Goal: Information Seeking & Learning: Learn about a topic

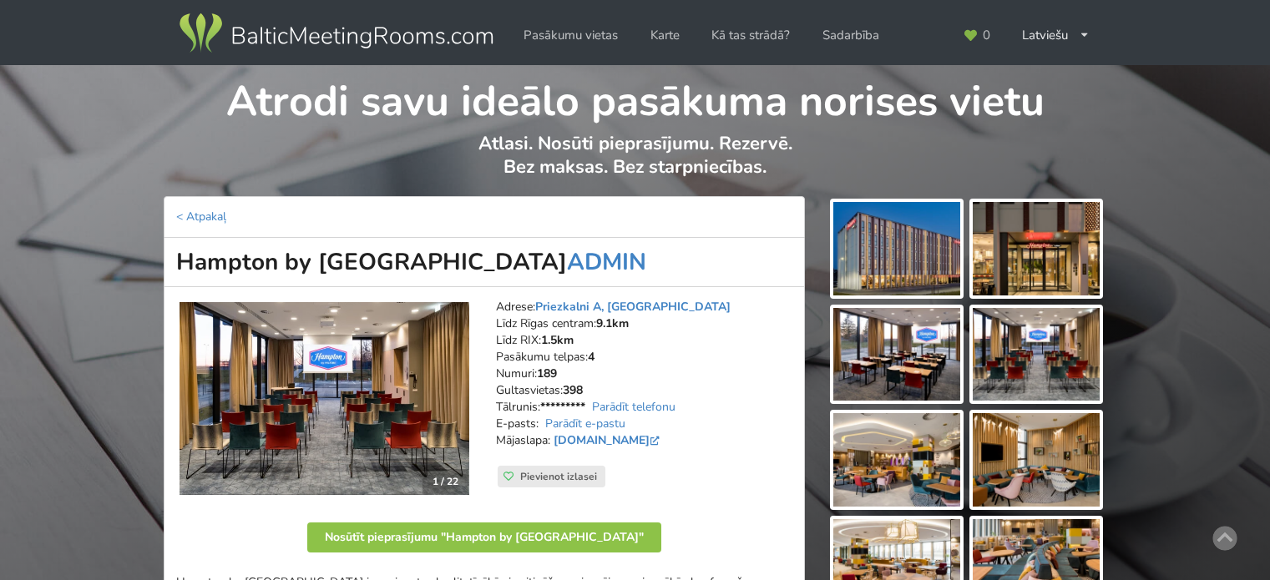
scroll to position [84, 0]
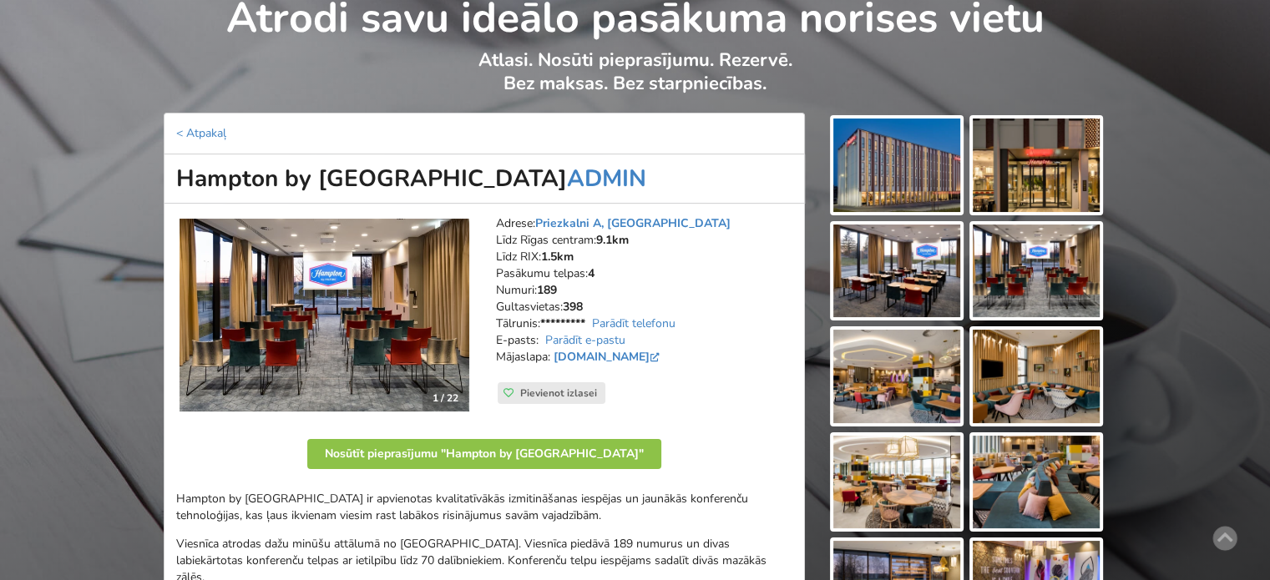
drag, startPoint x: 171, startPoint y: 184, endPoint x: 524, endPoint y: 180, distance: 353.3
click at [524, 180] on h1 "Hampton by Hilton Riga Airport ADMIN" at bounding box center [484, 179] width 641 height 49
copy h1 "Hampton by Hilton Riga Airport"
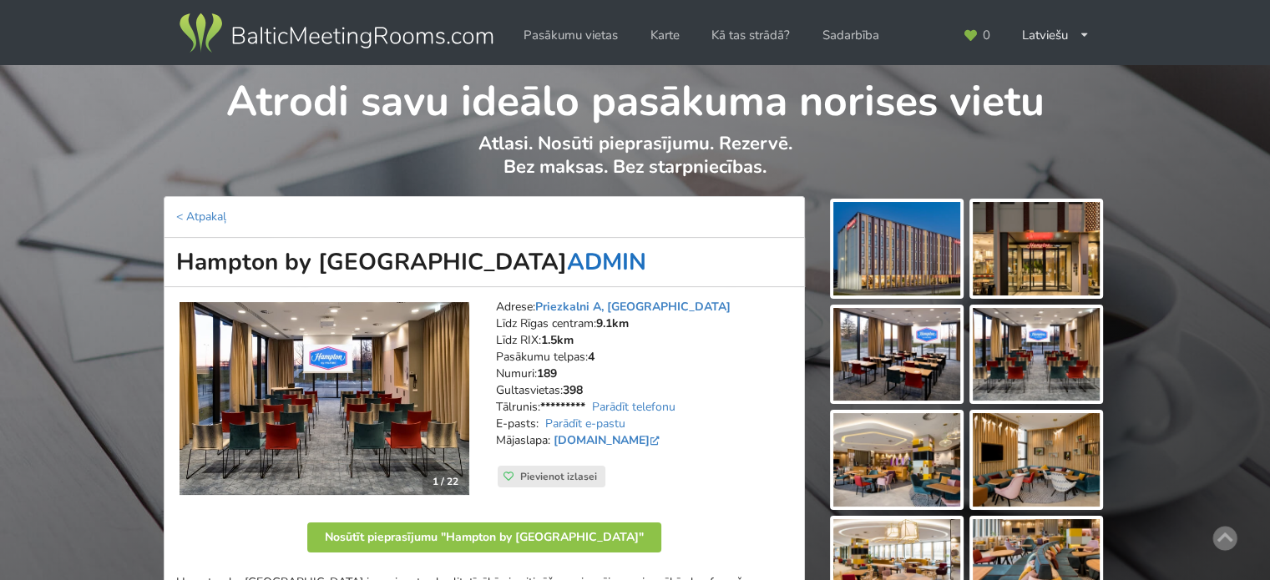
scroll to position [251, 0]
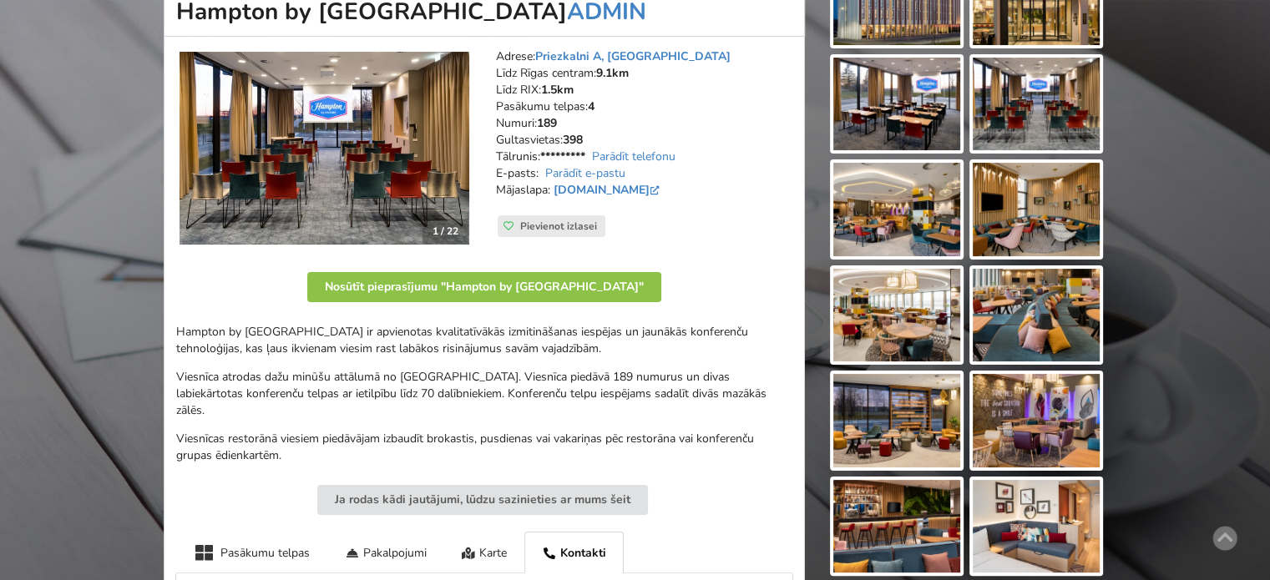
drag, startPoint x: 284, startPoint y: 337, endPoint x: 578, endPoint y: 343, distance: 294.1
click at [571, 343] on p "Hampton by Hilton Riga Airport viesnīcā ir apvienotas kvalitatīvākās izmitināša…" at bounding box center [484, 340] width 616 height 33
click at [595, 343] on p "Hampton by Hilton Riga Airport viesnīcā ir apvienotas kvalitatīvākās izmitināša…" at bounding box center [484, 340] width 616 height 33
drag, startPoint x: 606, startPoint y: 345, endPoint x: 357, endPoint y: 341, distance: 248.9
click at [383, 342] on p "Hampton by Hilton Riga Airport viesnīcā ir apvienotas kvalitatīvākās izmitināša…" at bounding box center [484, 340] width 616 height 33
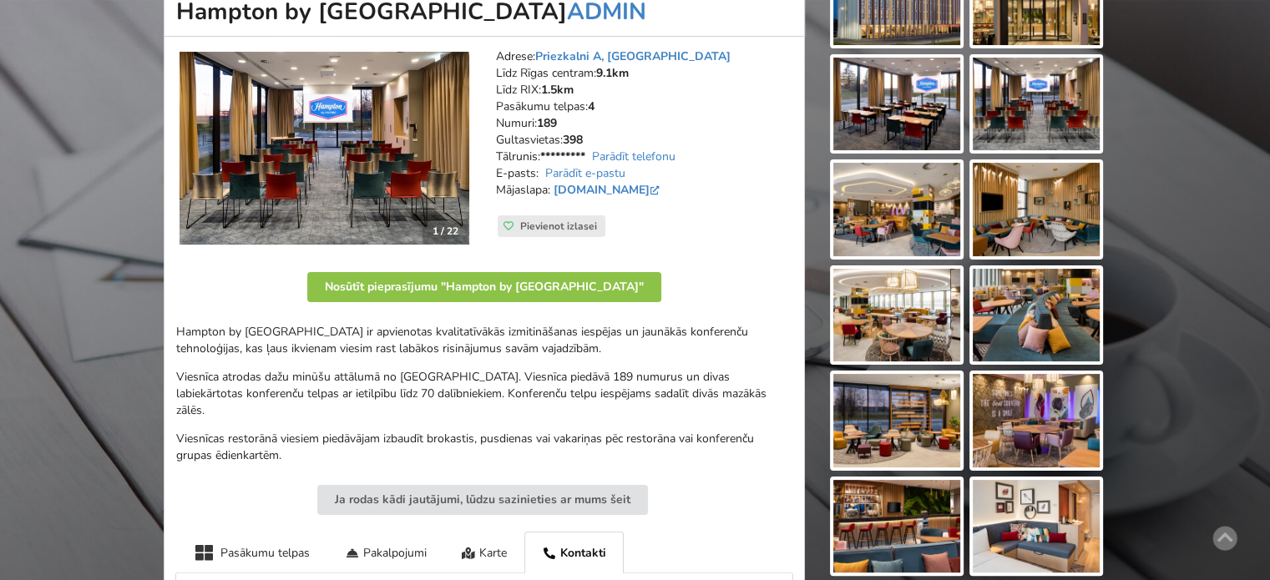
click at [348, 338] on p "Hampton by Hilton Riga Airport viesnīcā ir apvienotas kvalitatīvākās izmitināša…" at bounding box center [484, 340] width 616 height 33
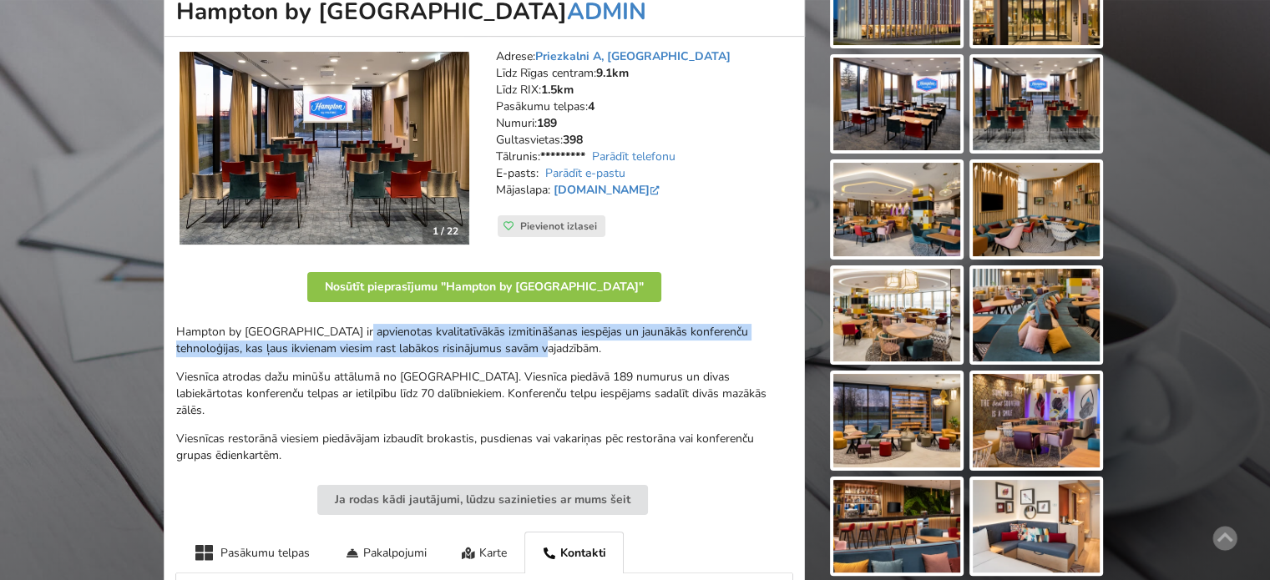
drag, startPoint x: 367, startPoint y: 331, endPoint x: 534, endPoint y: 371, distance: 171.0
click at [530, 368] on div "Hampton by Hilton Riga Airport viesnīcā ir apvienotas kvalitatīvākās izmitināša…" at bounding box center [484, 394] width 616 height 140
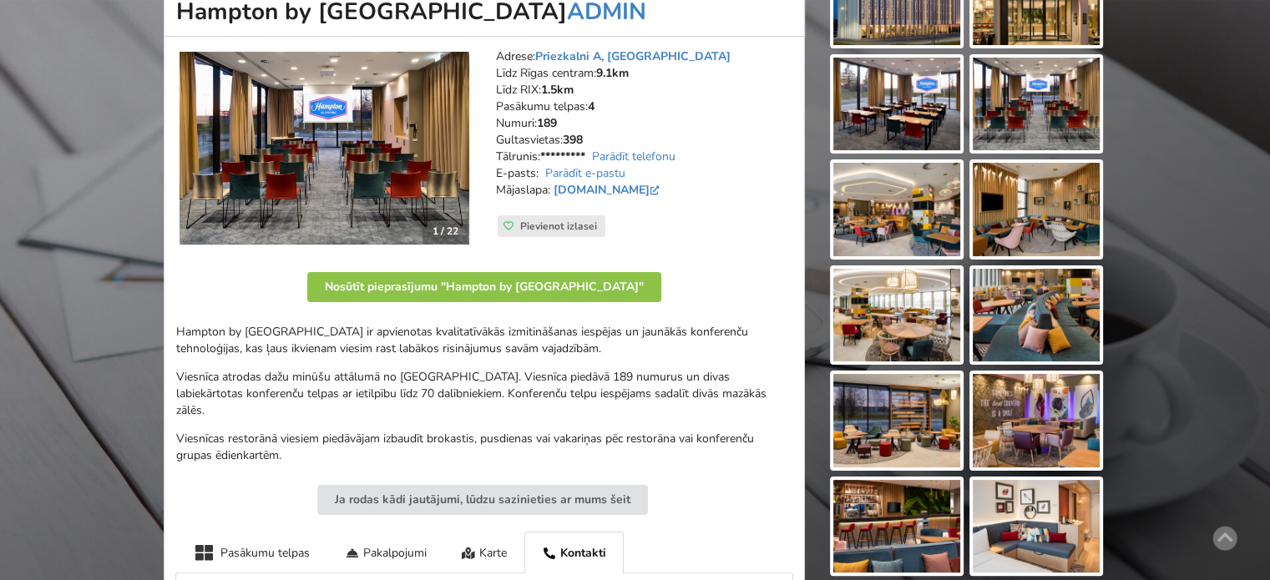
click at [544, 375] on p "Viesnīca atrodas dažu minūšu attālumā no Rīgas lidostas. Viesnīca piedāvā 189 n…" at bounding box center [484, 394] width 616 height 50
drag, startPoint x: 538, startPoint y: 396, endPoint x: 381, endPoint y: 373, distance: 158.6
click at [391, 374] on p "Viesnīca atrodas dažu minūšu attālumā no Rīgas lidostas. Viesnīca piedāvā 189 n…" at bounding box center [484, 394] width 616 height 50
click at [378, 373] on p "Viesnīca atrodas dažu minūšu attālumā no Rīgas lidostas. Viesnīca piedāvā 189 n…" at bounding box center [484, 394] width 616 height 50
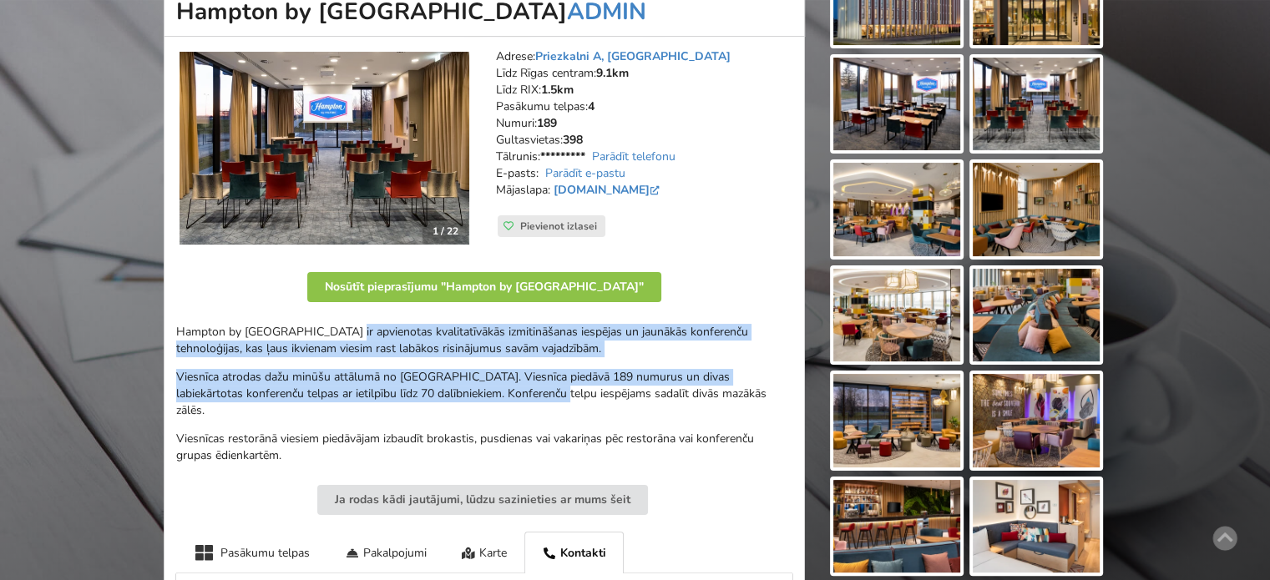
drag, startPoint x: 467, startPoint y: 374, endPoint x: 548, endPoint y: 398, distance: 84.6
click at [548, 398] on div "Hampton by Hilton Riga Airport viesnīcā ir apvienotas kvalitatīvākās izmitināša…" at bounding box center [484, 394] width 616 height 140
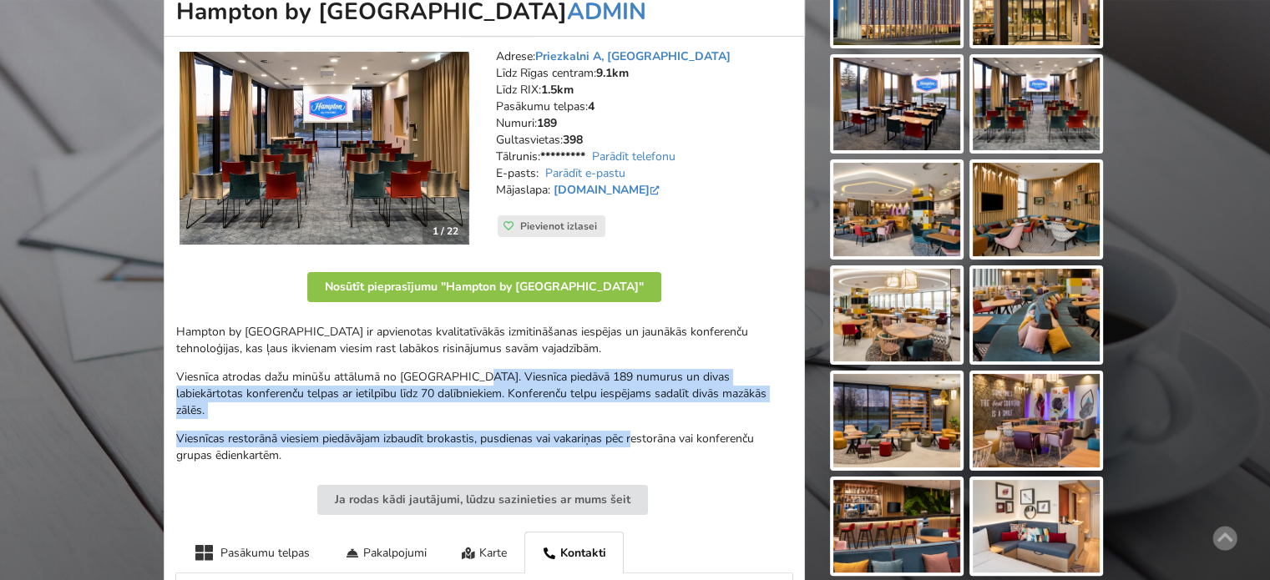
drag, startPoint x: 614, startPoint y: 415, endPoint x: 448, endPoint y: 379, distance: 170.0
click at [461, 382] on div "Hampton by Hilton Riga Airport viesnīcā ir apvienotas kvalitatīvākās izmitināša…" at bounding box center [484, 394] width 616 height 140
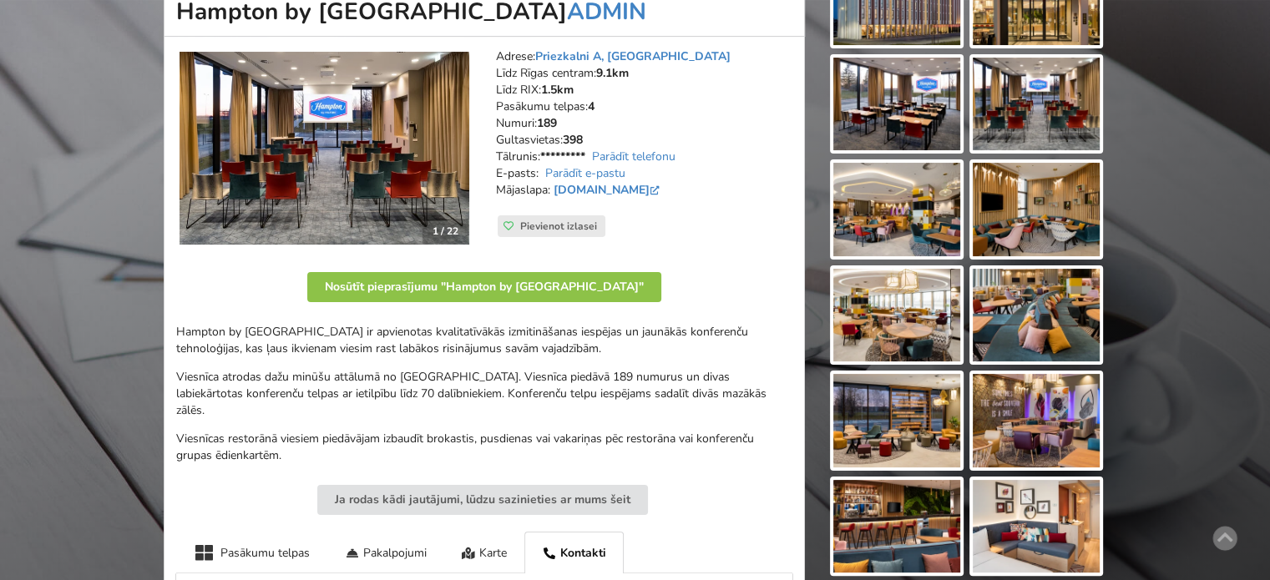
click at [433, 374] on p "Viesnīca atrodas dažu minūšu attālumā no Rīgas lidostas. Viesnīca piedāvā 189 n…" at bounding box center [484, 394] width 616 height 50
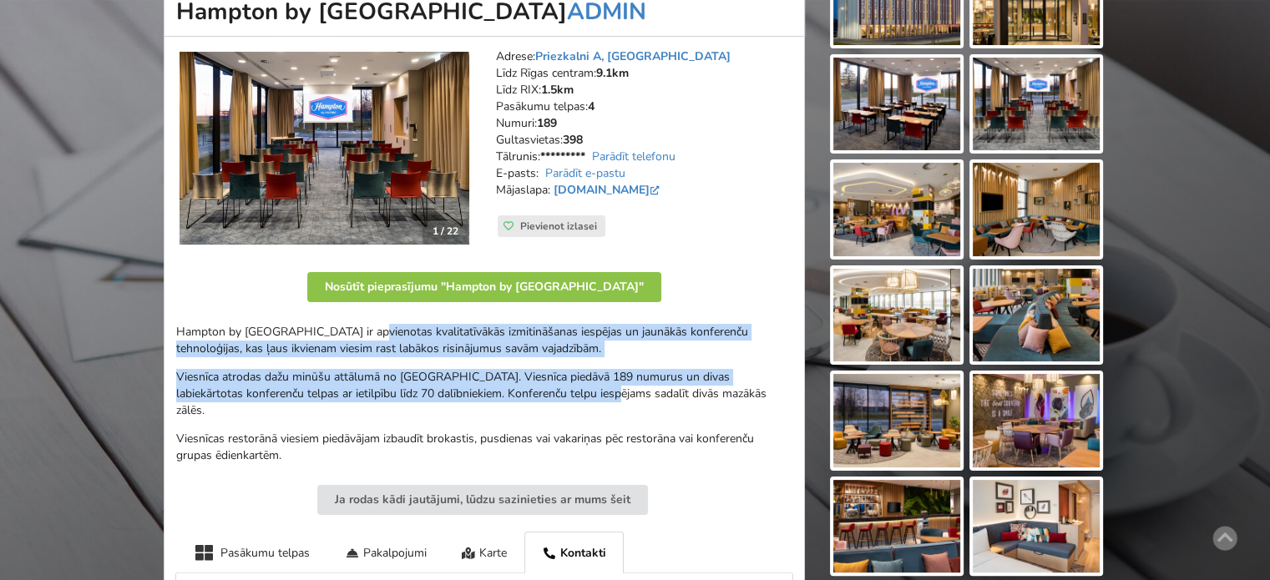
drag, startPoint x: 360, startPoint y: 337, endPoint x: 605, endPoint y: 398, distance: 252.4
click at [597, 397] on div "Hampton by Hilton Riga Airport viesnīcā ir apvienotas kvalitatīvākās izmitināša…" at bounding box center [484, 394] width 616 height 140
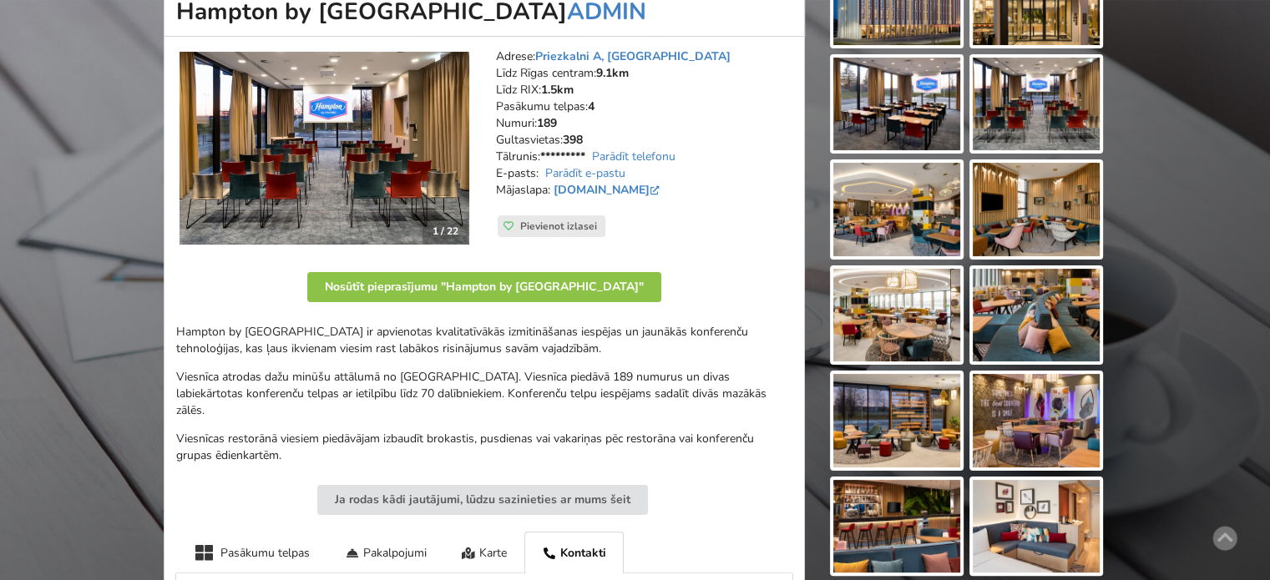
drag, startPoint x: 606, startPoint y: 398, endPoint x: 642, endPoint y: 404, distance: 37.2
click at [624, 400] on p "Viesnīca atrodas dažu minūšu attālumā no Rīgas lidostas. Viesnīca piedāvā 189 n…" at bounding box center [484, 394] width 616 height 50
drag, startPoint x: 626, startPoint y: 424, endPoint x: 454, endPoint y: 387, distance: 175.3
click at [468, 390] on div "Hampton by Hilton Riga Airport viesnīcā ir apvienotas kvalitatīvākās izmitināša…" at bounding box center [484, 394] width 616 height 140
click at [454, 387] on p "Viesnīca atrodas dažu minūšu attālumā no Rīgas lidostas. Viesnīca piedāvā 189 n…" at bounding box center [484, 394] width 616 height 50
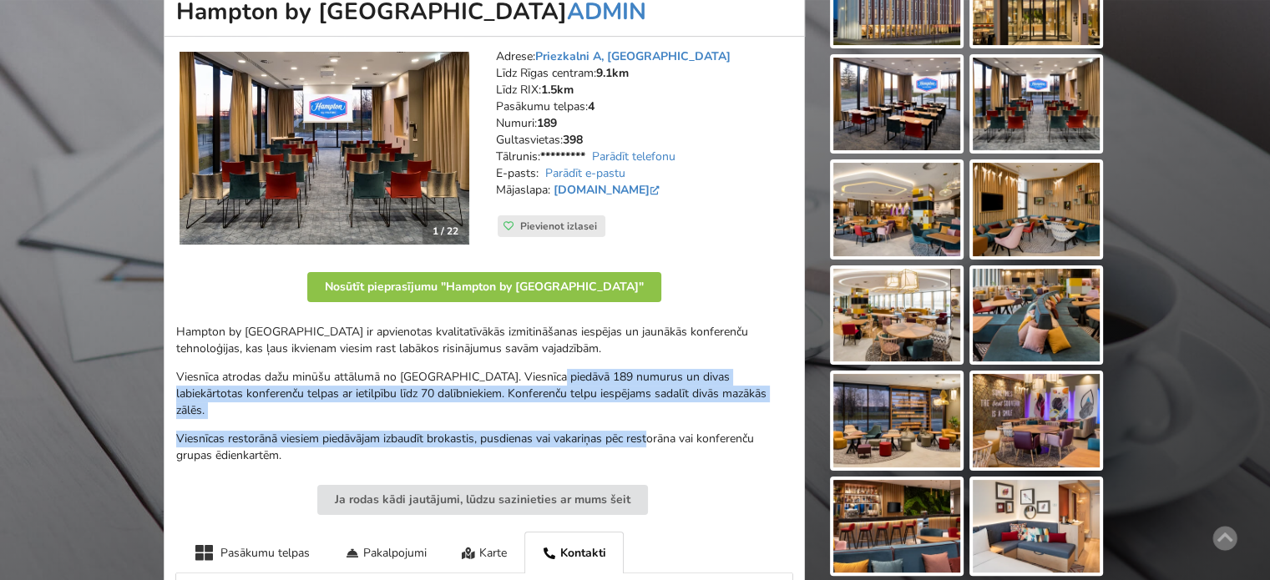
drag, startPoint x: 553, startPoint y: 374, endPoint x: 654, endPoint y: 413, distance: 108.4
click at [654, 412] on div "Hampton by Hilton Riga Airport viesnīcā ir apvienotas kvalitatīvākās izmitināša…" at bounding box center [484, 394] width 616 height 140
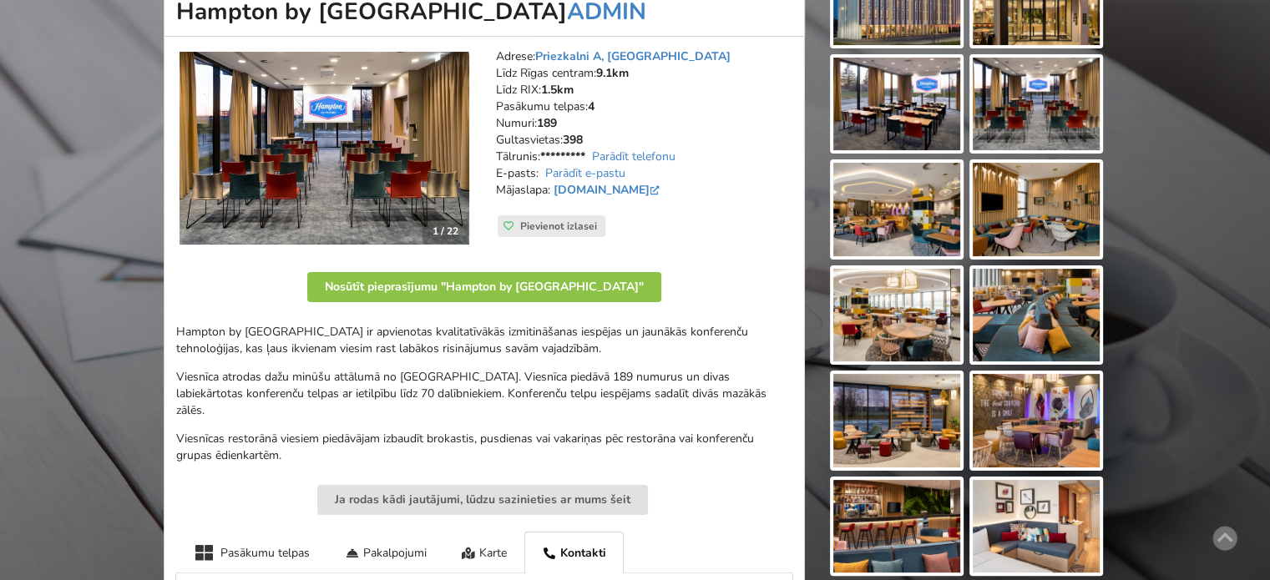
click at [656, 431] on p "Viesnīcas restorānā viesiem piedāvājam izbaudīt brokastis, pusdienas vai vakari…" at bounding box center [484, 447] width 616 height 33
drag, startPoint x: 668, startPoint y: 330, endPoint x: 240, endPoint y: 353, distance: 429.1
click at [240, 353] on p "Hampton by Hilton Riga Airport viesnīcā ir apvienotas kvalitatīvākās izmitināša…" at bounding box center [484, 340] width 616 height 33
copy p "jaunākās konferenču tehnoloģijas"
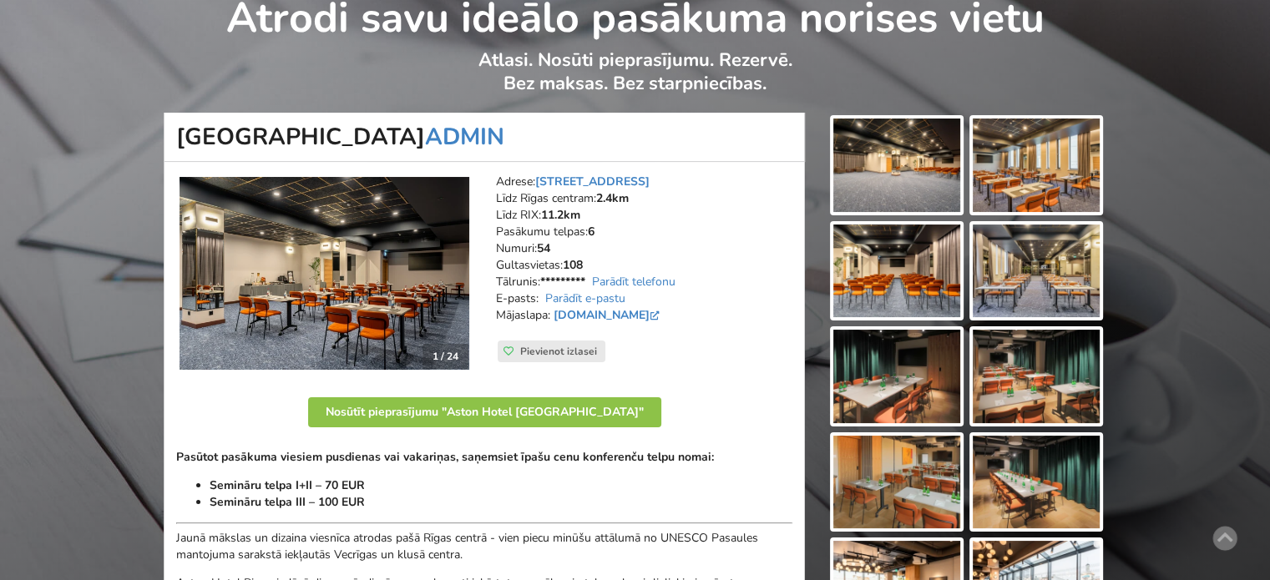
scroll to position [84, 0]
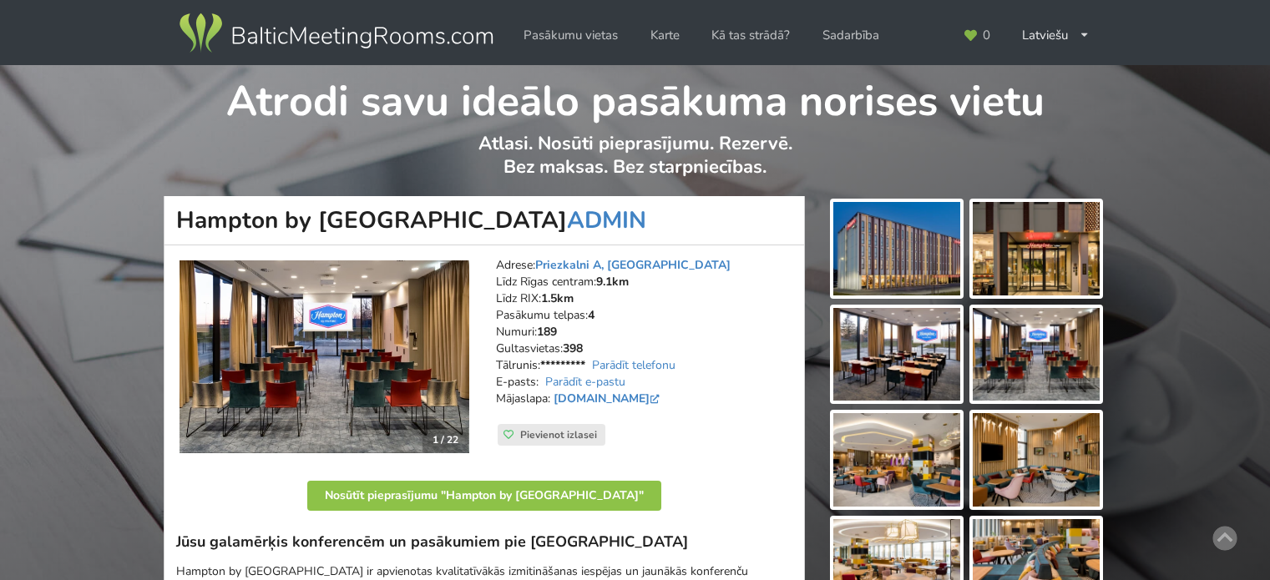
scroll to position [197, 0]
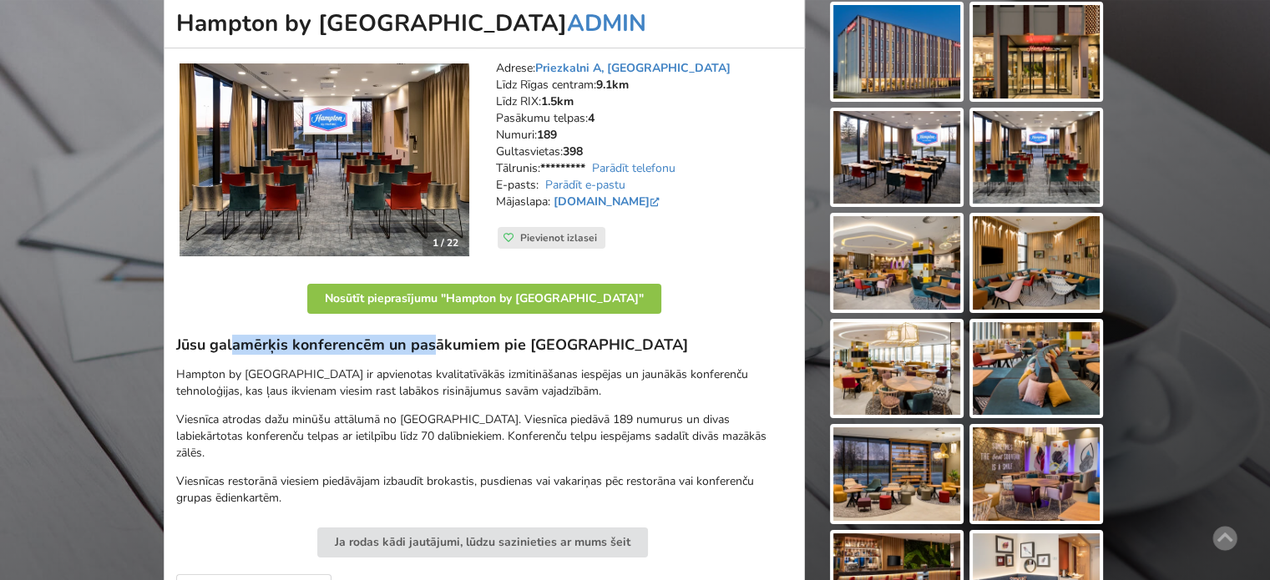
drag, startPoint x: 233, startPoint y: 342, endPoint x: 459, endPoint y: 341, distance: 225.5
click at [452, 341] on h3 "Jūsu galamērķis konferencēm un pasākumiem pie Rīgas lidostas" at bounding box center [484, 345] width 616 height 19
click at [459, 341] on h3 "Jūsu galamērķis konferencēm un pasākumiem pie Rīgas lidostas" at bounding box center [484, 345] width 616 height 19
drag, startPoint x: 430, startPoint y: 332, endPoint x: 604, endPoint y: 337, distance: 173.8
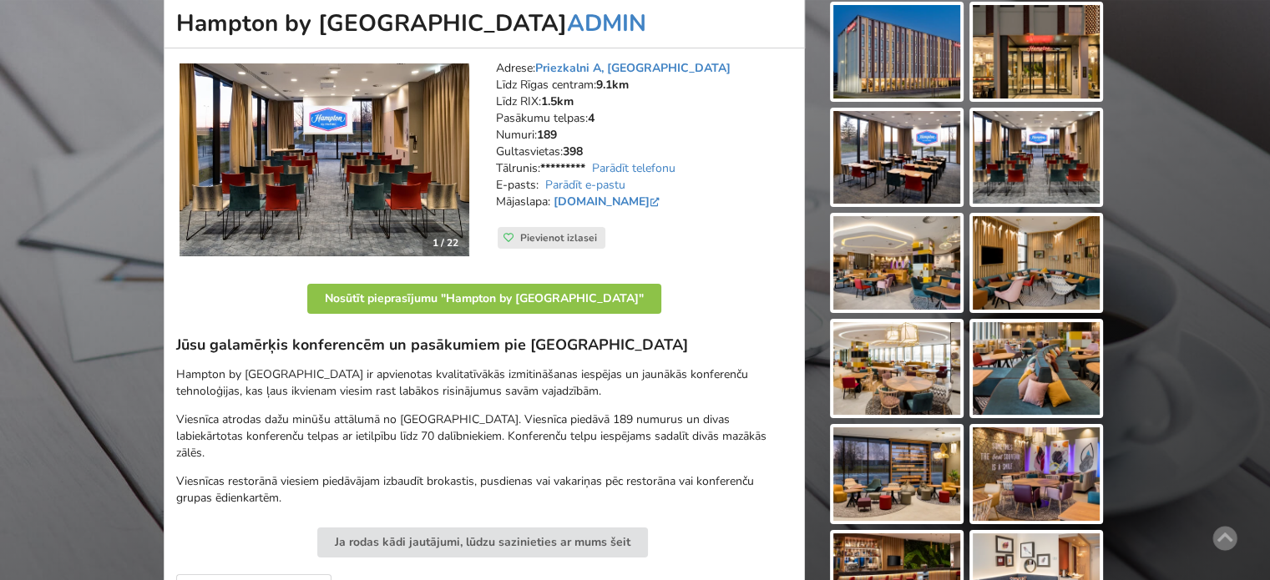
click at [611, 337] on h3 "Jūsu galamērķis konferencēm un pasākumiem pie Rīgas lidostas" at bounding box center [484, 345] width 616 height 19
drag, startPoint x: 618, startPoint y: 340, endPoint x: 425, endPoint y: 344, distance: 193.0
click at [437, 344] on h3 "Jūsu galamērķis konferencēm un pasākumiem pie Rīgas lidostas" at bounding box center [484, 345] width 616 height 19
click at [425, 344] on h3 "Jūsu galamērķis konferencēm un pasākumiem pie Rīgas lidostas" at bounding box center [484, 345] width 616 height 19
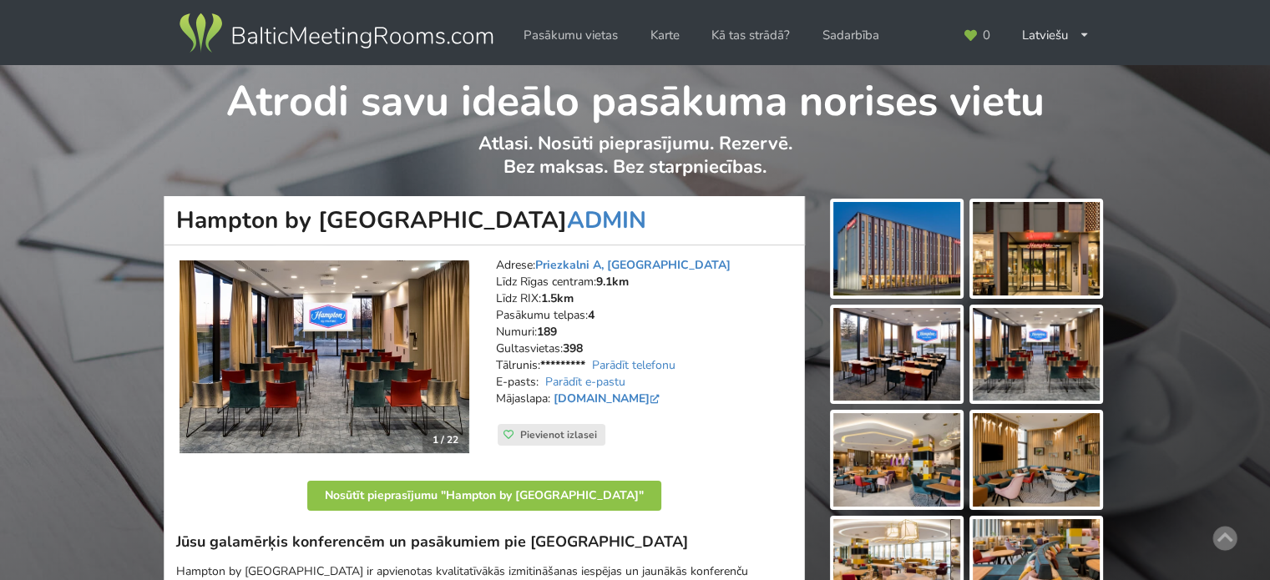
scroll to position [167, 0]
click at [324, 32] on img at bounding box center [336, 33] width 320 height 47
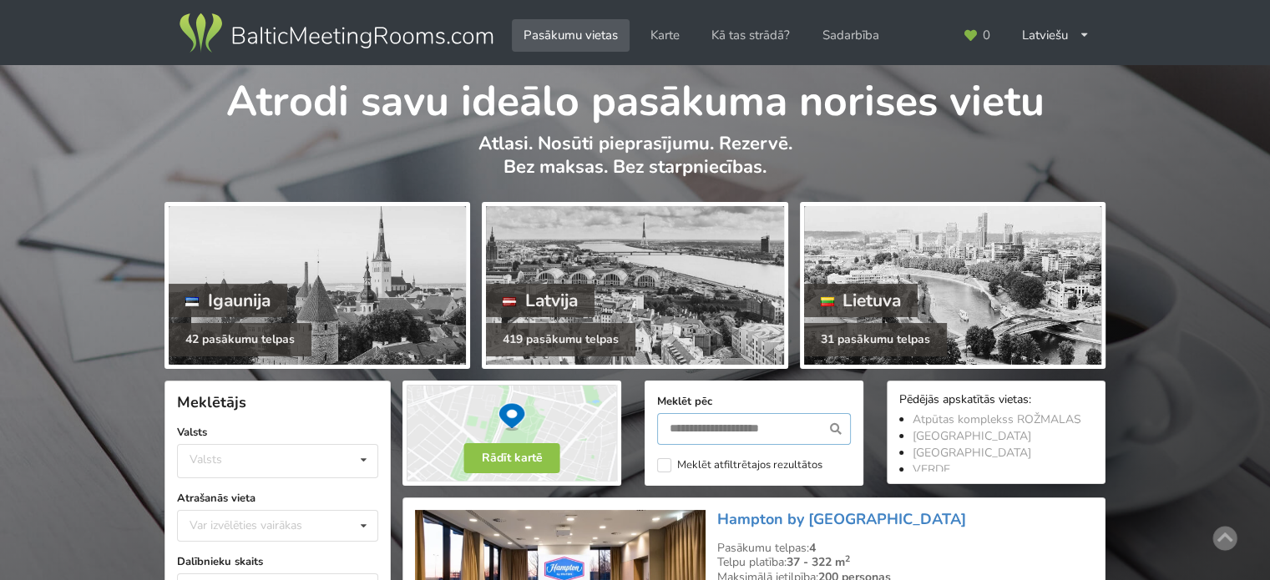
click at [758, 431] on input "text" at bounding box center [754, 429] width 194 height 32
type input "********"
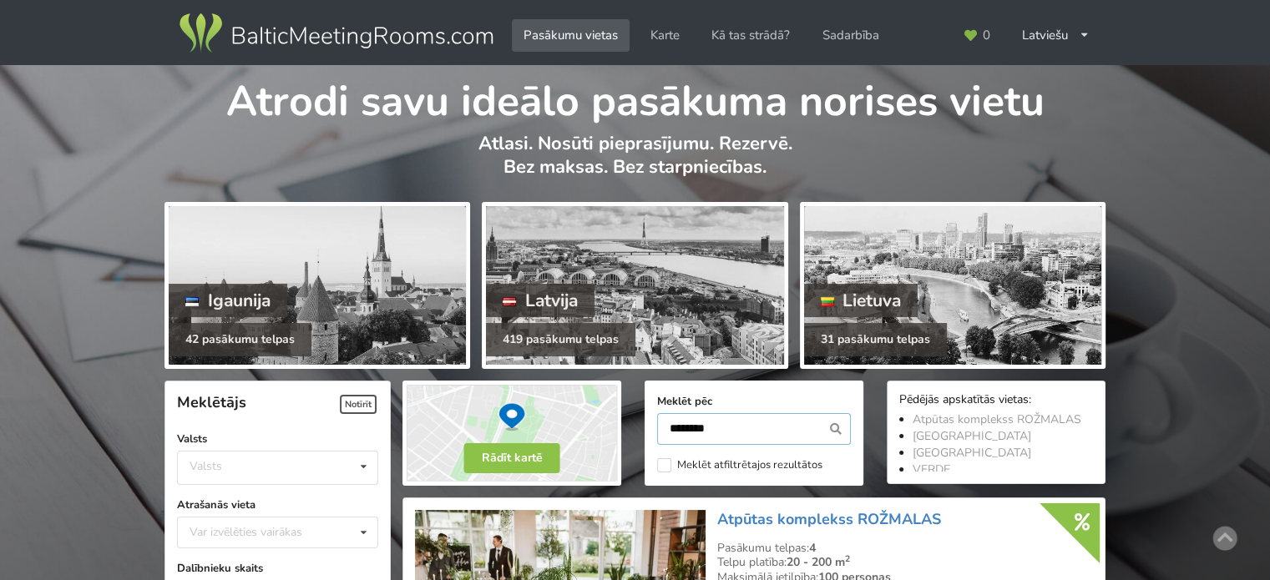
scroll to position [374, 0]
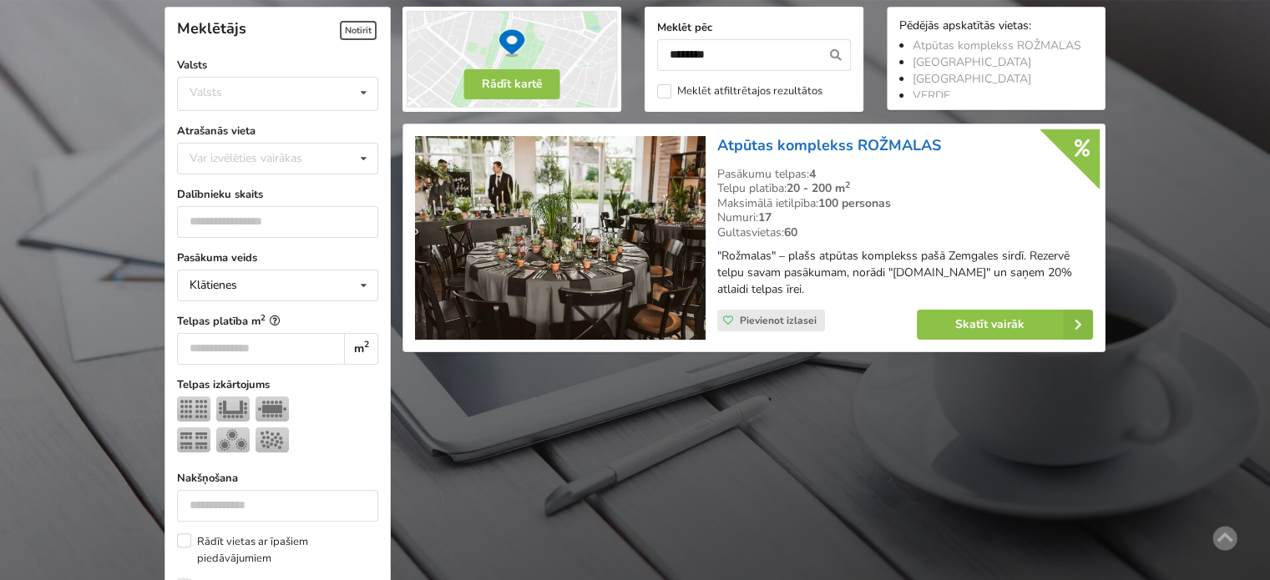
click at [778, 143] on link "Atpūtas komplekss ROŽMALAS" at bounding box center [829, 145] width 224 height 20
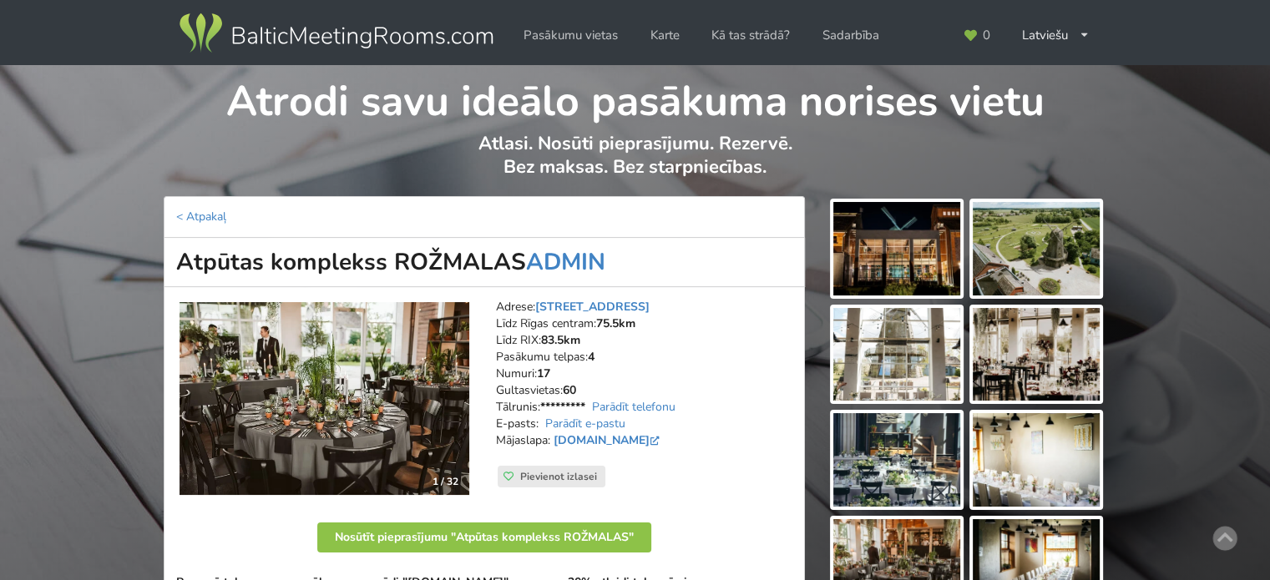
scroll to position [334, 0]
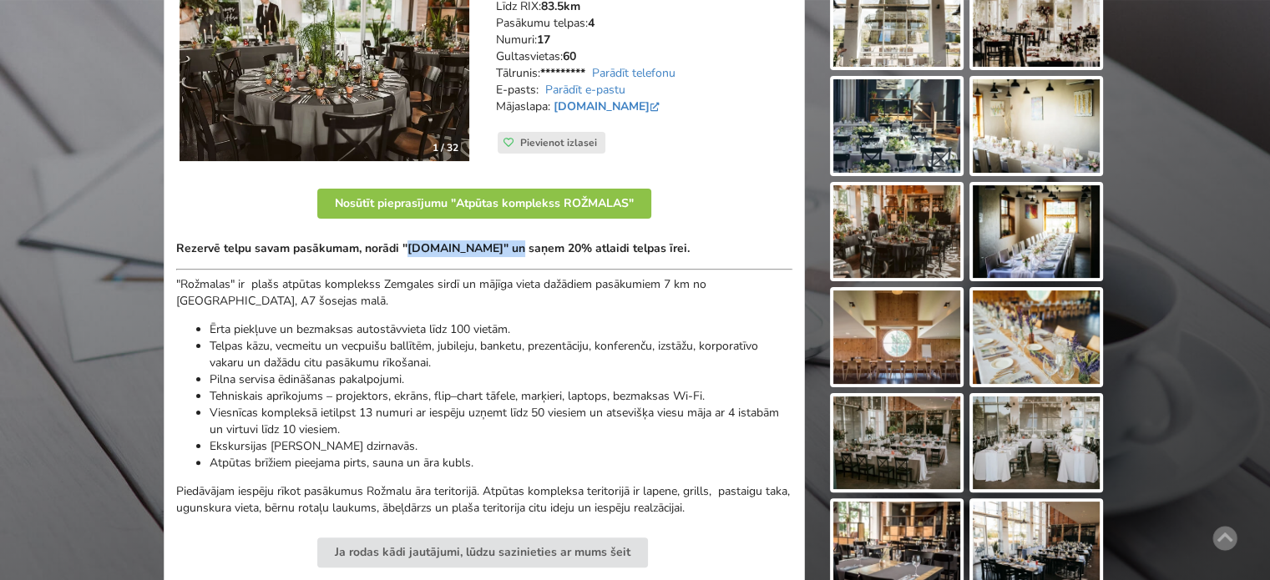
drag, startPoint x: 422, startPoint y: 246, endPoint x: 589, endPoint y: 248, distance: 167.1
click at [546, 246] on strong "Rezervē telpu savam pasākumam, norādi "BalticMeetingRooms.com" un saņem 20% atl…" at bounding box center [433, 249] width 514 height 16
click at [595, 248] on strong "Rezervē telpu savam pasākumam, norādi "BalticMeetingRooms.com" un saņem 20% atl…" at bounding box center [433, 249] width 514 height 16
drag, startPoint x: 741, startPoint y: 251, endPoint x: 168, endPoint y: 249, distance: 572.9
click at [168, 249] on div "1 / 32 Adrese: Nameju iela 2, Ceraukste Līdz Rīgas centram: 75.5km Līdz RIX: 83…" at bounding box center [484, 547] width 641 height 1188
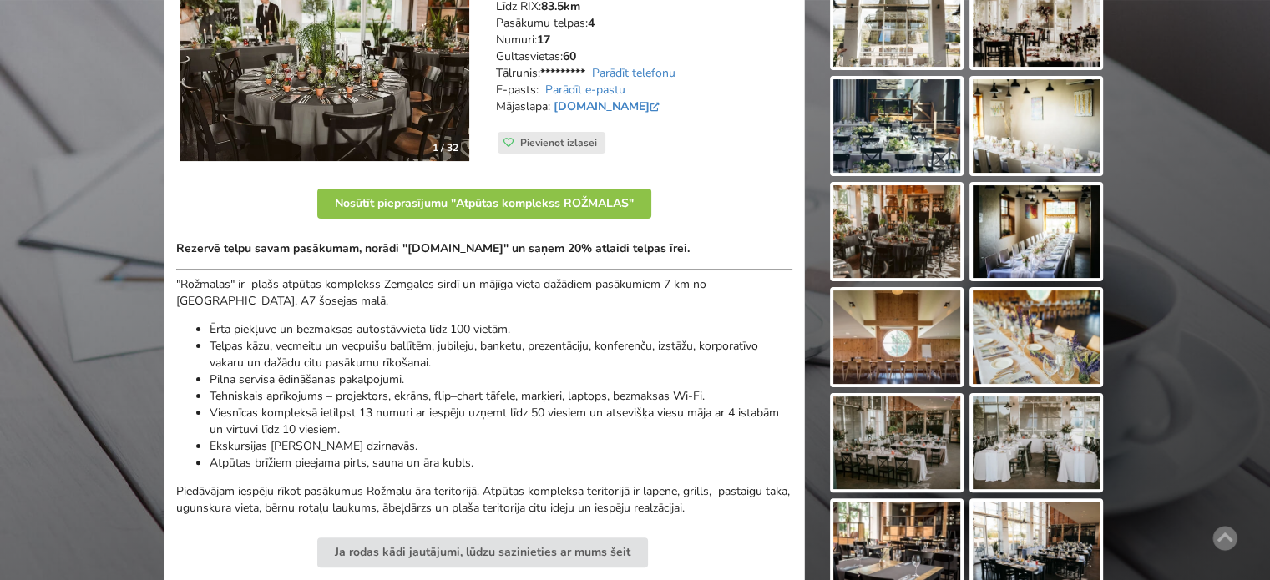
copy strong "Rezervē telpu savam pasākumam, norādi "BalticMeetingRooms.com" un saņem 20% atl…"
drag, startPoint x: 220, startPoint y: 284, endPoint x: 354, endPoint y: 292, distance: 133.9
click at [319, 290] on p ""Rožmalas" ir plašs atpūtas komplekss Zemgales sirdī un mājīga vieta dažādiem p…" at bounding box center [484, 292] width 616 height 33
click at [354, 292] on p ""Rožmalas" ir plašs atpūtas komplekss Zemgales sirdī un mājīga vieta dažādiem p…" at bounding box center [484, 292] width 616 height 33
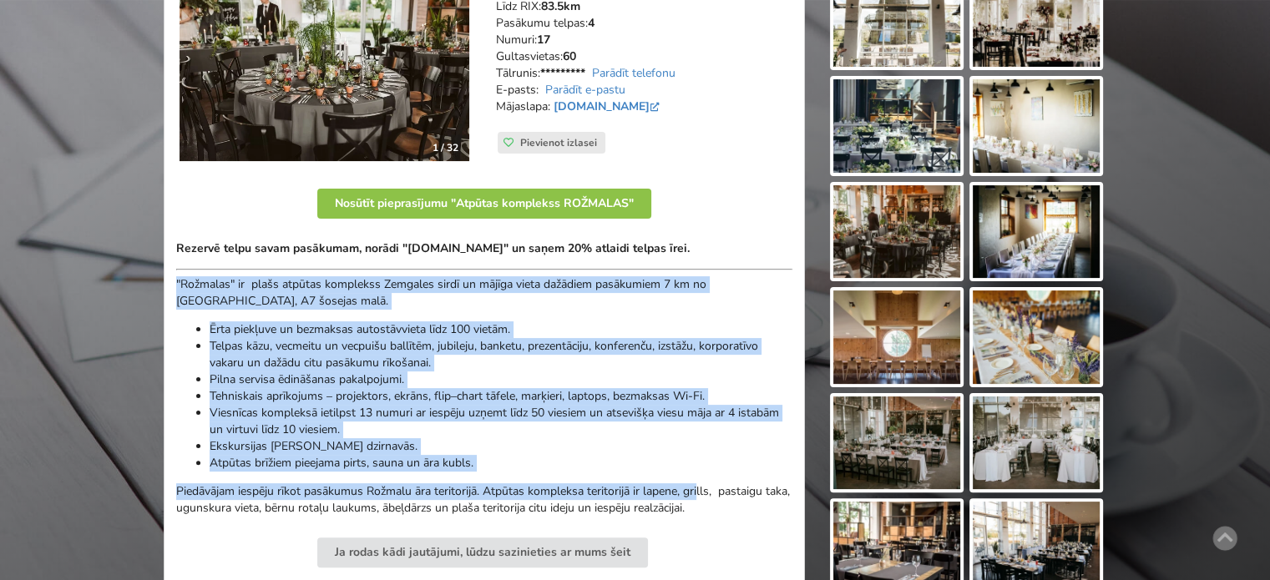
drag, startPoint x: 189, startPoint y: 282, endPoint x: 706, endPoint y: 498, distance: 560.1
click at [706, 498] on div "1 / 32 Adrese: Nameju iela 2, Ceraukste Līdz Rīgas centram: 75.5km Līdz RIX: 83…" at bounding box center [484, 547] width 641 height 1188
click at [707, 498] on p "Piedāvājam iespēju rīkot pasākumus Rožmalu āra teritorijā. Atpūtas kompleksa te…" at bounding box center [484, 500] width 616 height 33
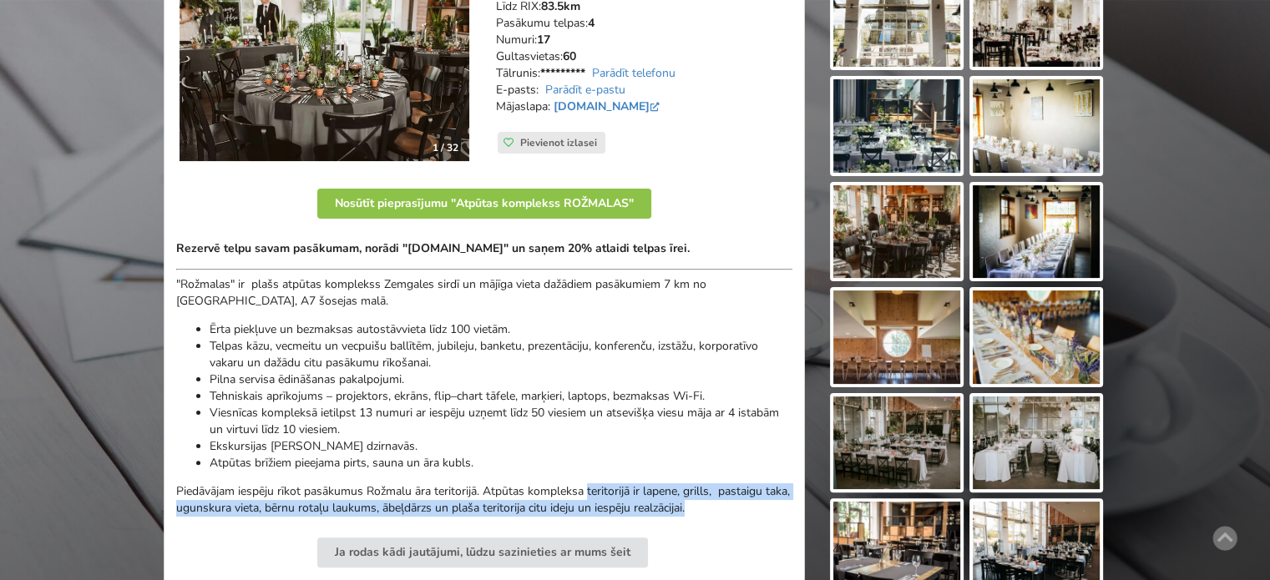
drag, startPoint x: 729, startPoint y: 509, endPoint x: 475, endPoint y: 451, distance: 260.5
click at [490, 463] on div "Rezervē telpu savam pasākumam, norādi "BalticMeetingRooms.com" un saņem 20% atl…" at bounding box center [484, 379] width 616 height 276
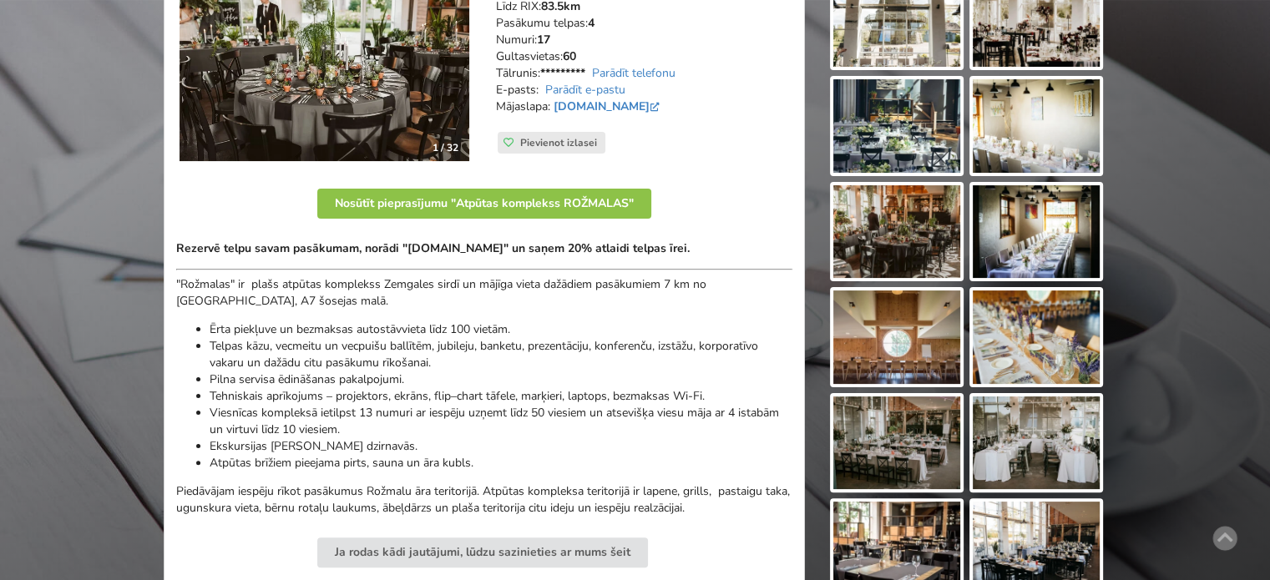
click at [469, 433] on li "Viesnīcas kompleksā ietilpst 13 numuri ar iespēju uzņemt līdz 50 viesiem un ats…" at bounding box center [501, 421] width 583 height 33
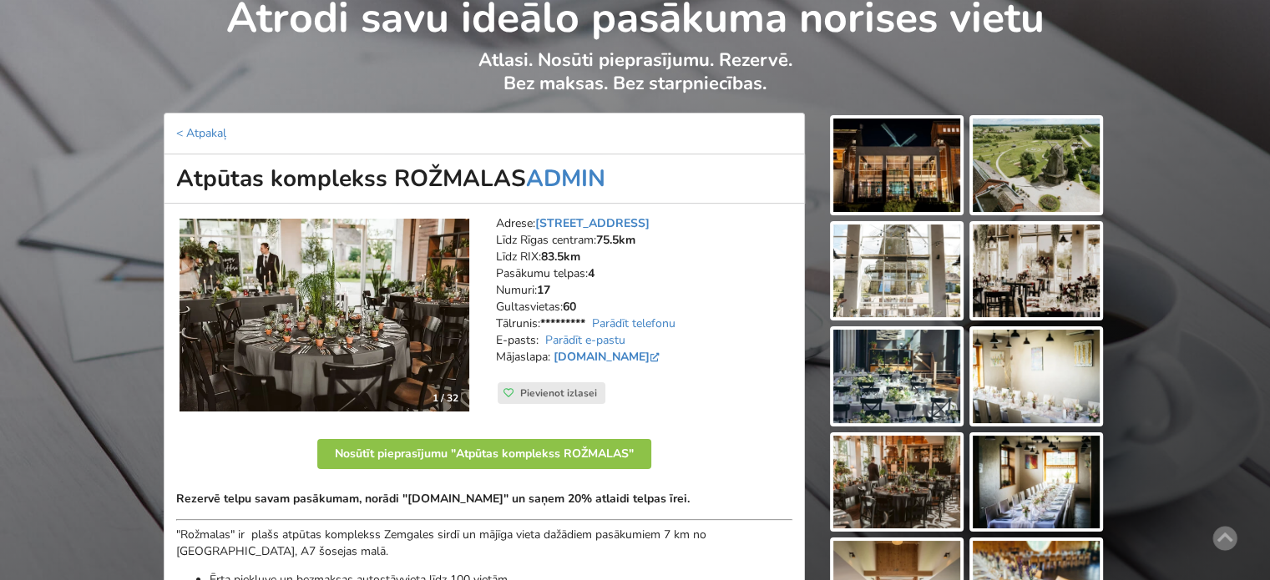
scroll to position [251, 0]
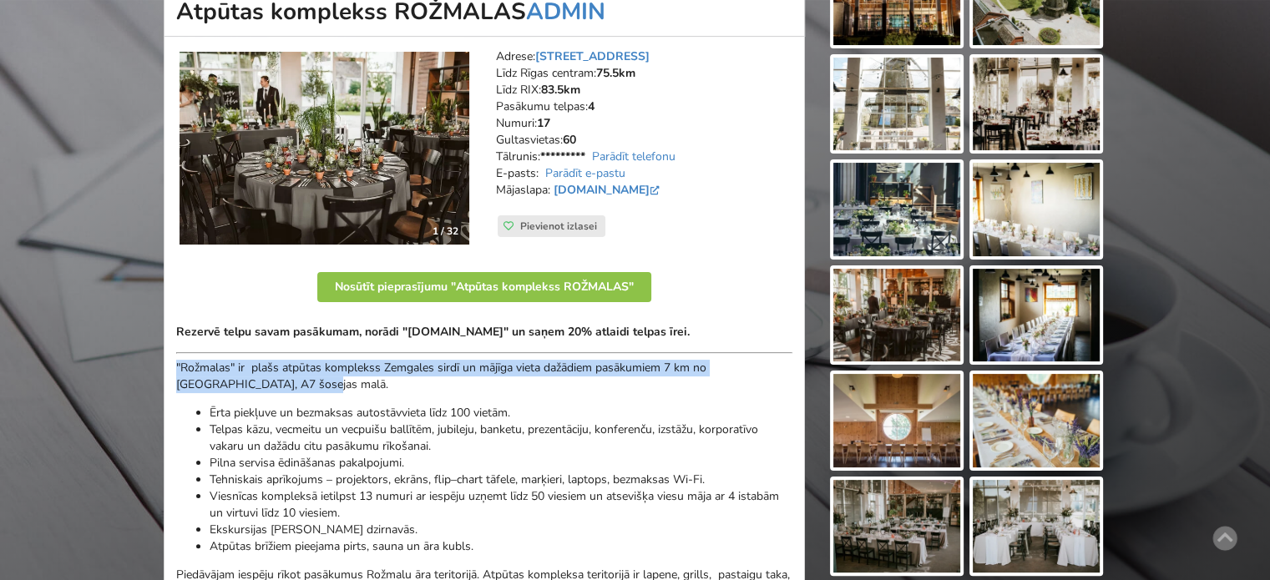
drag, startPoint x: 175, startPoint y: 364, endPoint x: 249, endPoint y: 381, distance: 76.2
copy p ""Rožmalas" ir plašs atpūtas komplekss Zemgales sirdī un mājīga vieta dažādiem p…"
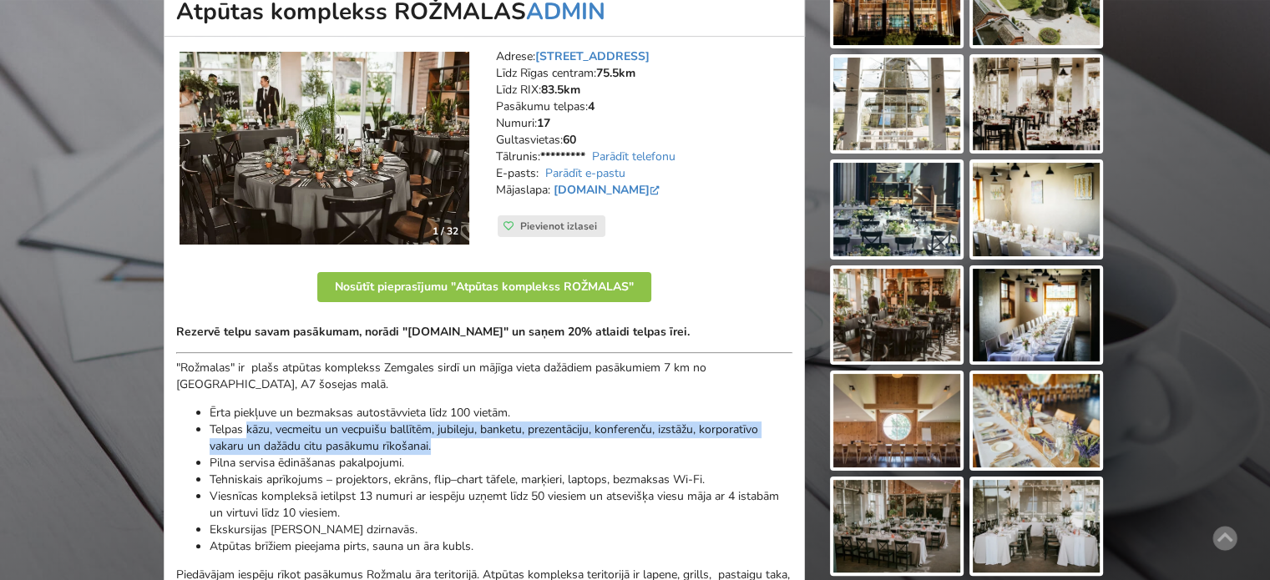
drag, startPoint x: 247, startPoint y: 430, endPoint x: 434, endPoint y: 439, distance: 187.3
click at [434, 439] on li "Telpas kāzu, vecmeitu un vecpuišu ballītēm, jubileju, banketu, prezentāciju, ko…" at bounding box center [501, 438] width 583 height 33
copy li "kāzu, vecmeitu un vecpuišu ballītēm, jubileju, banketu, prezentāciju, konferenč…"
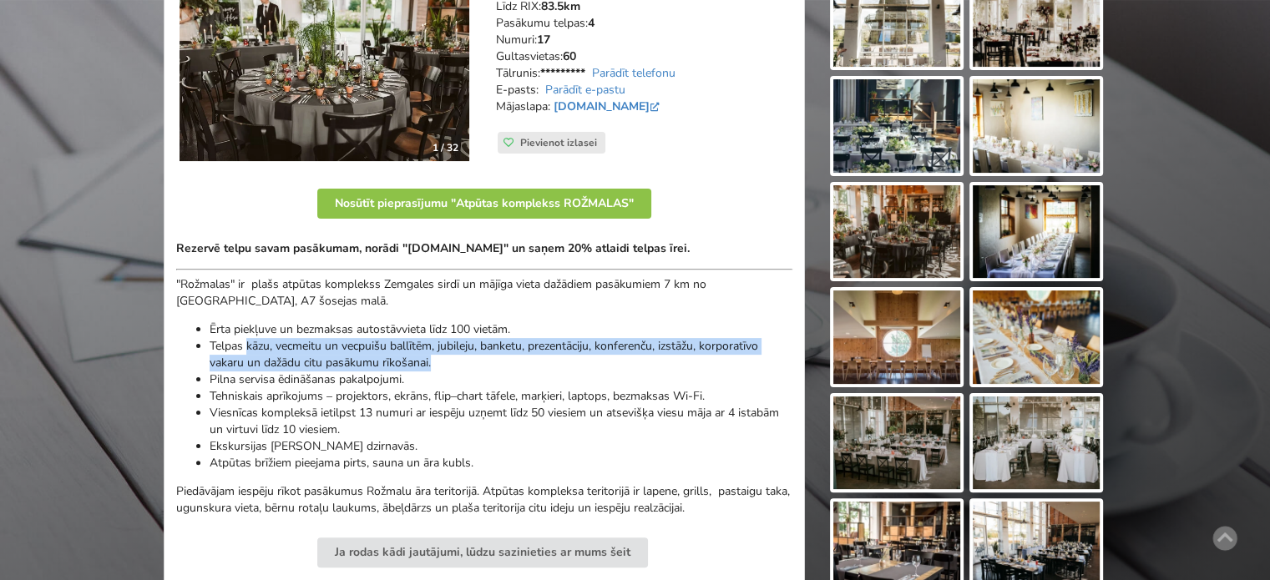
scroll to position [418, 0]
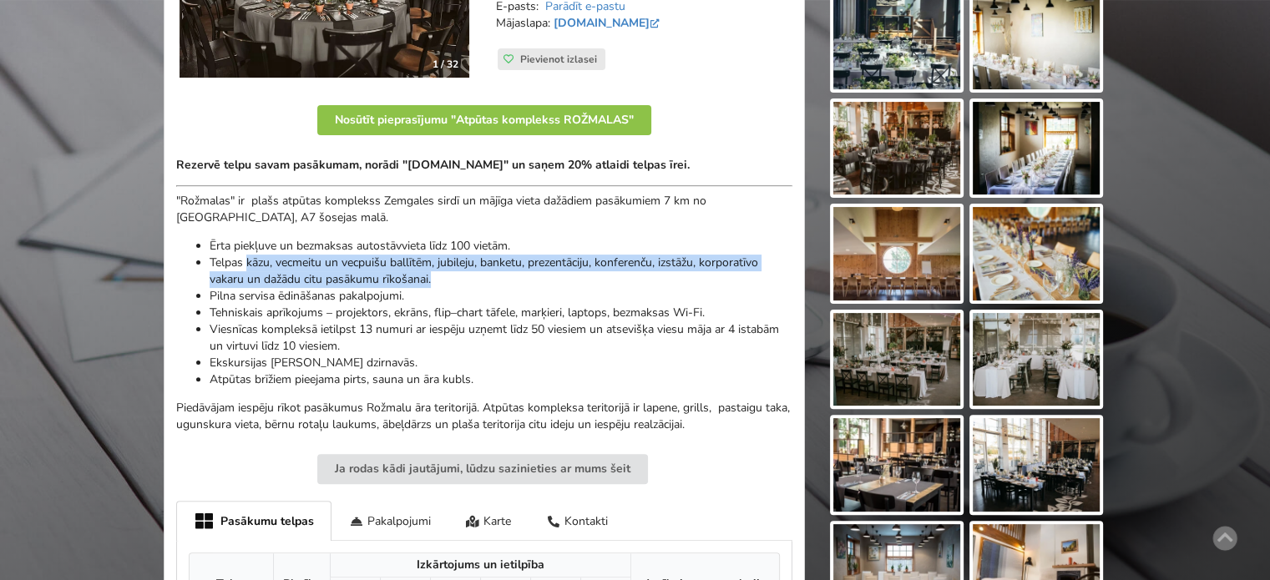
click at [246, 269] on li "Telpas kāzu, vecmeitu un vecpuišu ballītēm, jubileju, banketu, prezentāciju, ko…" at bounding box center [501, 271] width 583 height 33
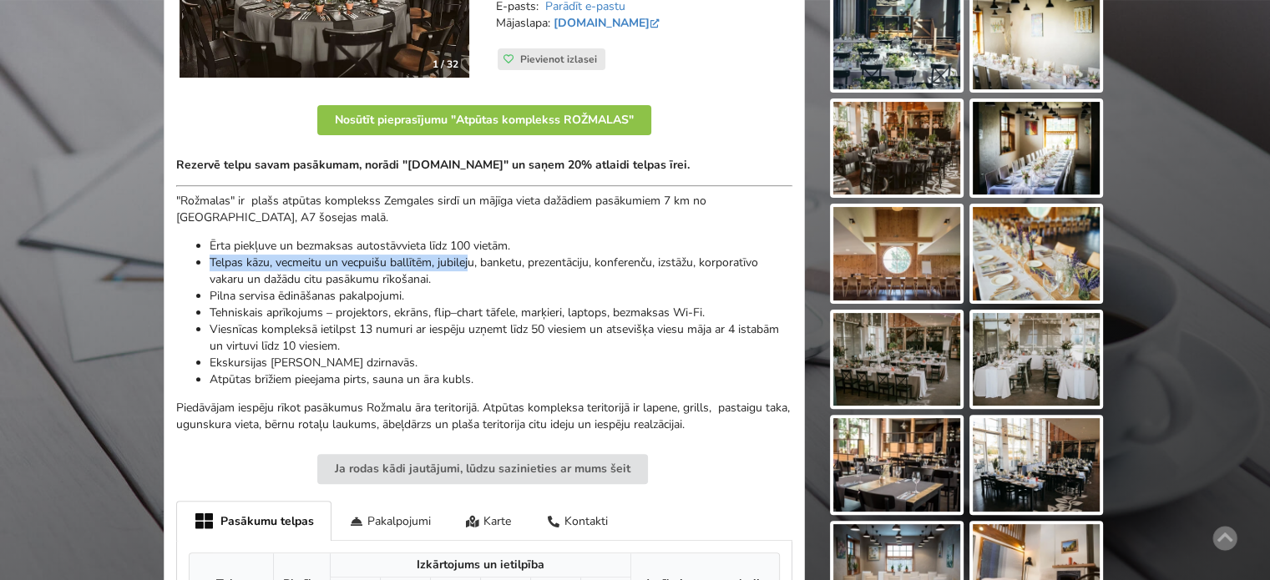
drag, startPoint x: 210, startPoint y: 256, endPoint x: 475, endPoint y: 267, distance: 265.8
click at [474, 268] on li "Telpas kāzu, vecmeitu un vecpuišu ballītēm, jubileju, banketu, prezentāciju, ko…" at bounding box center [501, 271] width 583 height 33
click at [475, 267] on li "Telpas kāzu, vecmeitu un vecpuišu ballītēm, jubileju, banketu, prezentāciju, ko…" at bounding box center [501, 271] width 583 height 33
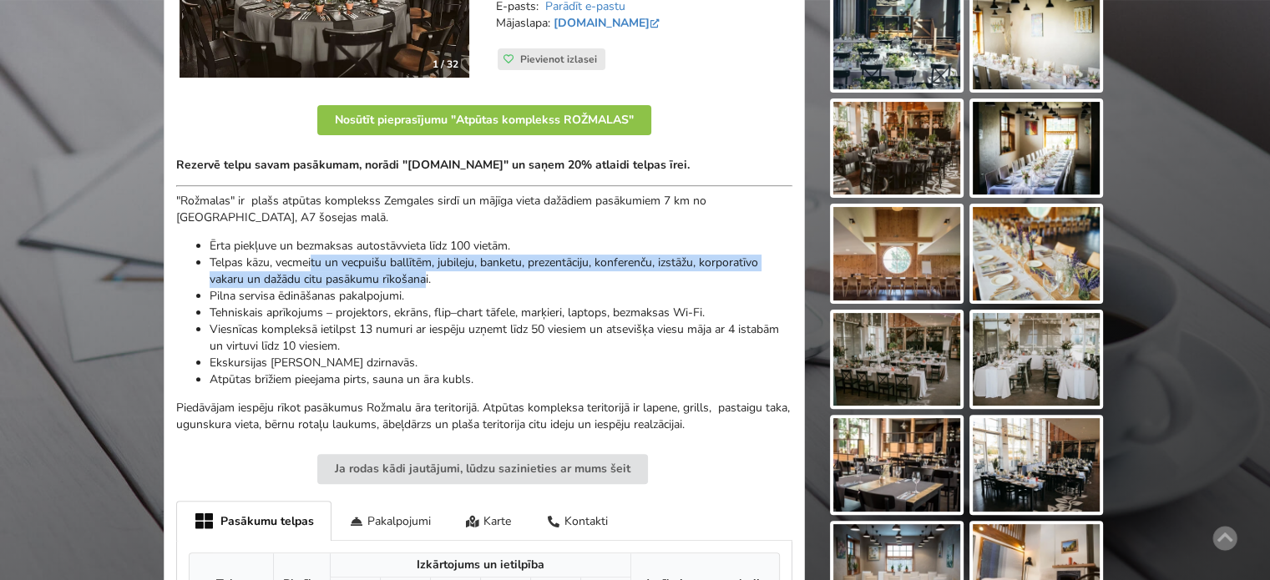
drag, startPoint x: 427, startPoint y: 277, endPoint x: 291, endPoint y: 266, distance: 136.6
click at [295, 266] on li "Telpas kāzu, vecmeitu un vecpuišu ballītēm, jubileju, banketu, prezentāciju, ko…" at bounding box center [501, 271] width 583 height 33
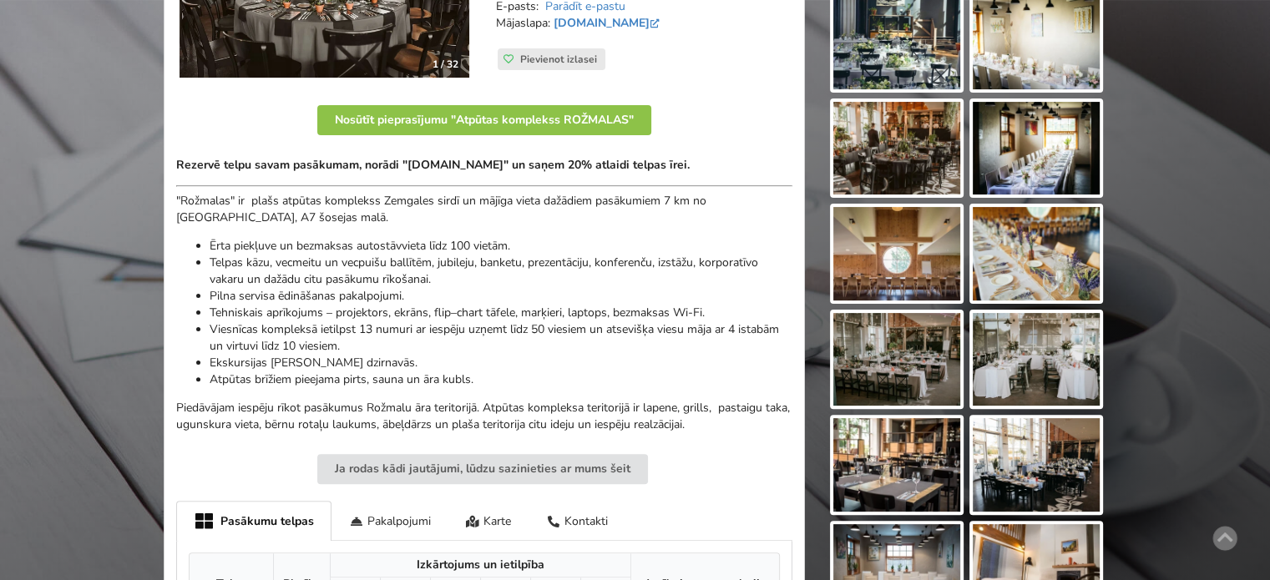
click at [282, 266] on li "Telpas kāzu, vecmeitu un vecpuišu ballītēm, jubileju, banketu, prezentāciju, ko…" at bounding box center [501, 271] width 583 height 33
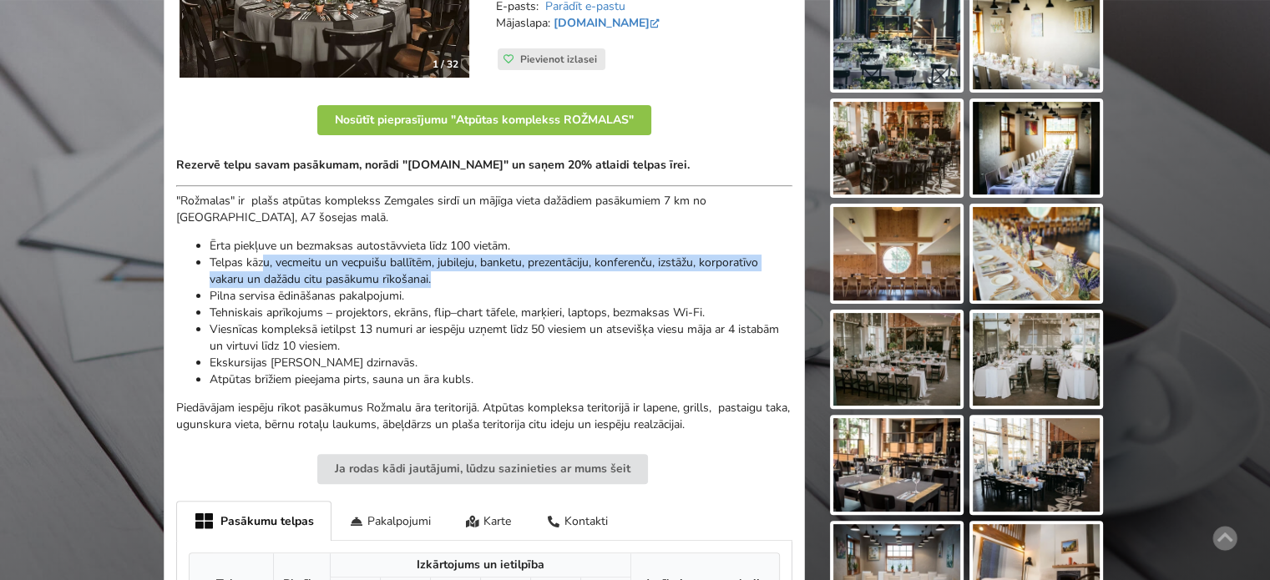
drag, startPoint x: 266, startPoint y: 256, endPoint x: 482, endPoint y: 273, distance: 216.1
click at [482, 273] on li "Telpas kāzu, vecmeitu un vecpuišu ballītēm, jubileju, banketu, prezentāciju, ko…" at bounding box center [501, 271] width 583 height 33
drag, startPoint x: 464, startPoint y: 274, endPoint x: 276, endPoint y: 263, distance: 188.2
click at [298, 264] on li "Telpas kāzu, vecmeitu un vecpuišu ballītēm, jubileju, banketu, prezentāciju, ko…" at bounding box center [501, 271] width 583 height 33
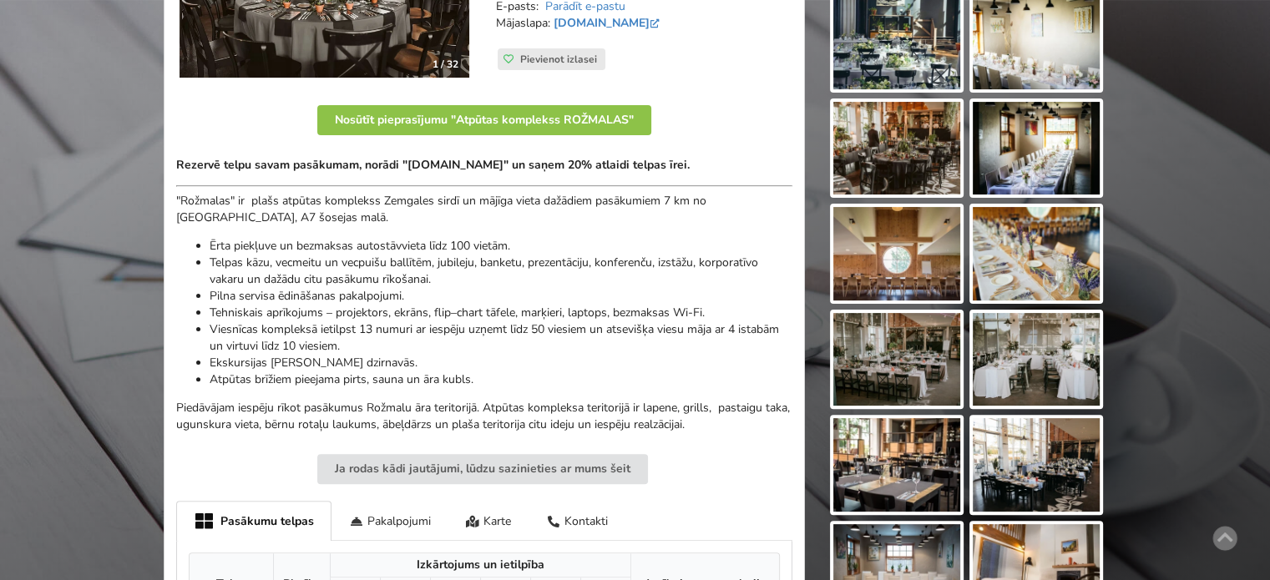
drag, startPoint x: 275, startPoint y: 263, endPoint x: 262, endPoint y: 261, distance: 12.8
click at [275, 262] on li "Telpas kāzu, vecmeitu un vecpuišu ballītēm, jubileju, banketu, prezentāciju, ko…" at bounding box center [501, 271] width 583 height 33
drag, startPoint x: 177, startPoint y: 196, endPoint x: 289, endPoint y: 209, distance: 112.6
click at [275, 205] on p ""Rožmalas" ir plašs atpūtas komplekss Zemgales sirdī un mājīga vieta dažādiem p…" at bounding box center [484, 209] width 616 height 33
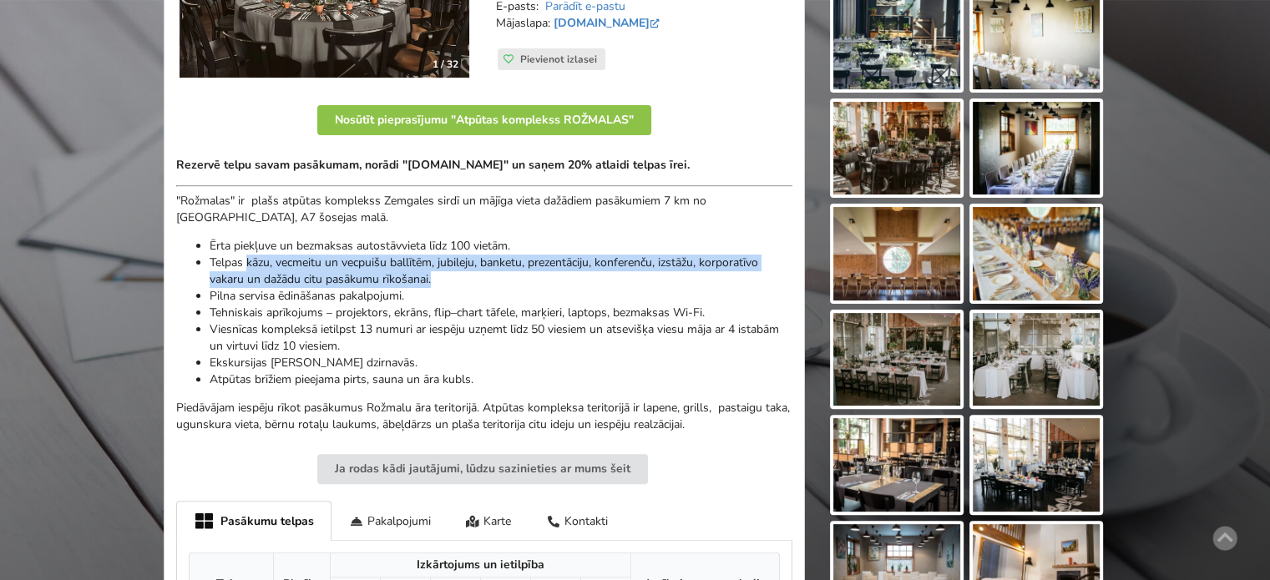
drag, startPoint x: 246, startPoint y: 259, endPoint x: 433, endPoint y: 274, distance: 186.9
click at [433, 274] on li "Telpas kāzu, vecmeitu un vecpuišu ballītēm, jubileju, banketu, prezentāciju, ko…" at bounding box center [501, 271] width 583 height 33
copy li "kāzu, vecmeitu un vecpuišu ballītēm, jubileju, banketu, prezentāciju, konferenč…"
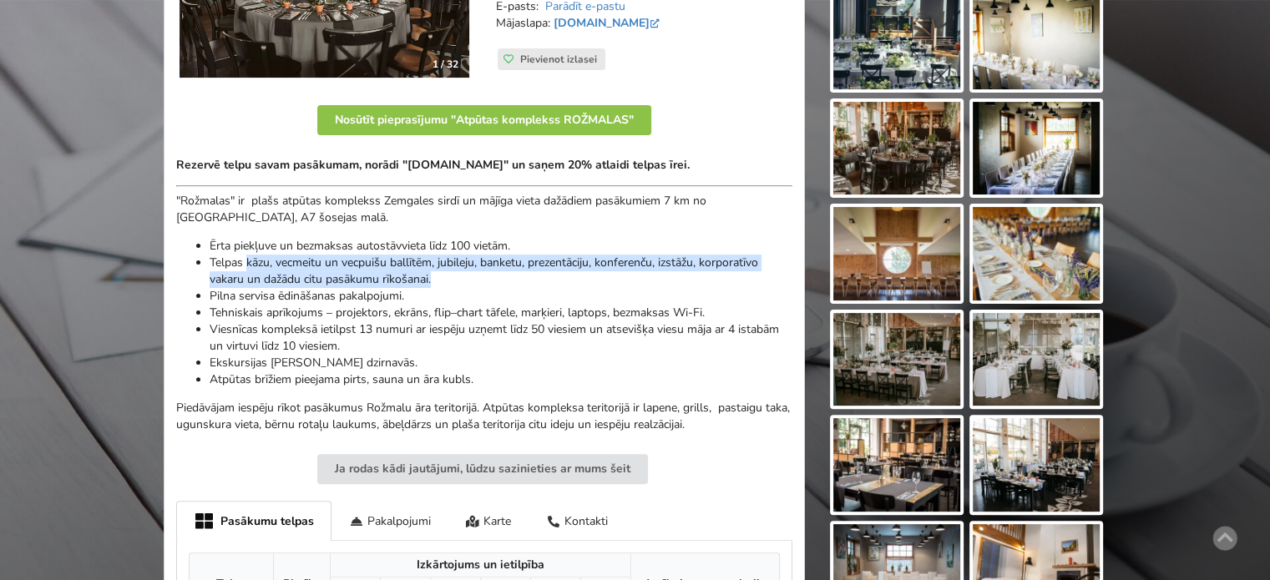
scroll to position [167, 0]
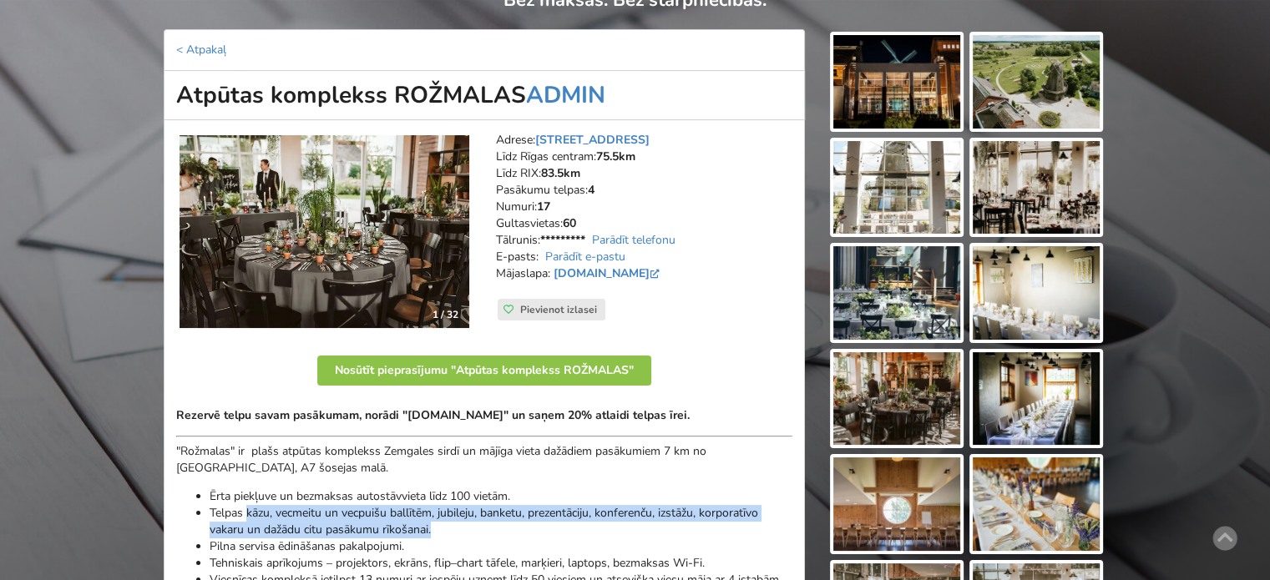
click at [361, 203] on img at bounding box center [325, 232] width 290 height 194
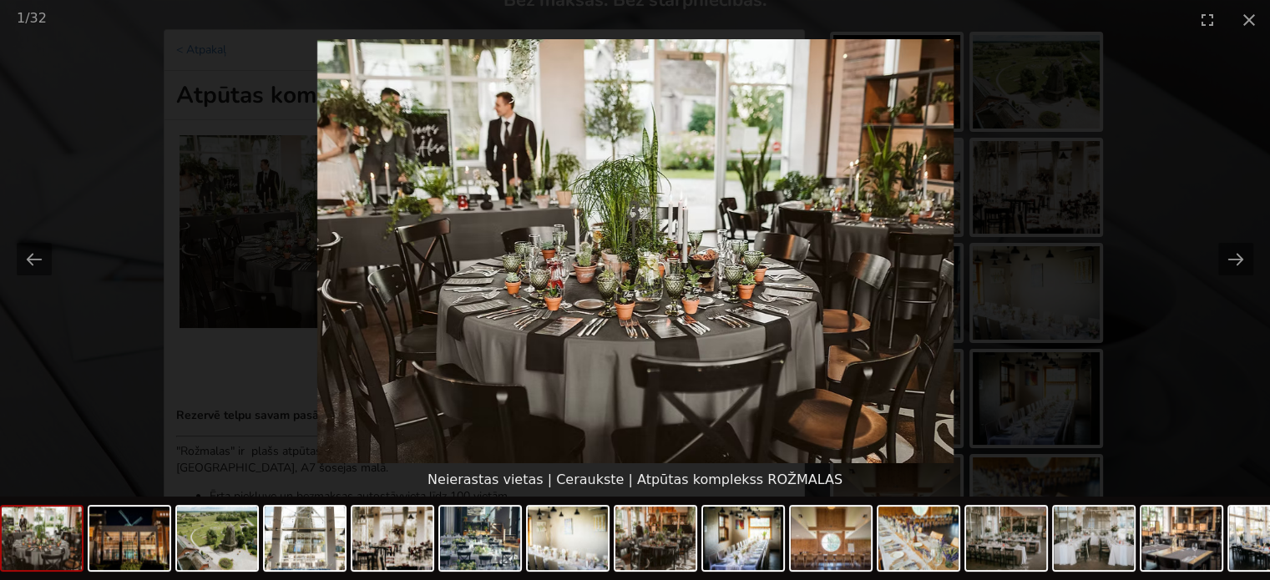
scroll to position [0, 0]
click at [1242, 262] on button "Next slide" at bounding box center [1236, 259] width 35 height 33
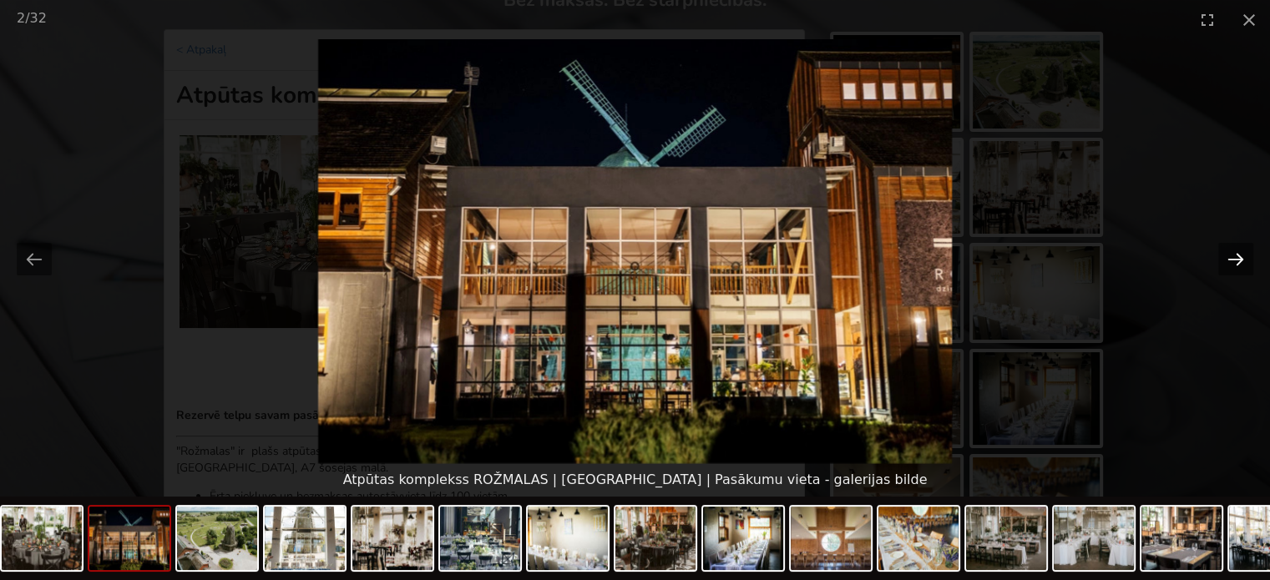
click at [1242, 262] on button "Next slide" at bounding box center [1236, 259] width 35 height 33
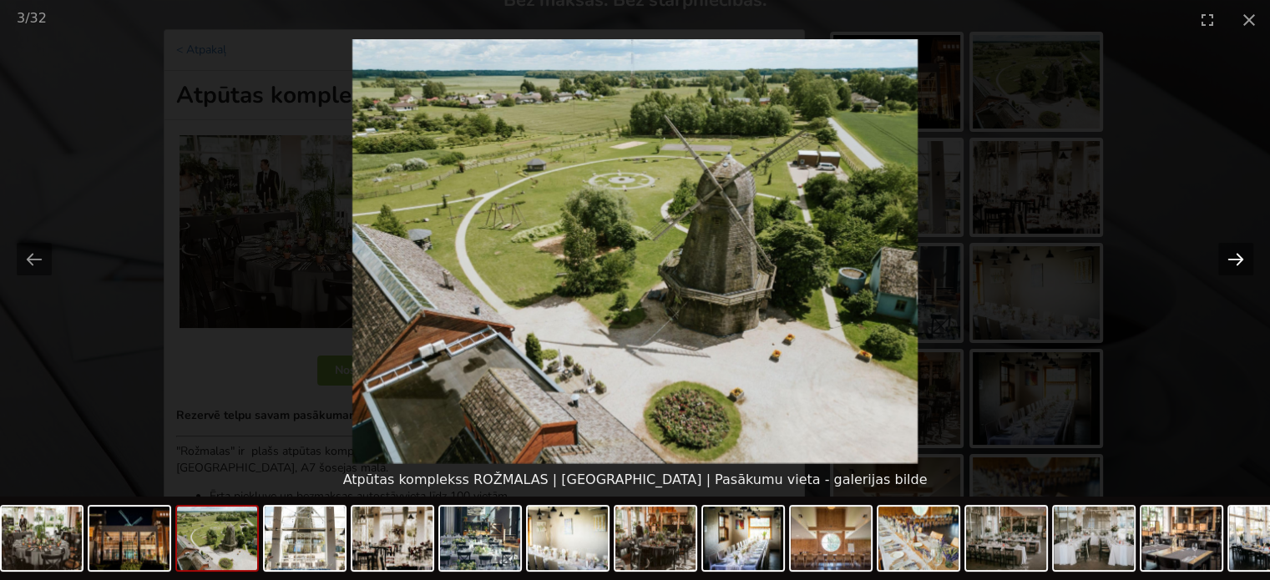
click at [1243, 264] on button "Next slide" at bounding box center [1236, 259] width 35 height 33
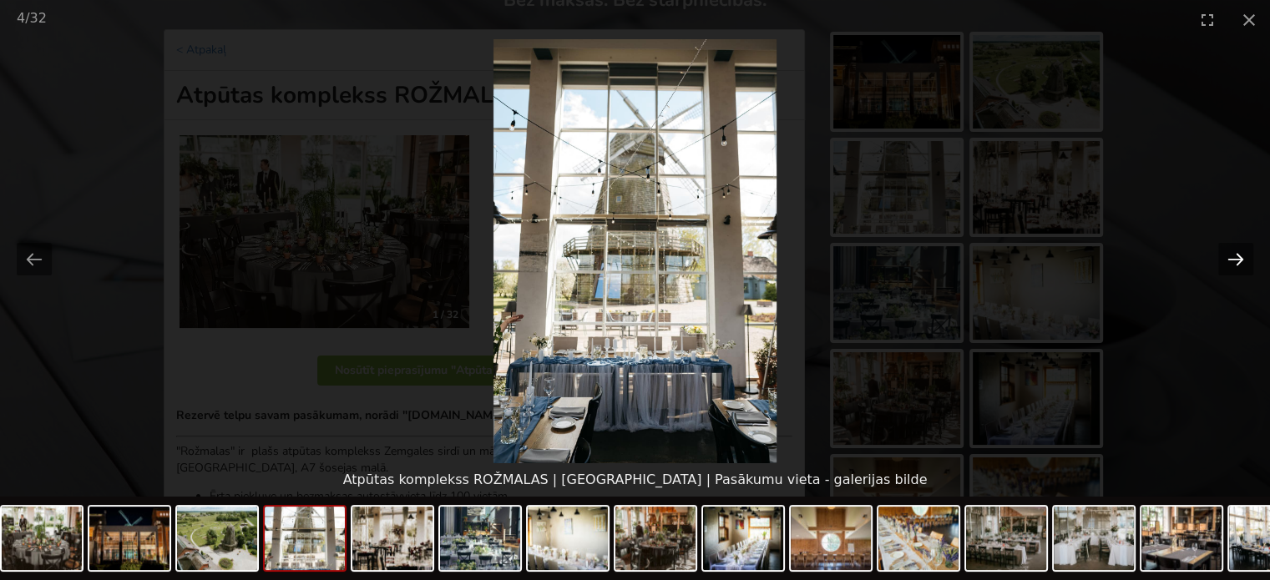
click at [1243, 264] on button "Next slide" at bounding box center [1236, 259] width 35 height 33
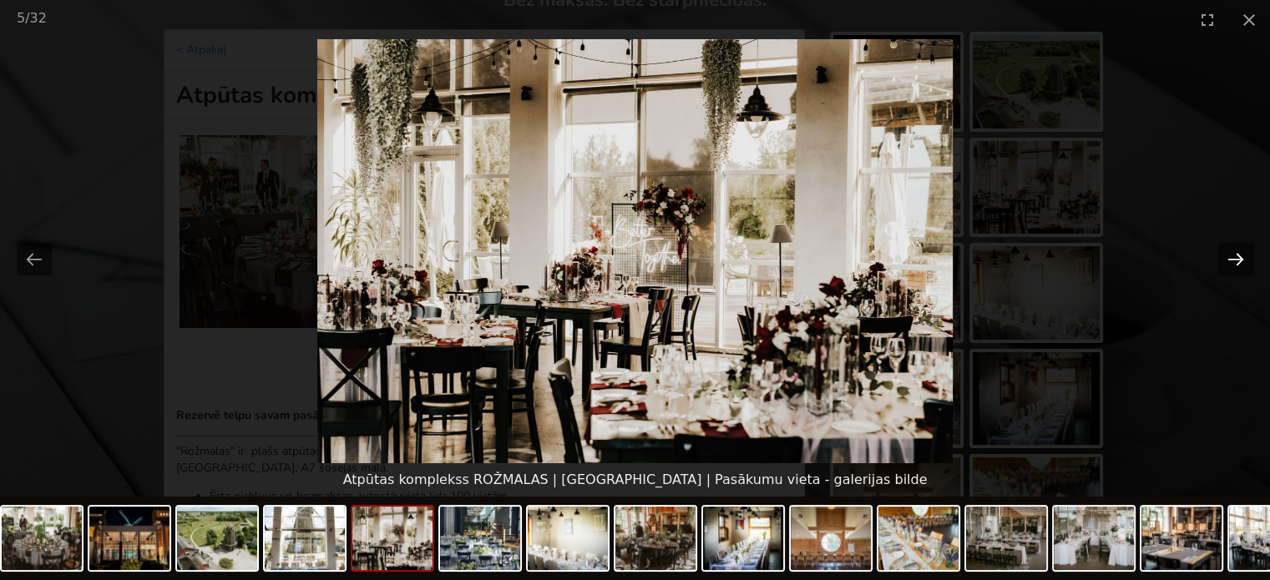
click at [1243, 264] on button "Next slide" at bounding box center [1236, 259] width 35 height 33
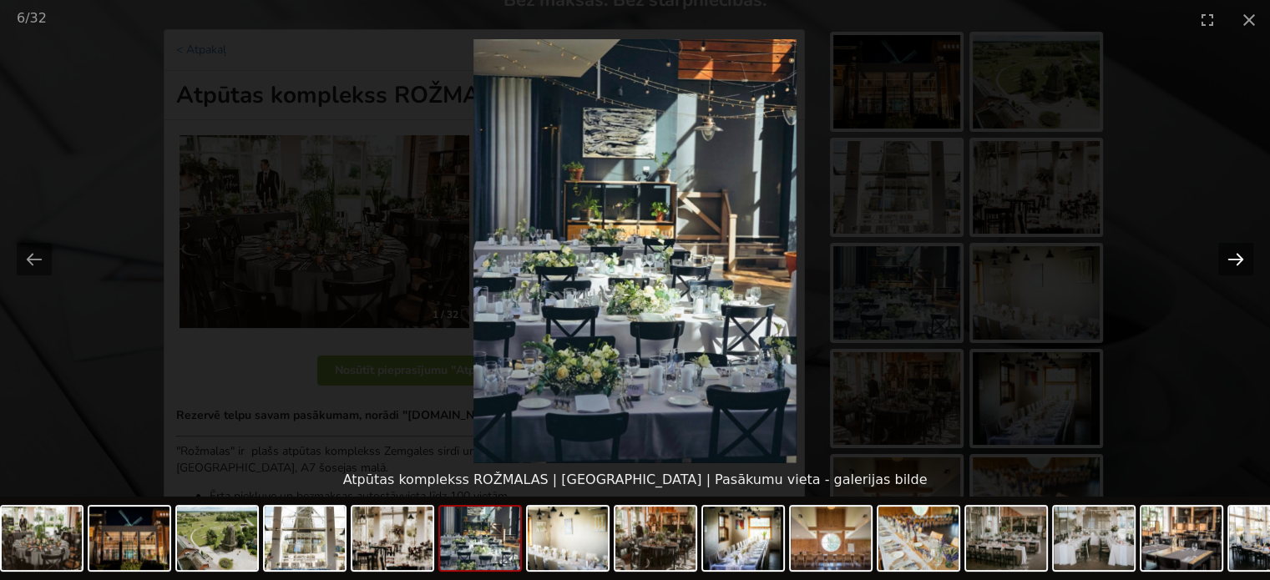
click at [1243, 264] on button "Next slide" at bounding box center [1236, 259] width 35 height 33
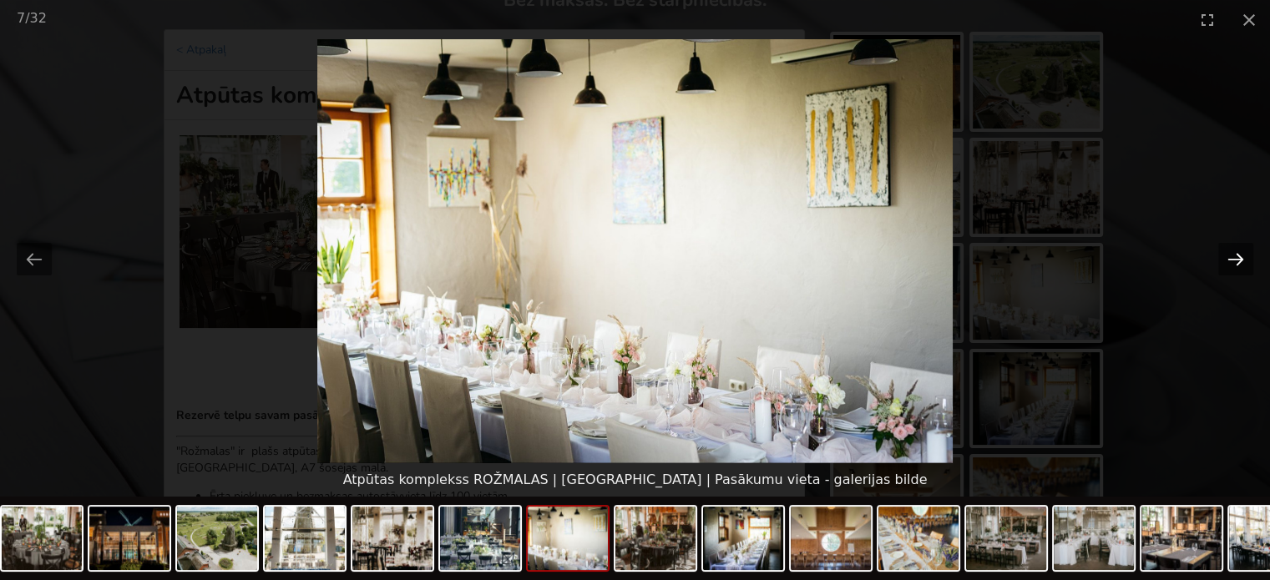
click at [1243, 264] on button "Next slide" at bounding box center [1236, 259] width 35 height 33
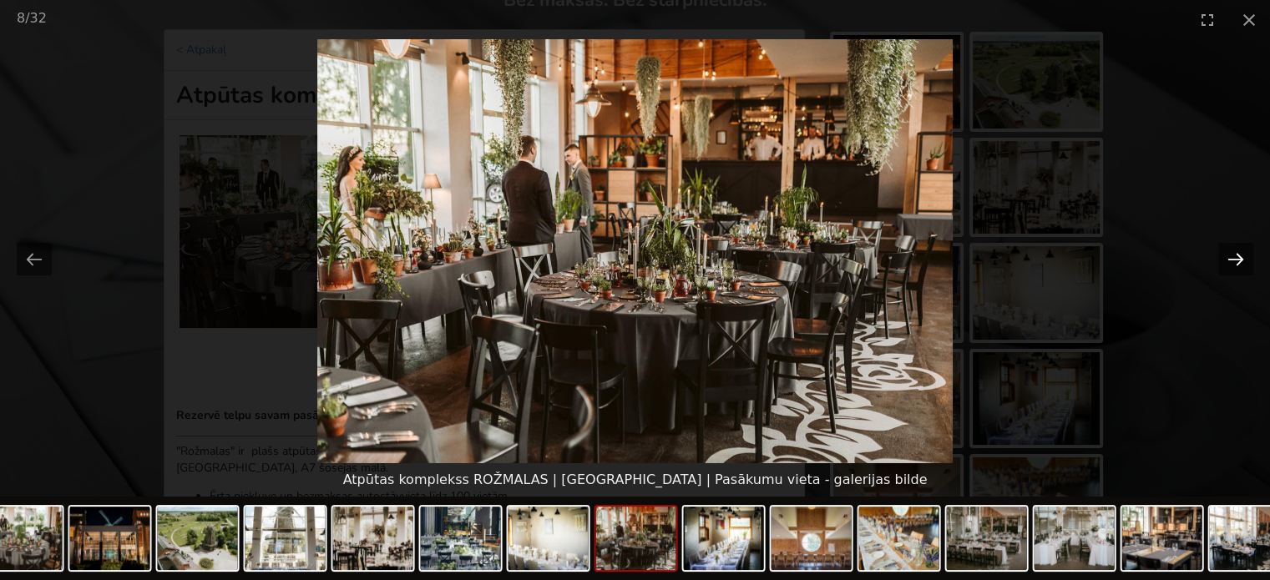
click at [1243, 264] on button "Next slide" at bounding box center [1236, 259] width 35 height 33
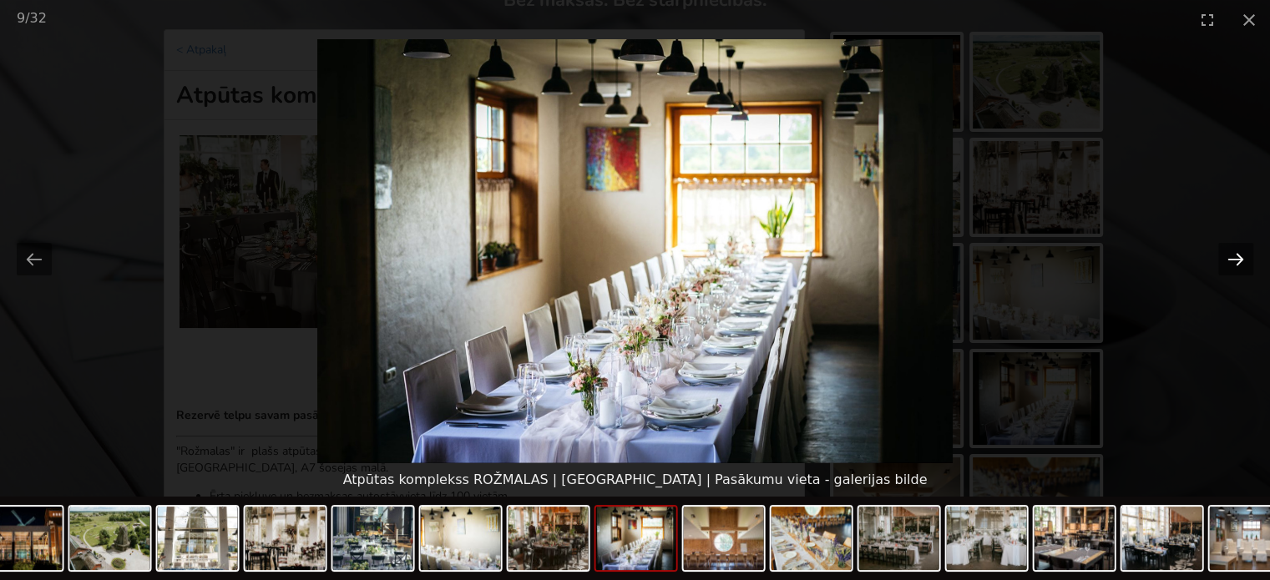
click at [1243, 264] on button "Next slide" at bounding box center [1236, 259] width 35 height 33
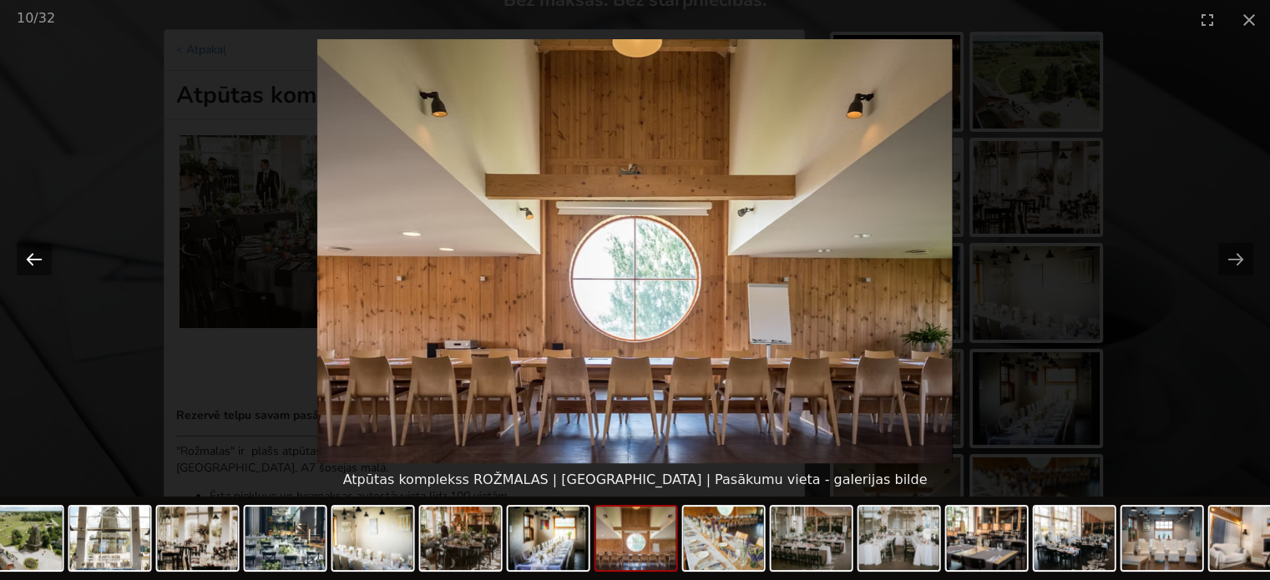
click at [28, 251] on button "Previous slide" at bounding box center [34, 259] width 35 height 33
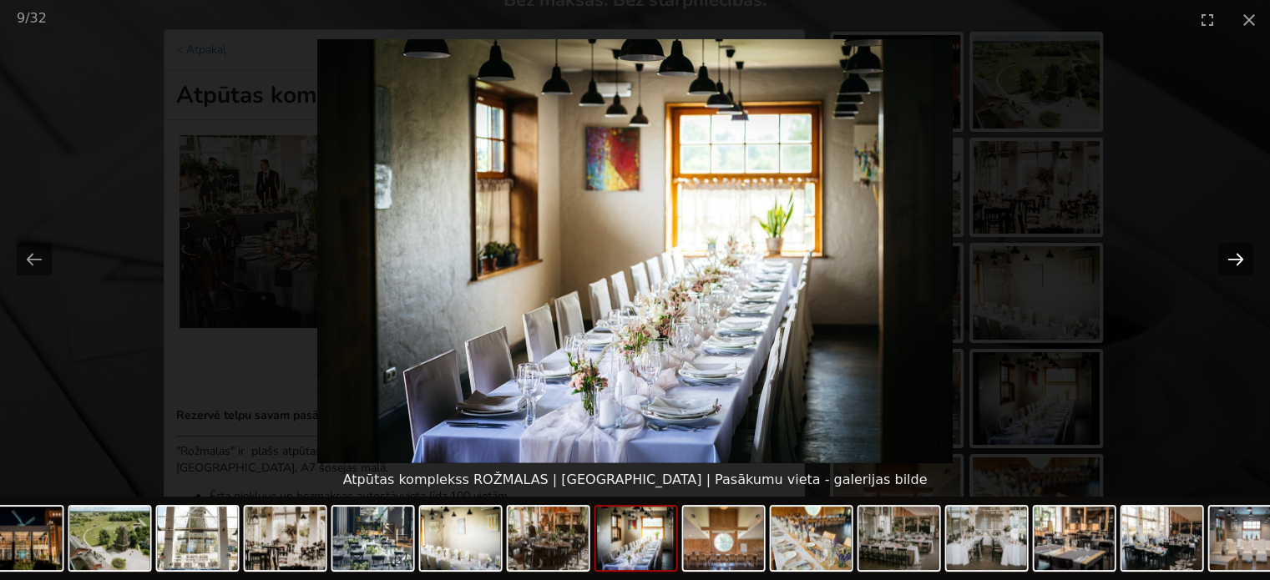
click at [1233, 262] on button "Next slide" at bounding box center [1236, 259] width 35 height 33
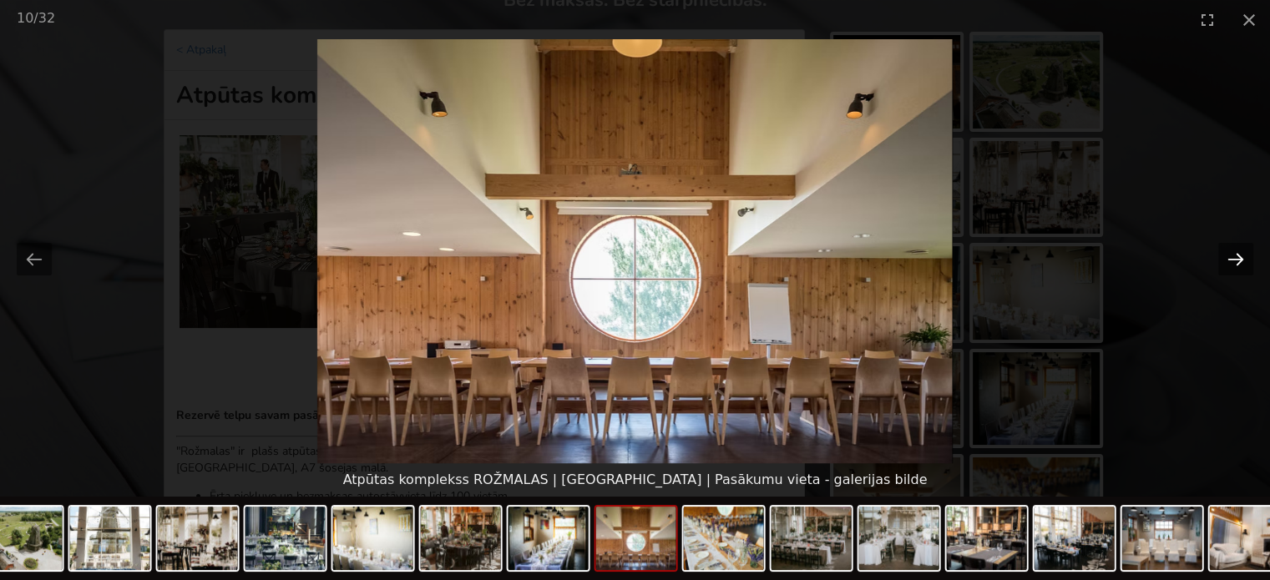
click at [1233, 262] on button "Next slide" at bounding box center [1236, 259] width 35 height 33
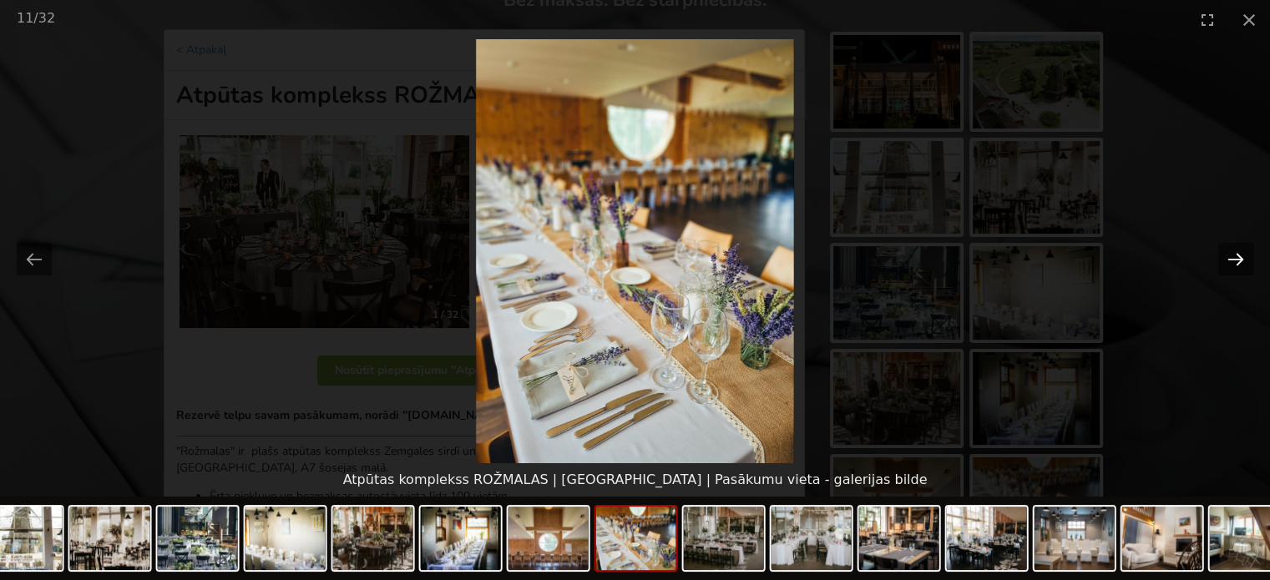
click at [1233, 262] on button "Next slide" at bounding box center [1236, 259] width 35 height 33
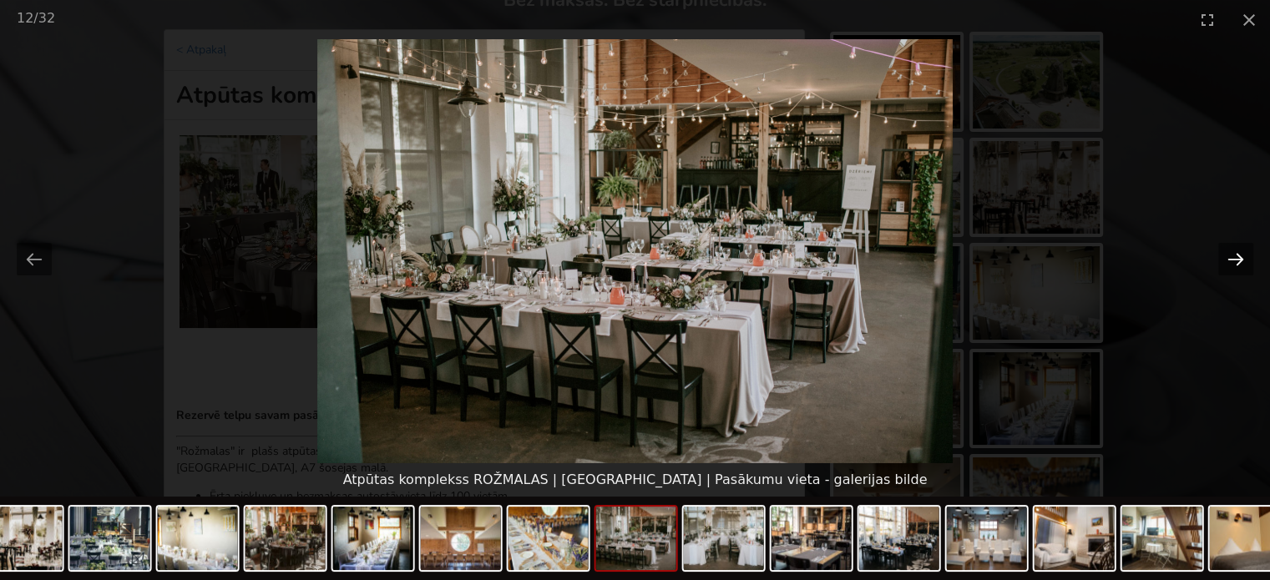
click at [1233, 262] on button "Next slide" at bounding box center [1236, 259] width 35 height 33
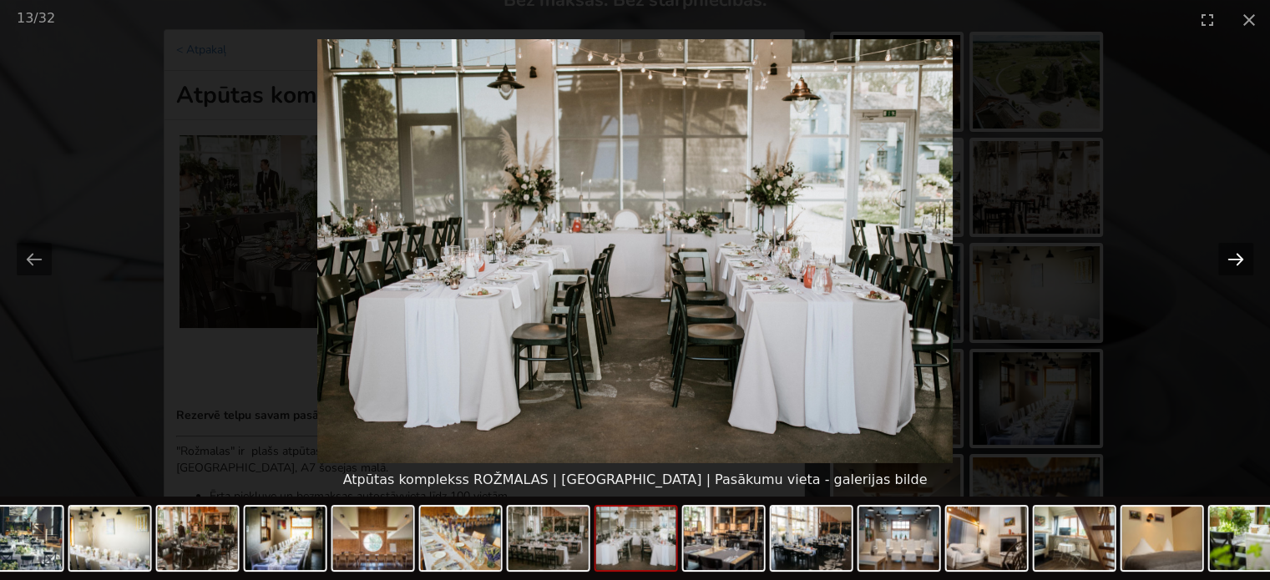
click at [1233, 262] on button "Next slide" at bounding box center [1236, 259] width 35 height 33
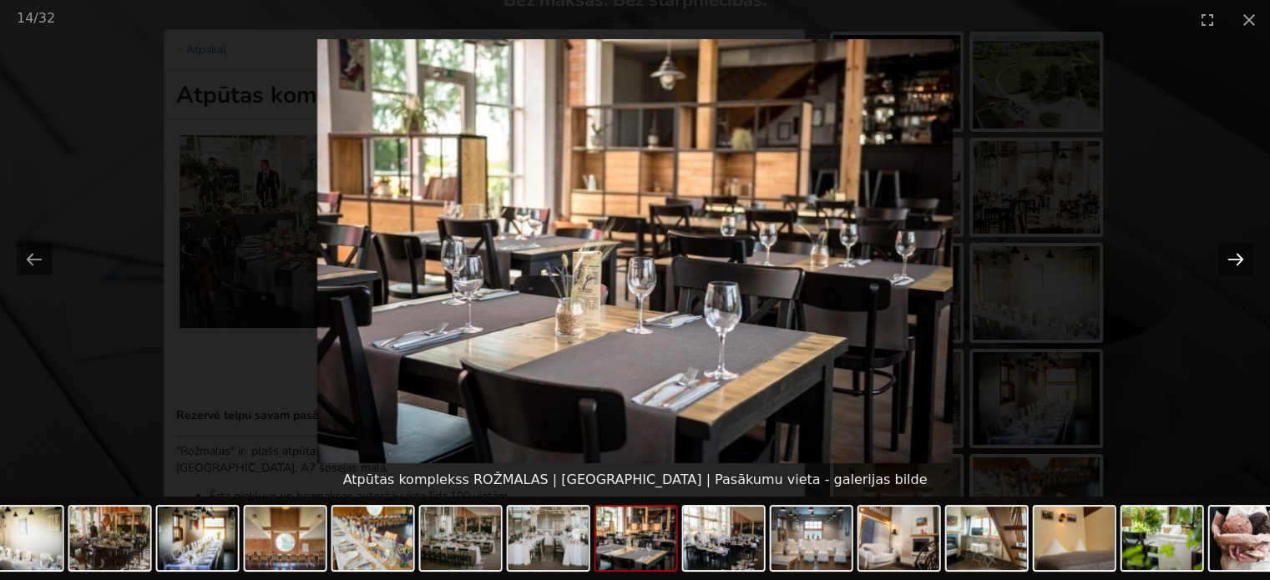
click at [1233, 262] on button "Next slide" at bounding box center [1236, 259] width 35 height 33
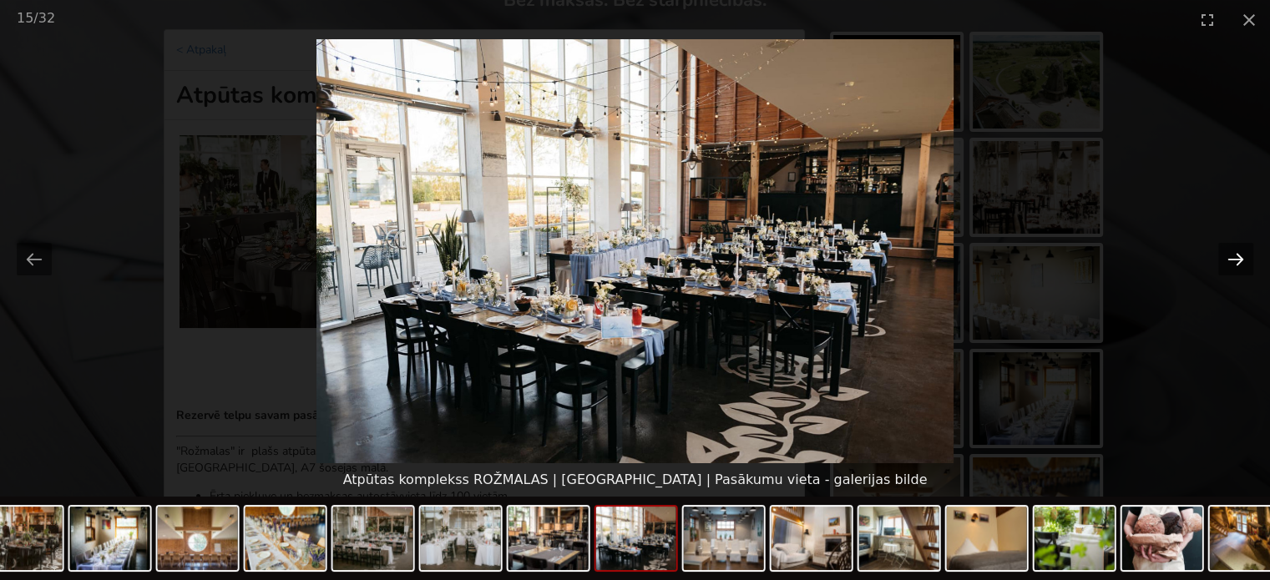
click at [1233, 262] on button "Next slide" at bounding box center [1236, 259] width 35 height 33
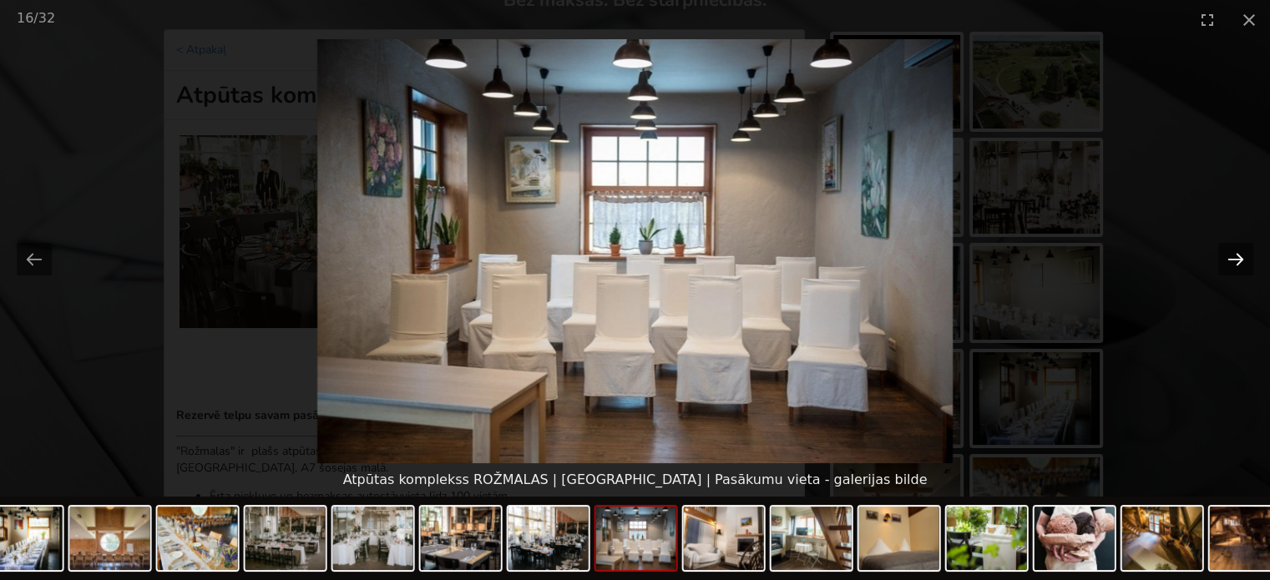
click at [1233, 262] on button "Next slide" at bounding box center [1236, 259] width 35 height 33
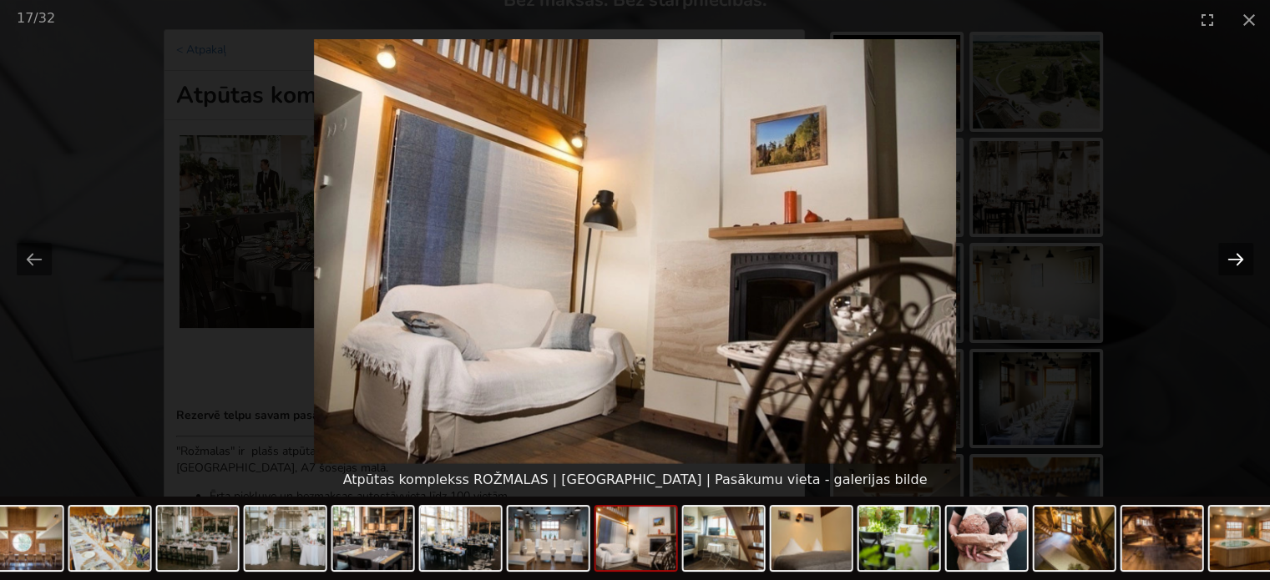
click at [1233, 262] on button "Next slide" at bounding box center [1236, 259] width 35 height 33
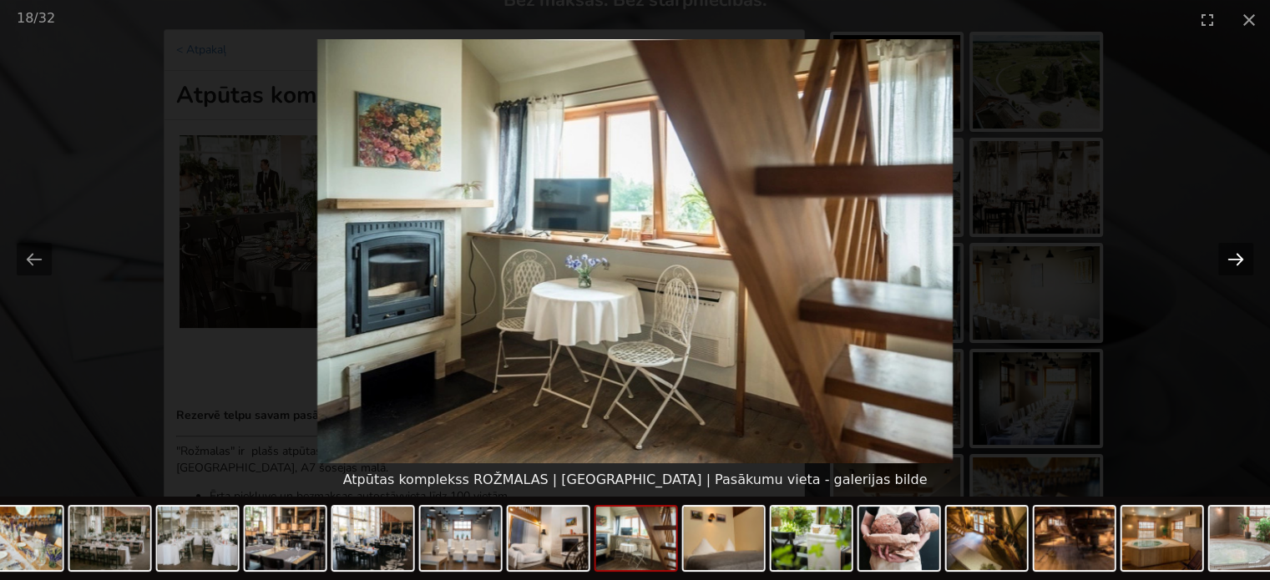
click at [1233, 262] on button "Next slide" at bounding box center [1236, 259] width 35 height 33
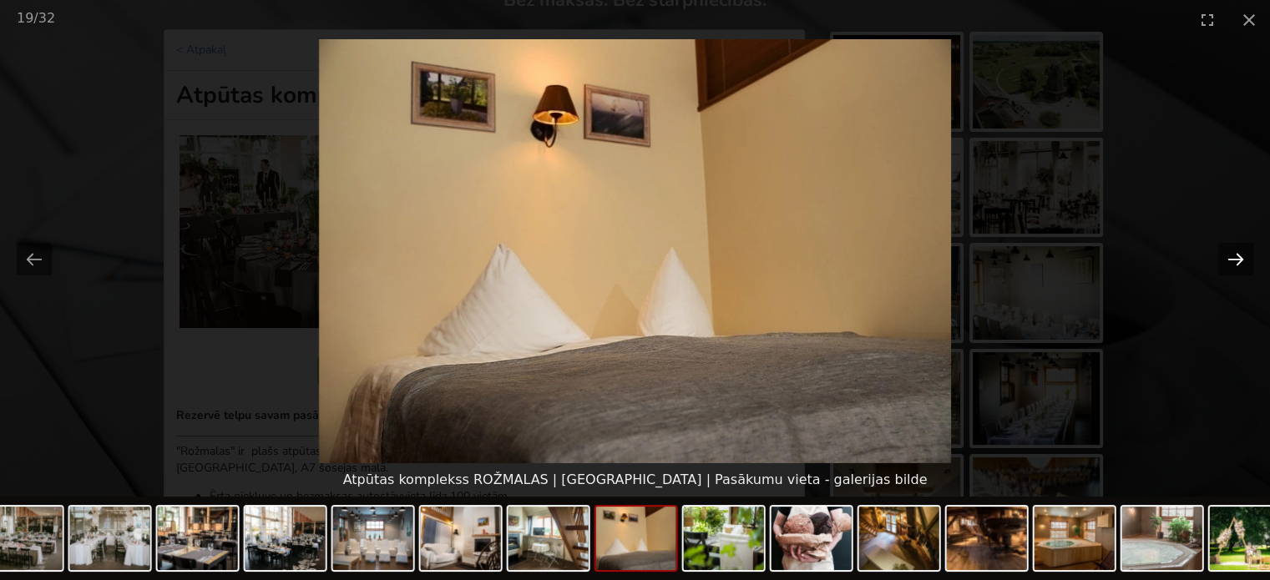
click at [1233, 262] on button "Next slide" at bounding box center [1236, 259] width 35 height 33
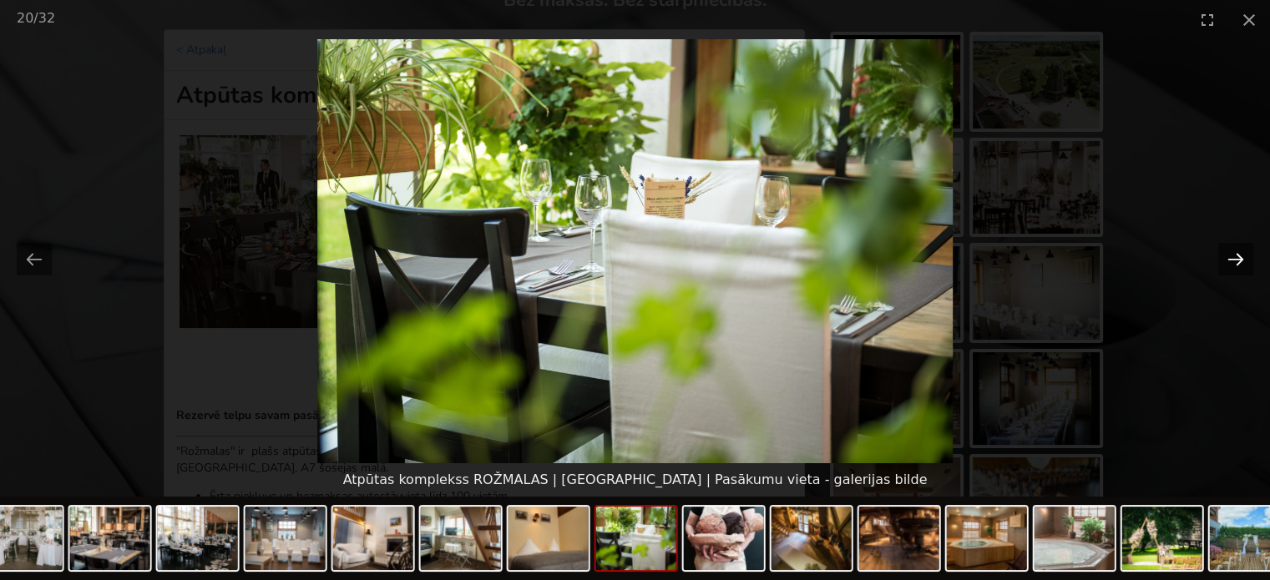
click at [1233, 262] on button "Next slide" at bounding box center [1236, 259] width 35 height 33
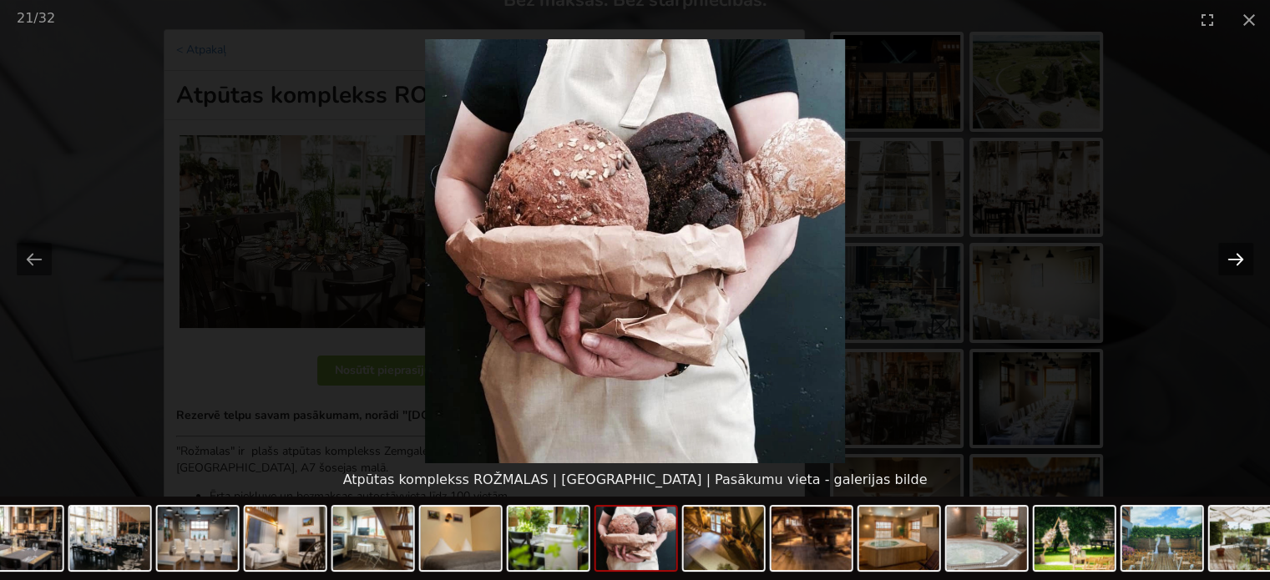
click at [1233, 262] on button "Next slide" at bounding box center [1236, 259] width 35 height 33
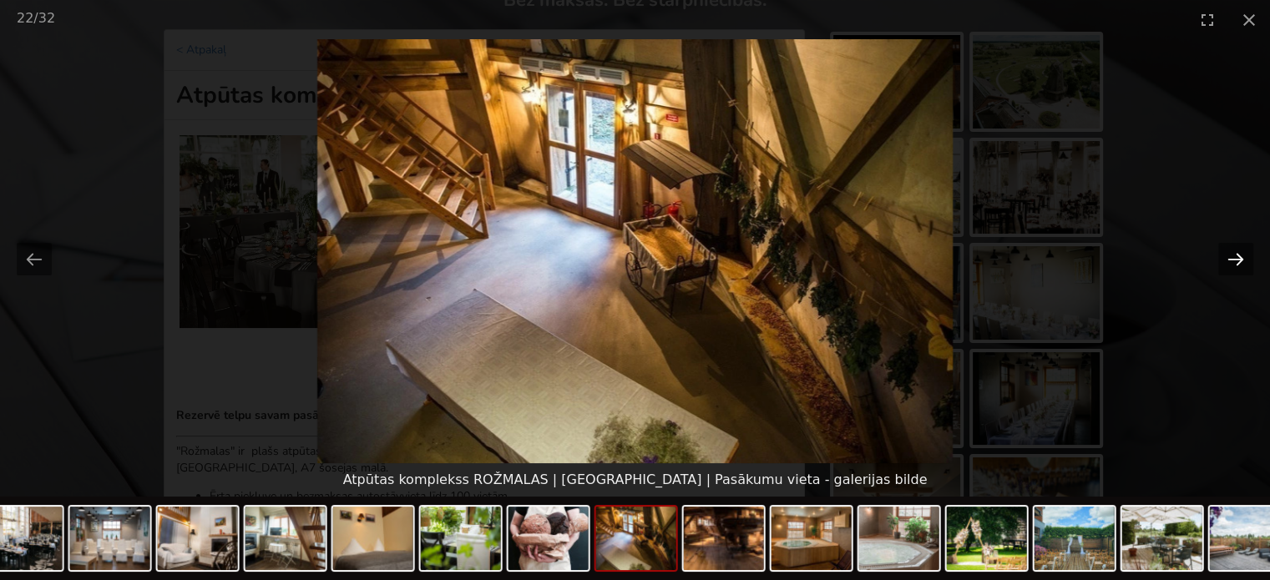
click at [1233, 262] on button "Next slide" at bounding box center [1236, 259] width 35 height 33
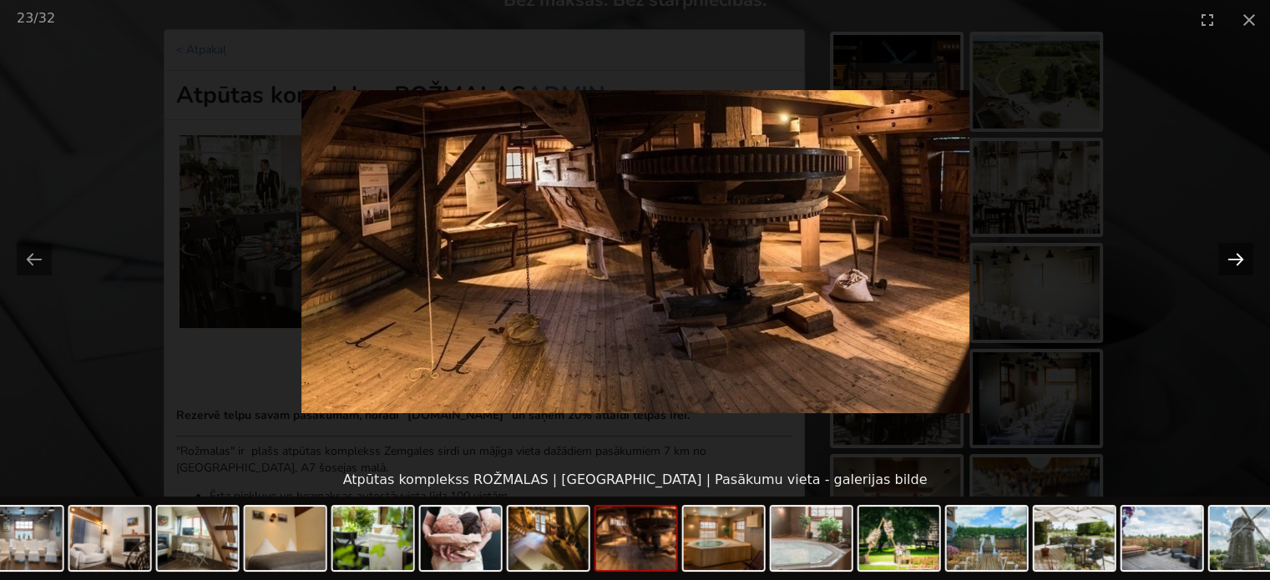
click at [1233, 262] on button "Next slide" at bounding box center [1236, 259] width 35 height 33
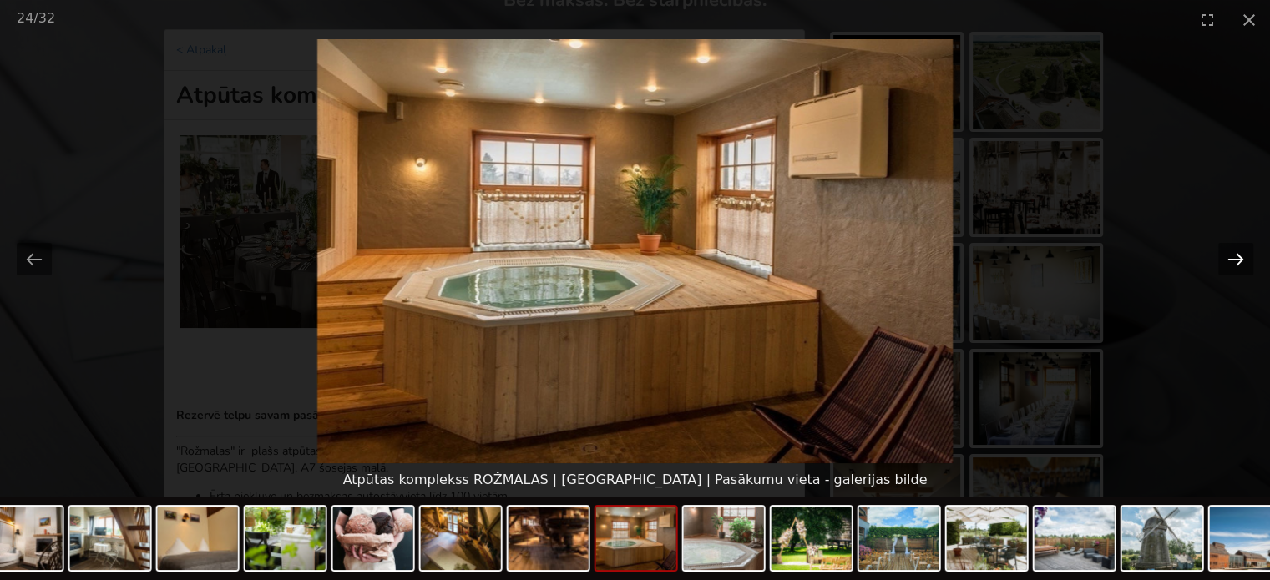
click at [1233, 262] on button "Next slide" at bounding box center [1236, 259] width 35 height 33
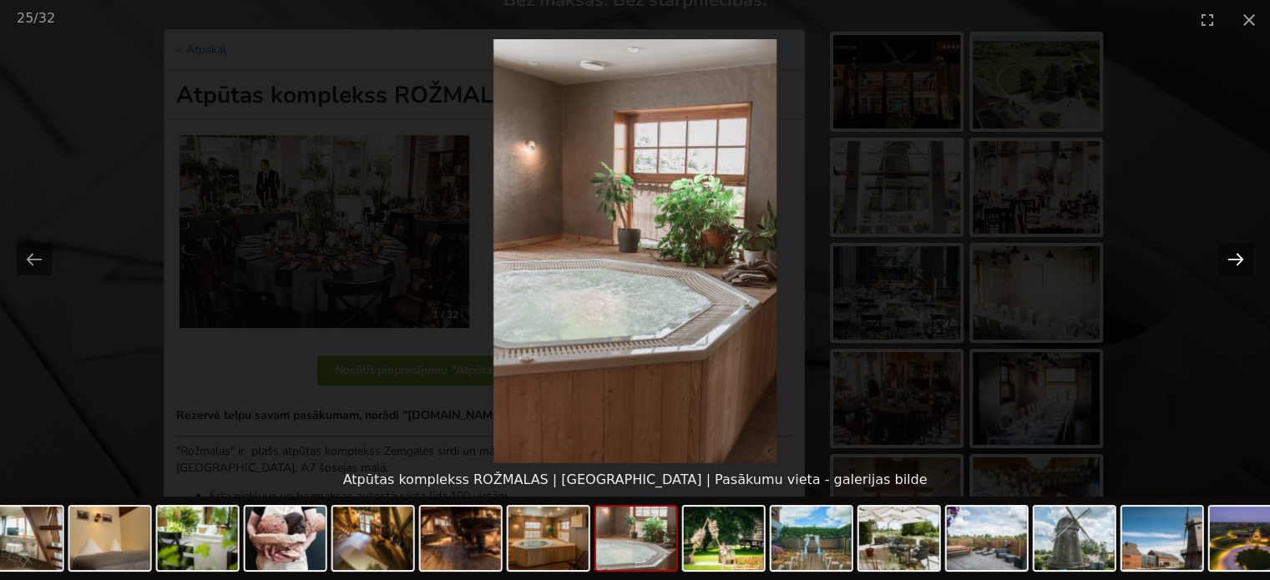
click at [1233, 262] on button "Next slide" at bounding box center [1236, 259] width 35 height 33
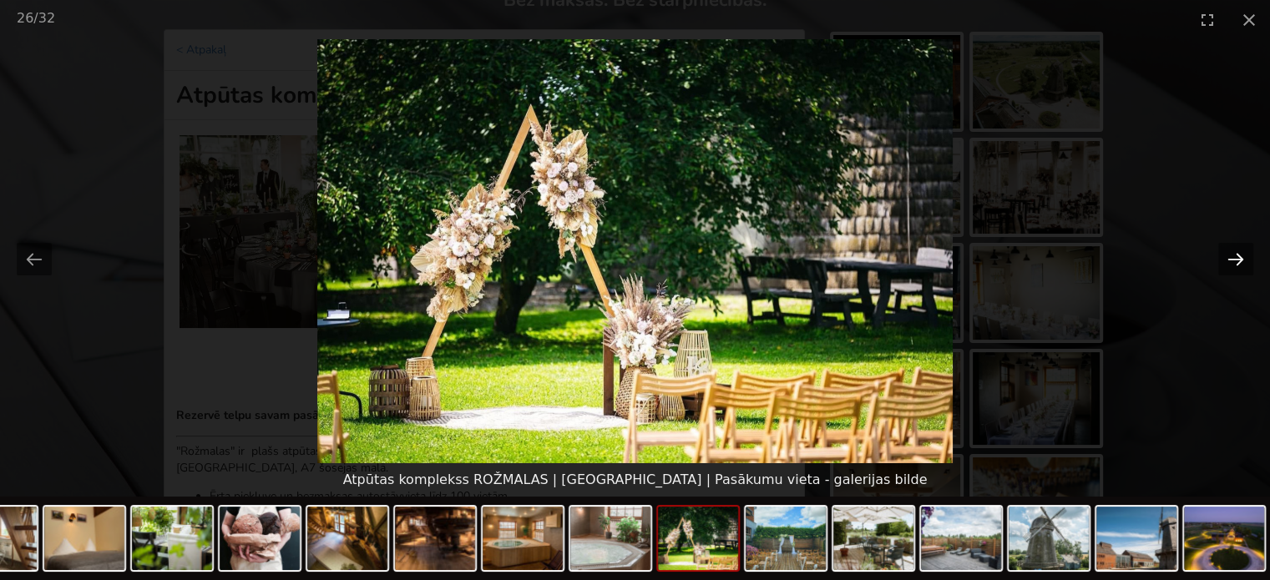
click at [1233, 262] on button "Next slide" at bounding box center [1236, 259] width 35 height 33
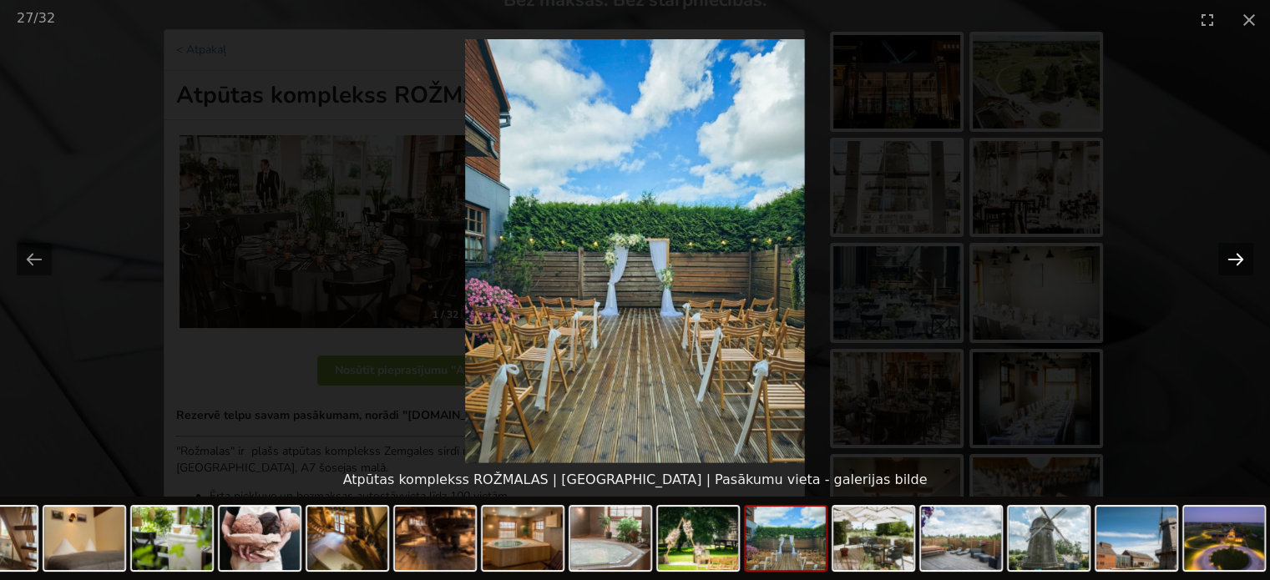
click at [1233, 262] on button "Next slide" at bounding box center [1236, 259] width 35 height 33
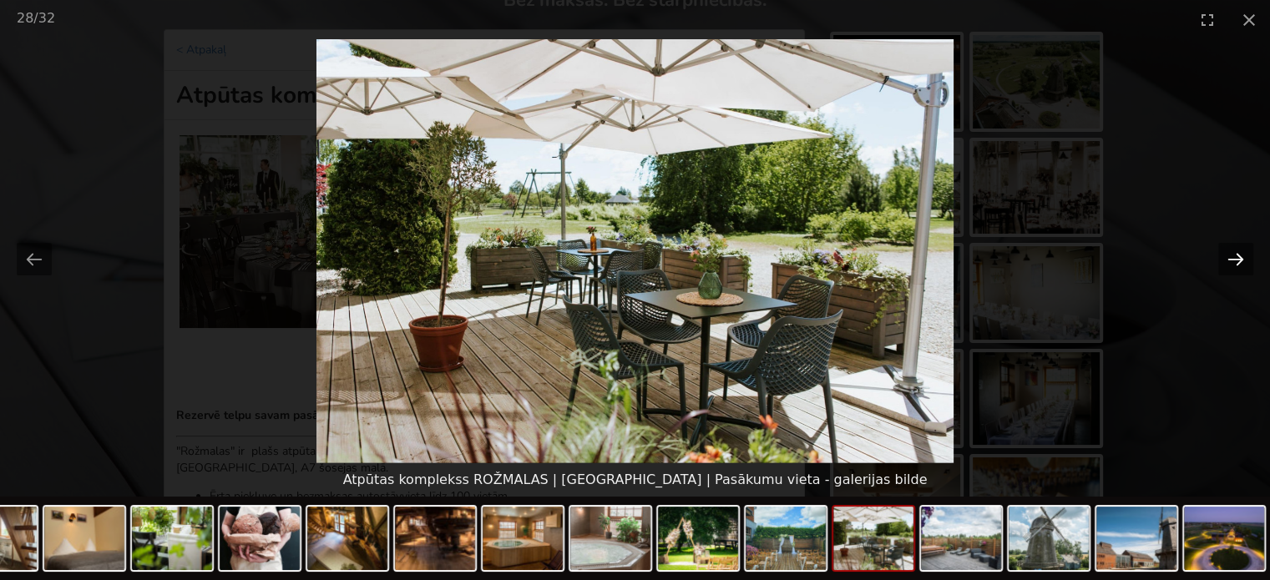
click at [1233, 262] on button "Next slide" at bounding box center [1236, 259] width 35 height 33
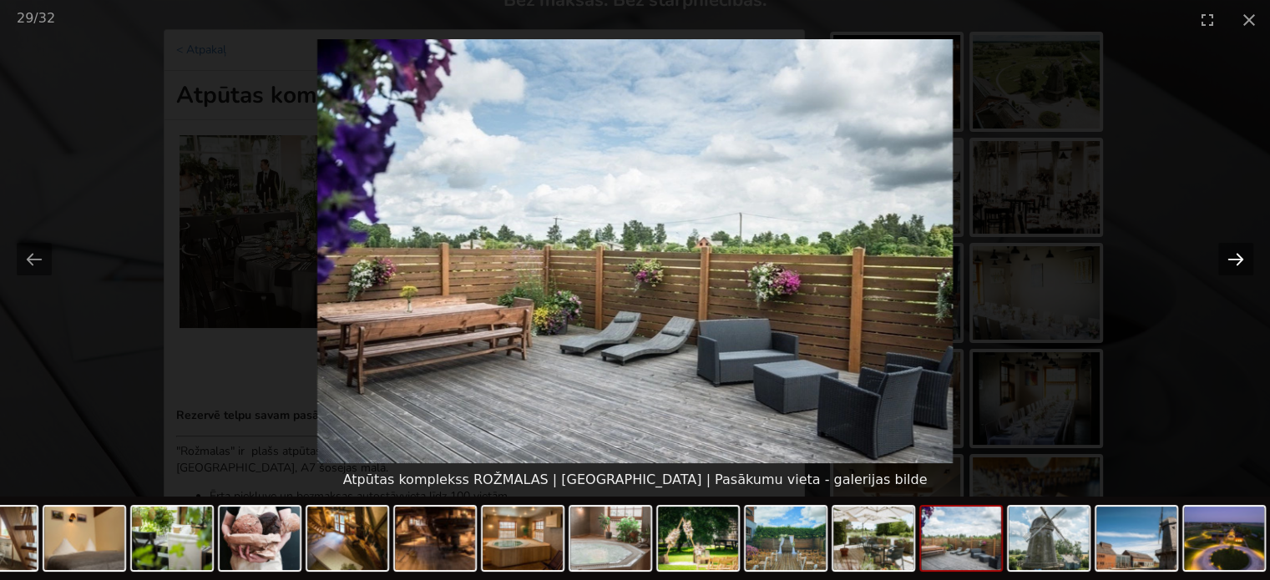
click at [1233, 262] on button "Next slide" at bounding box center [1236, 259] width 35 height 33
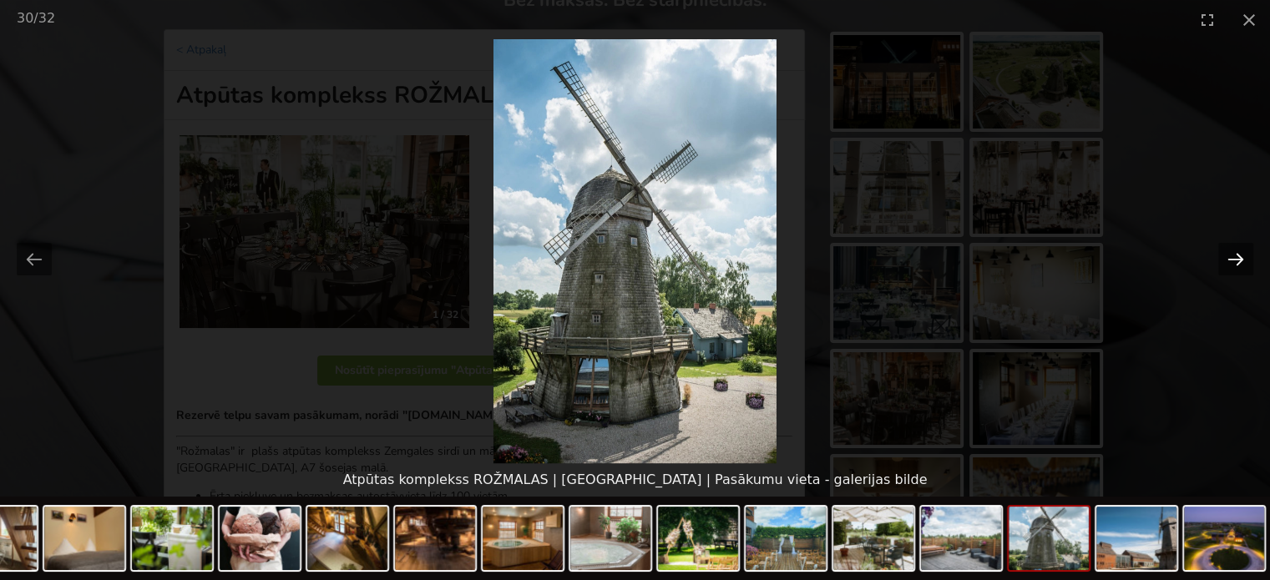
click at [1233, 262] on button "Next slide" at bounding box center [1236, 259] width 35 height 33
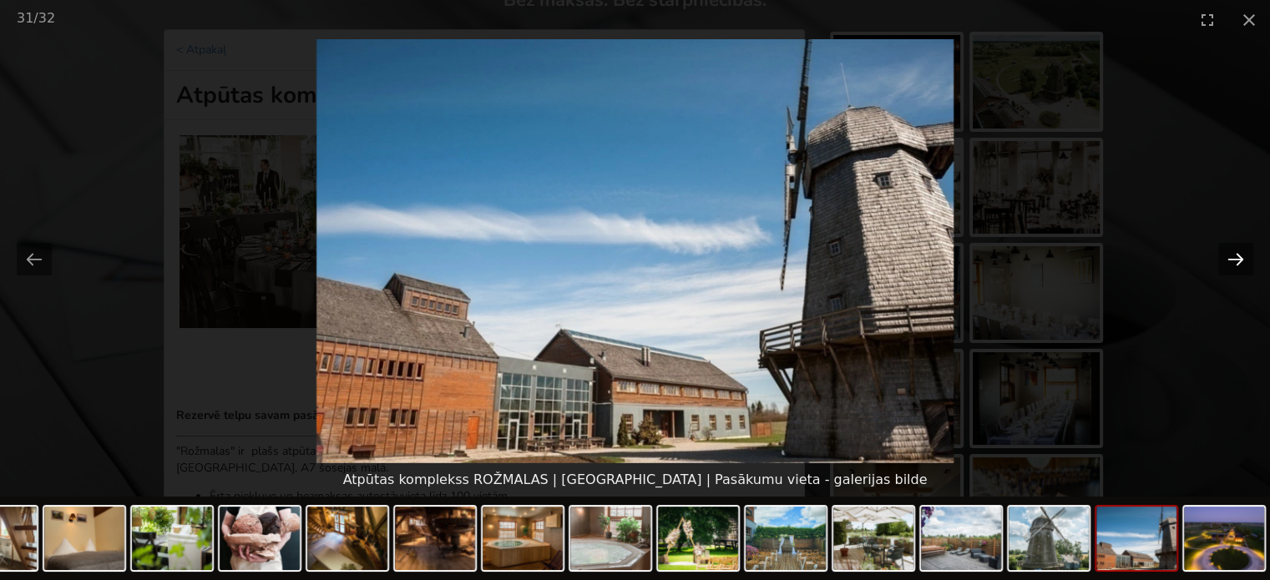
click at [1233, 262] on button "Next slide" at bounding box center [1236, 259] width 35 height 33
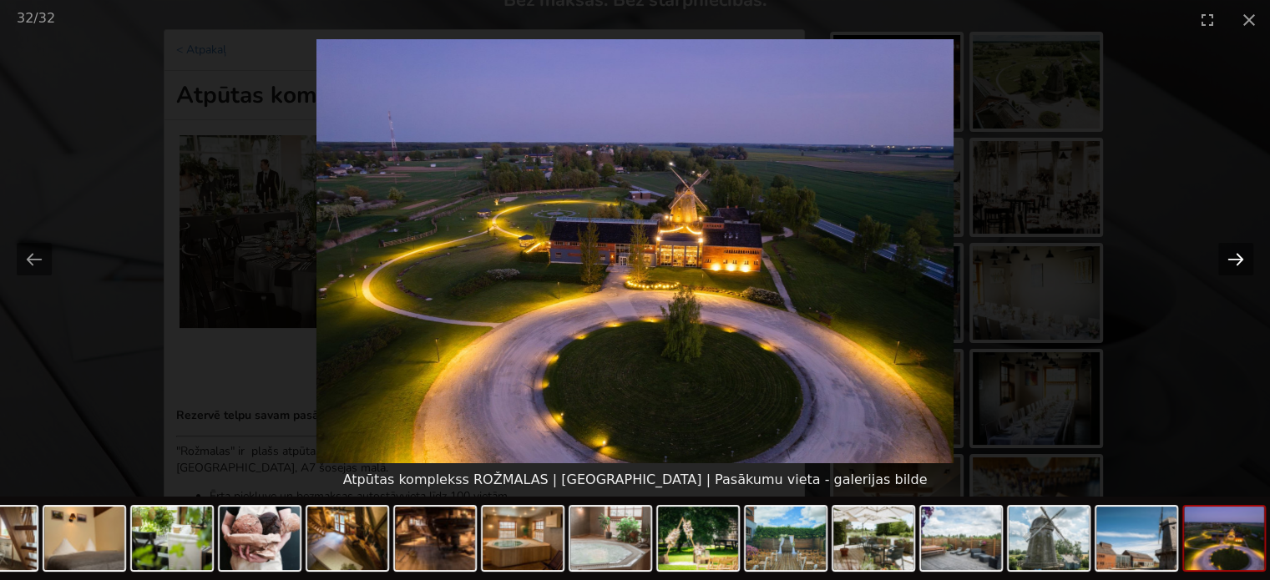
click at [1221, 271] on button "Next slide" at bounding box center [1236, 259] width 35 height 33
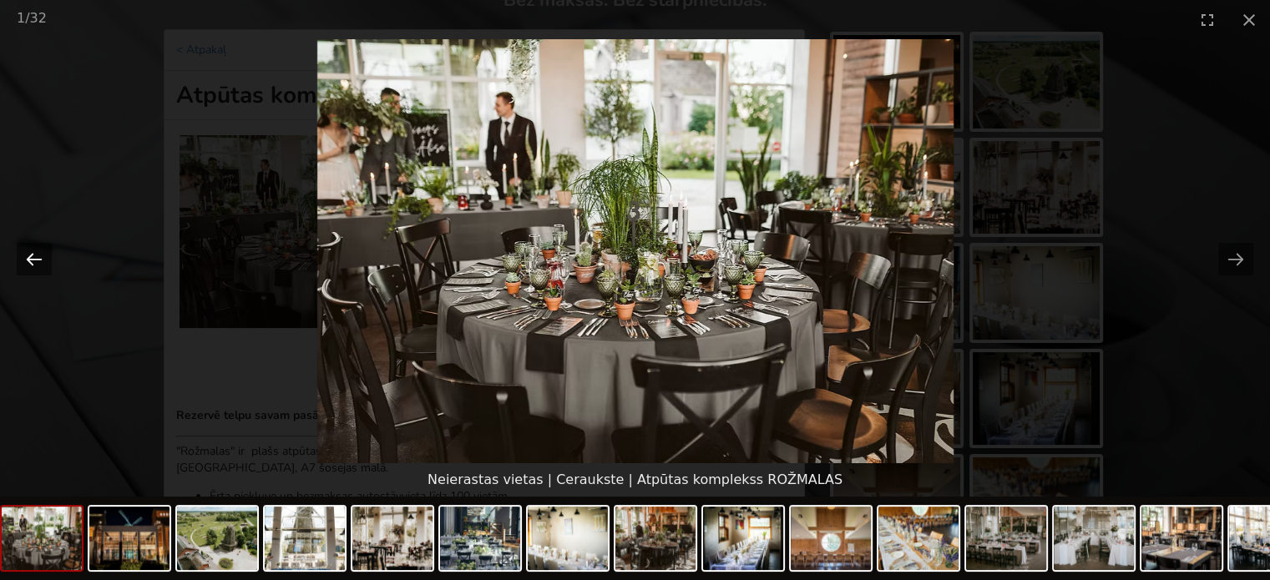
click at [18, 258] on button "Previous slide" at bounding box center [34, 259] width 35 height 33
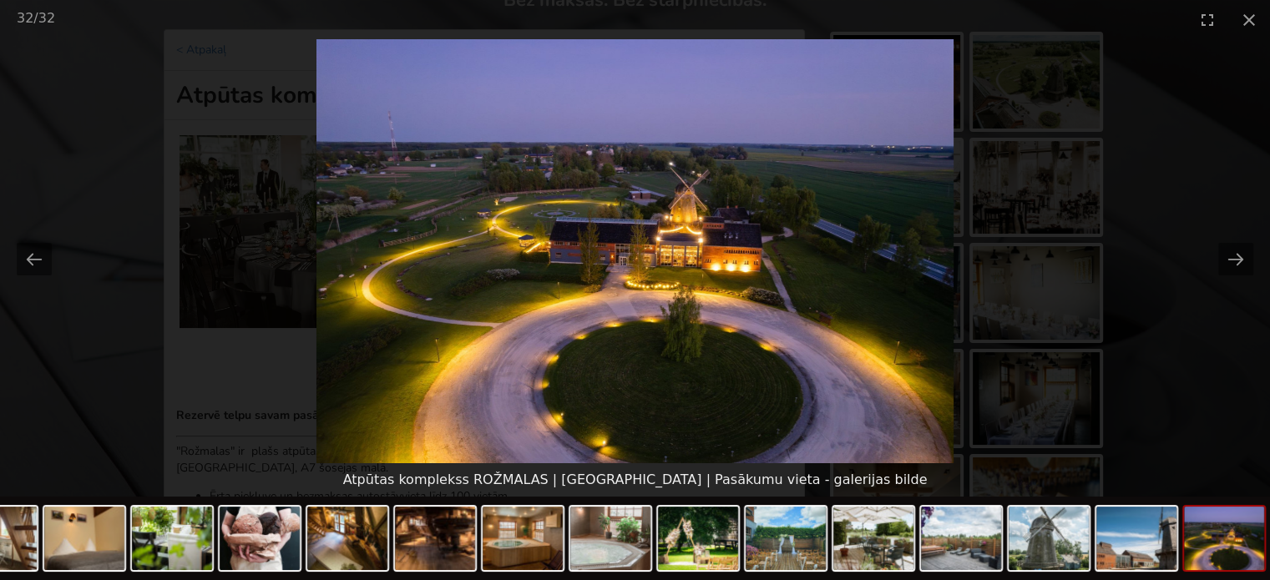
click at [1197, 83] on picture at bounding box center [635, 251] width 1270 height 424
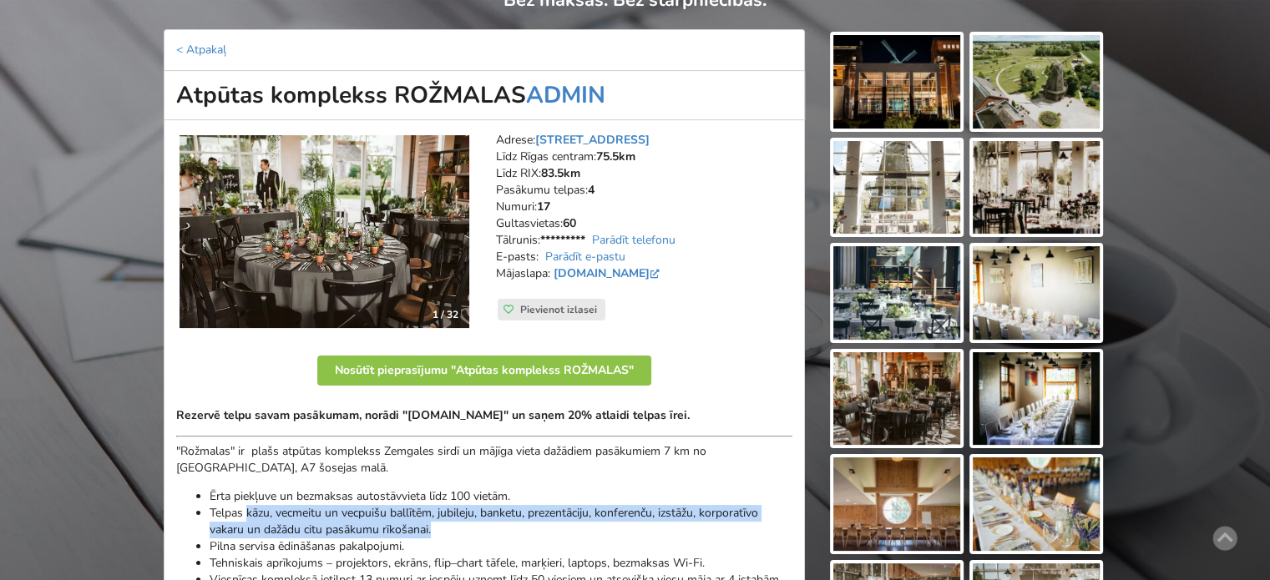
click at [1048, 79] on img at bounding box center [1036, 82] width 127 height 94
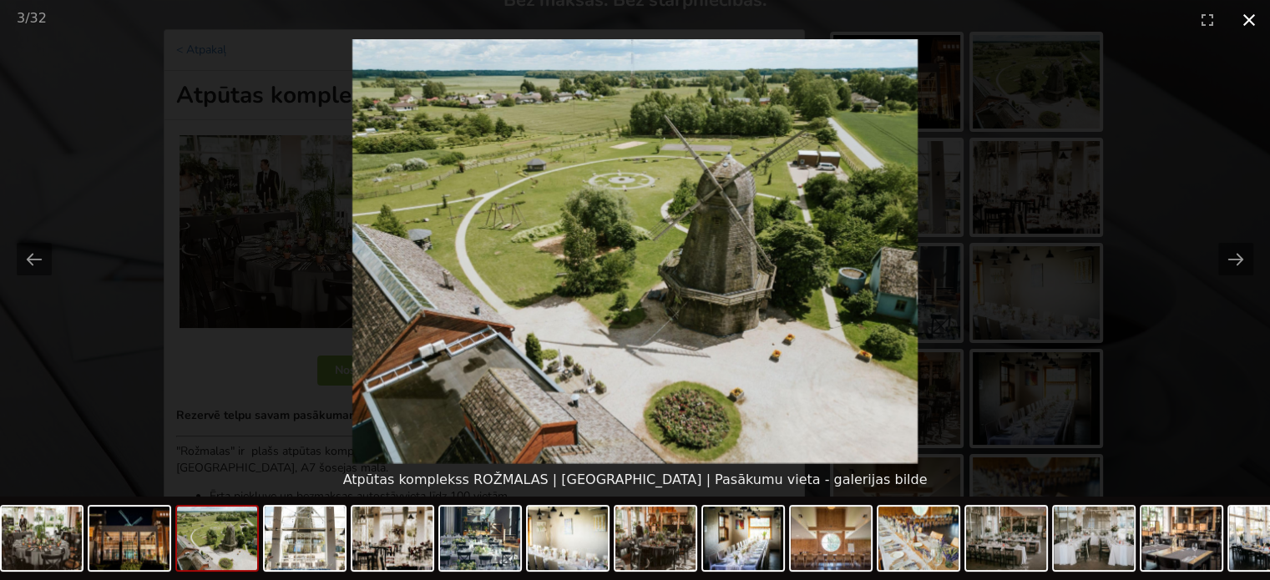
click at [1249, 21] on button "Close gallery" at bounding box center [1250, 19] width 42 height 39
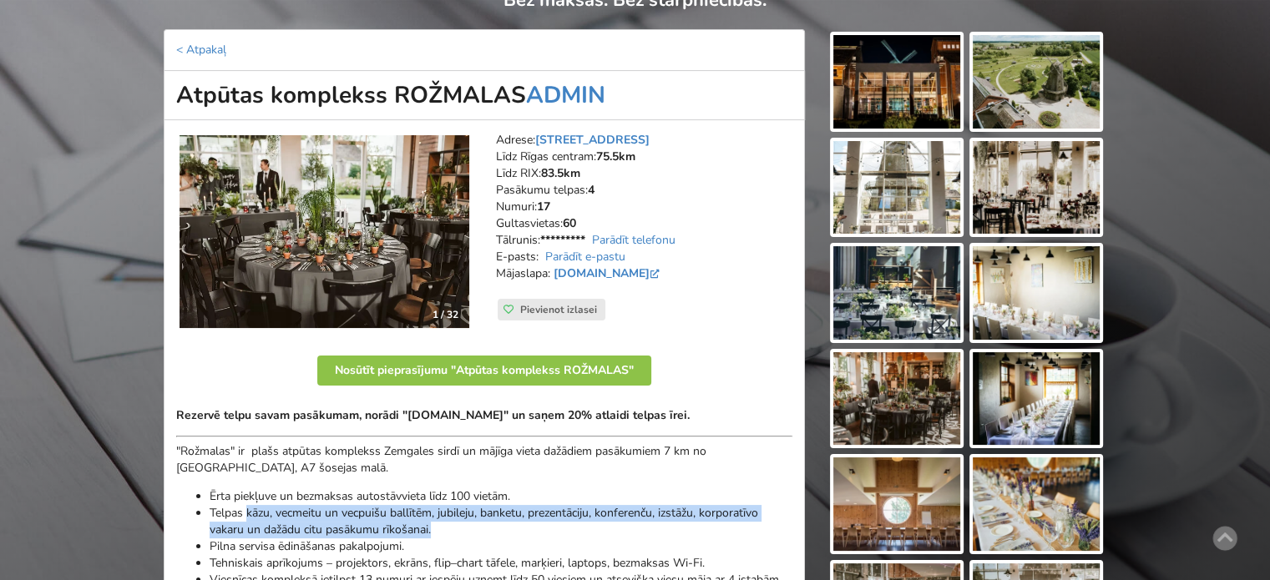
scroll to position [334, 0]
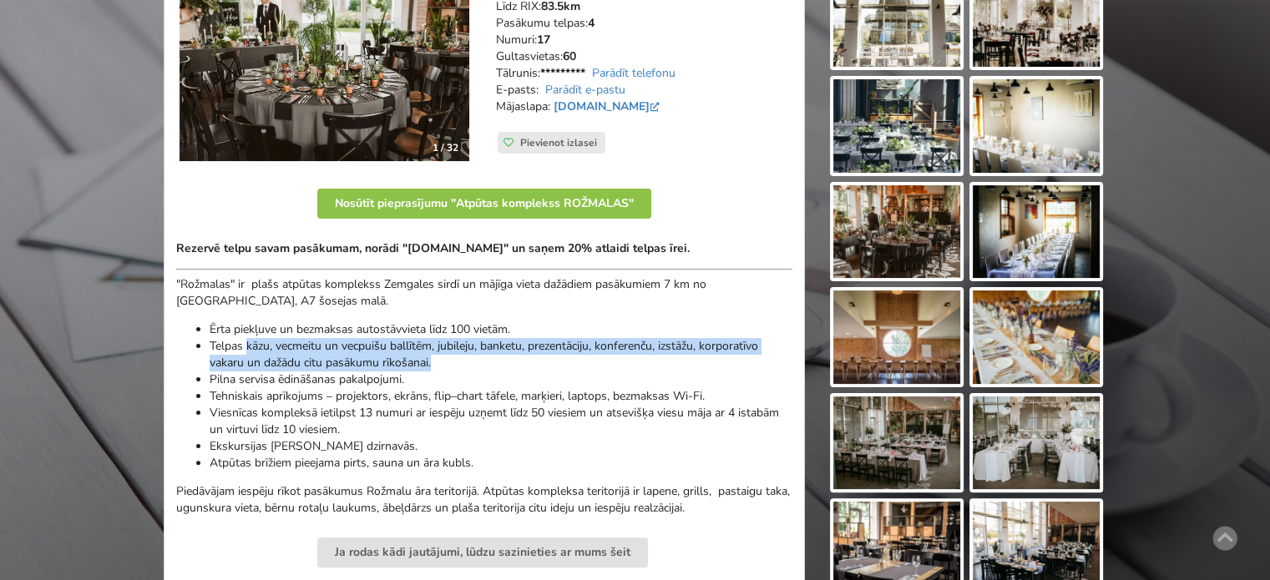
click at [886, 320] on img at bounding box center [897, 338] width 127 height 94
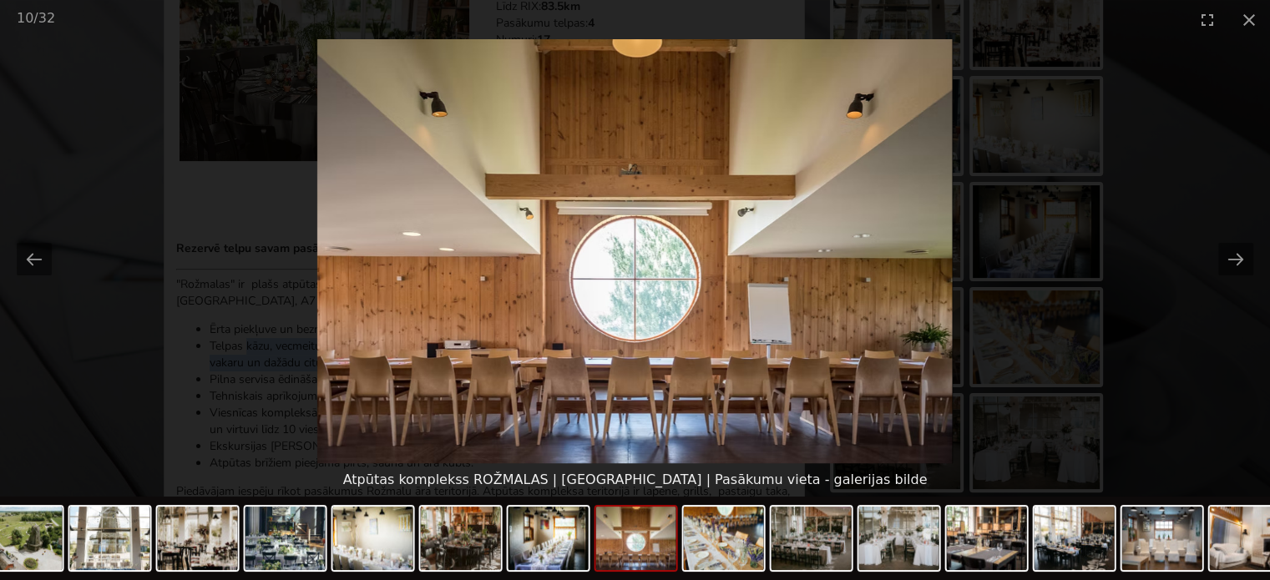
scroll to position [0, 0]
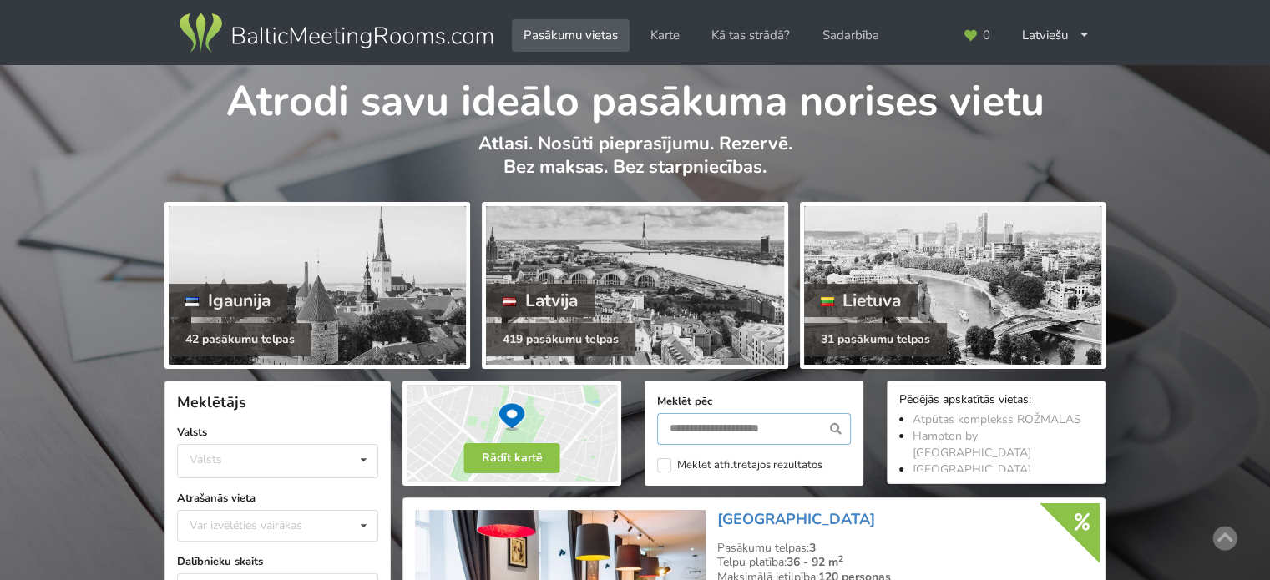
click at [734, 420] on input "text" at bounding box center [754, 429] width 194 height 32
type input "********"
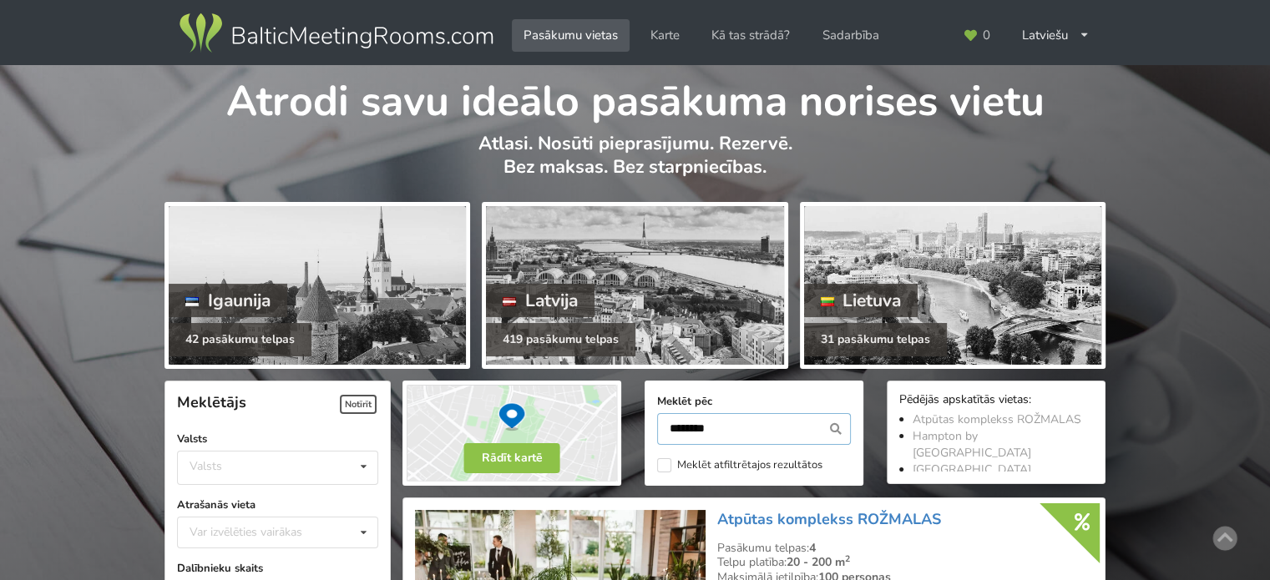
scroll to position [374, 0]
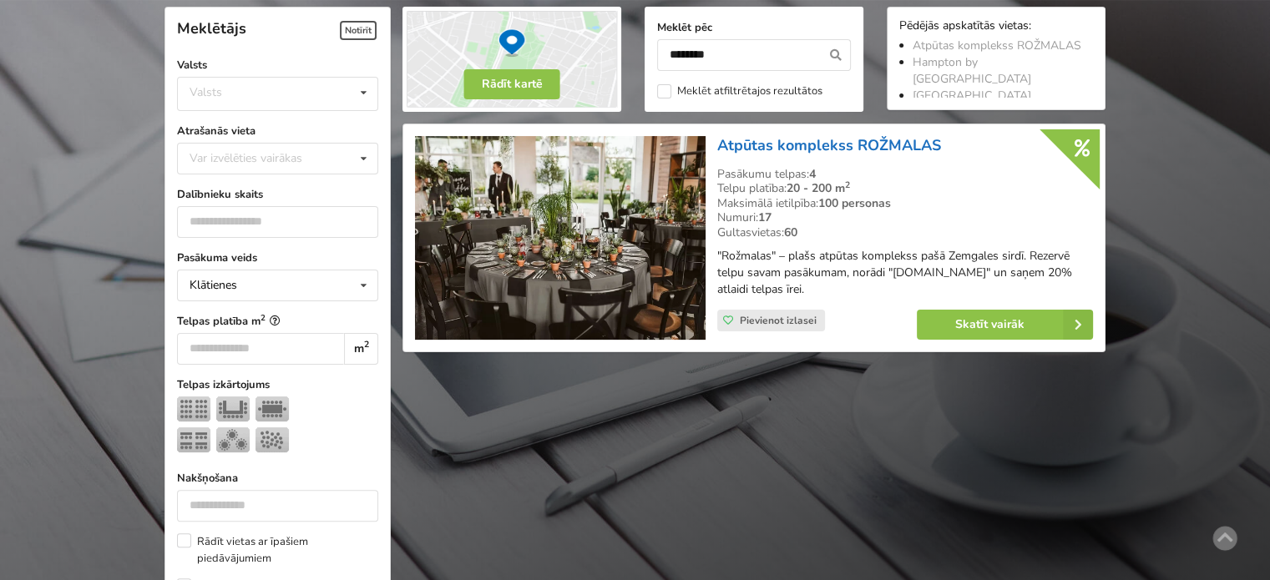
click at [793, 147] on link "Atpūtas komplekss ROŽMALAS" at bounding box center [829, 145] width 224 height 20
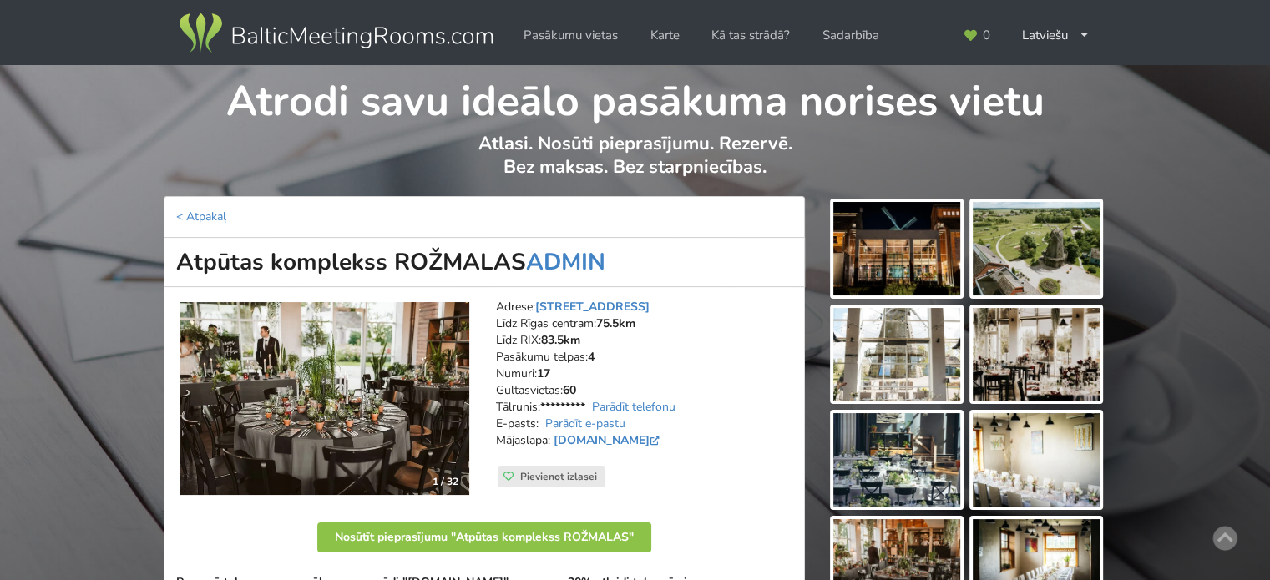
click at [920, 226] on img at bounding box center [897, 249] width 127 height 94
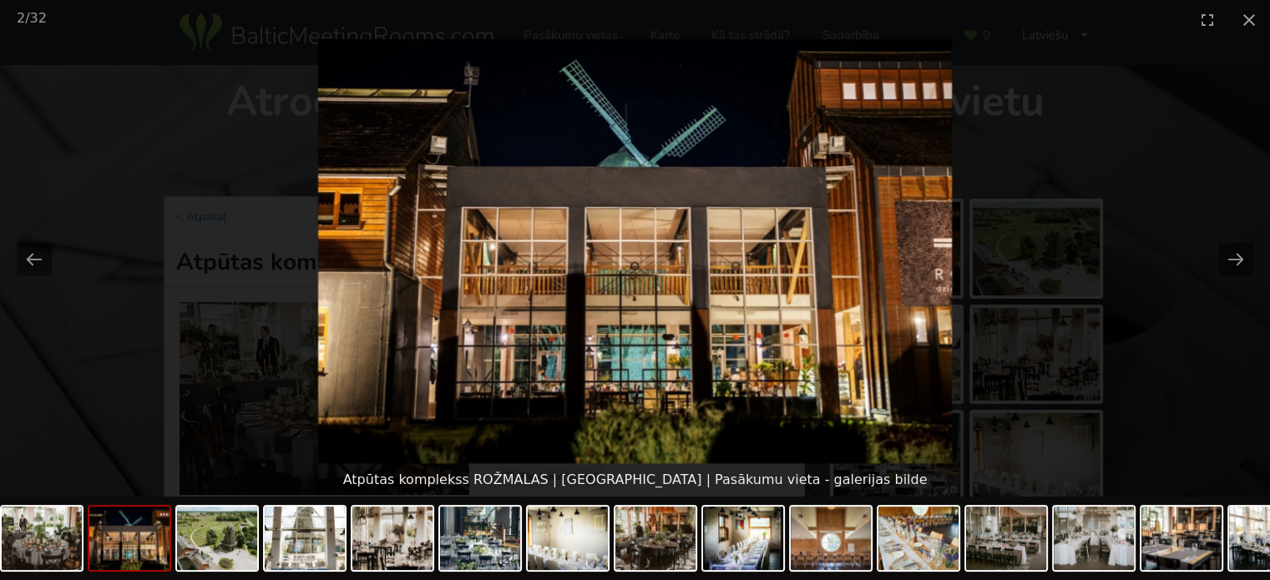
click at [1133, 329] on picture at bounding box center [635, 251] width 1270 height 424
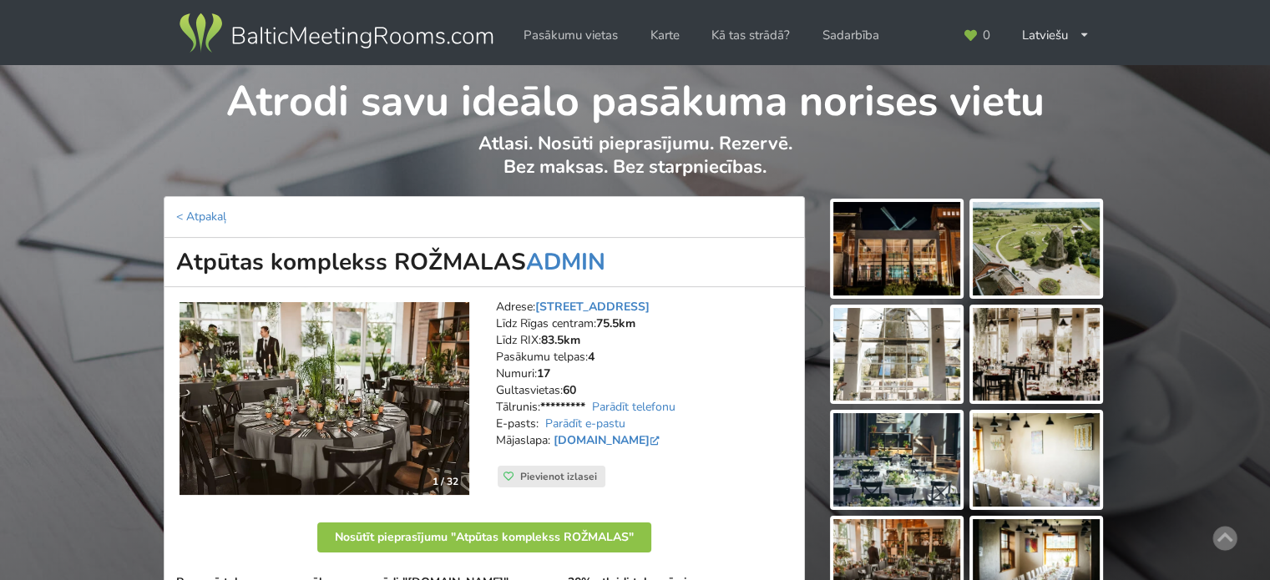
click at [885, 256] on img at bounding box center [897, 249] width 127 height 94
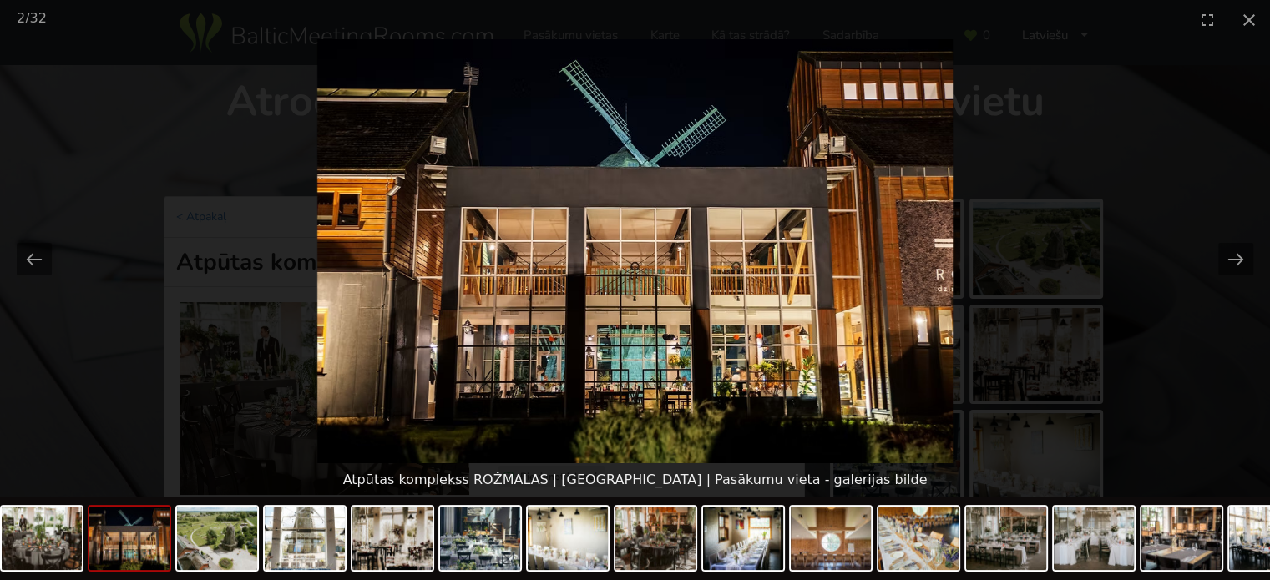
click at [1183, 370] on picture at bounding box center [635, 251] width 1270 height 424
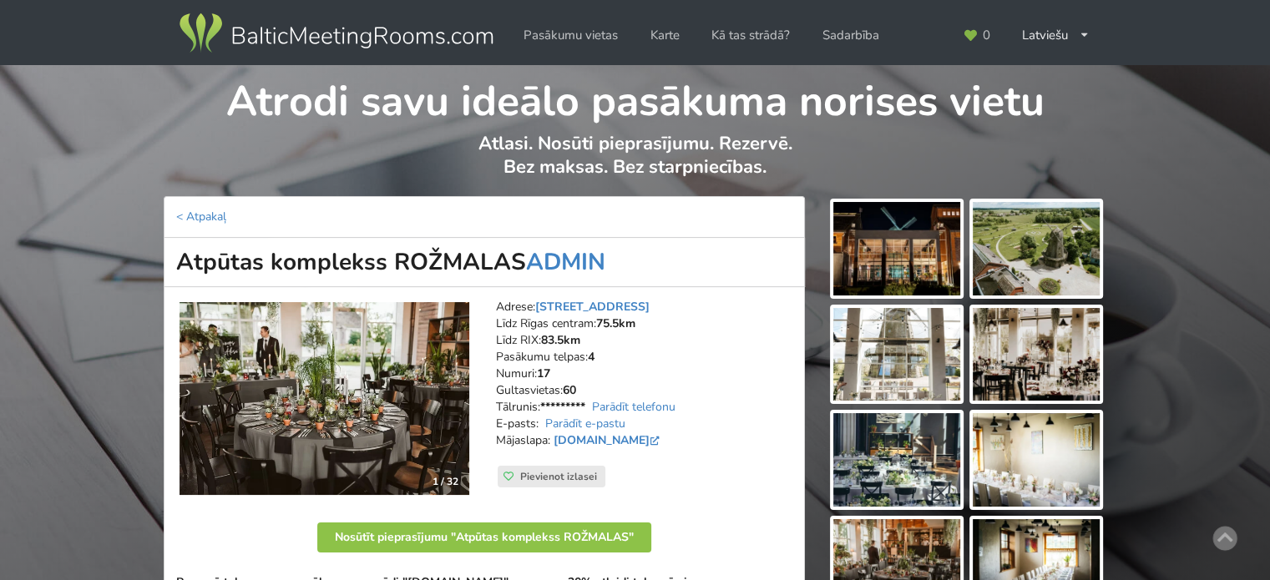
scroll to position [334, 0]
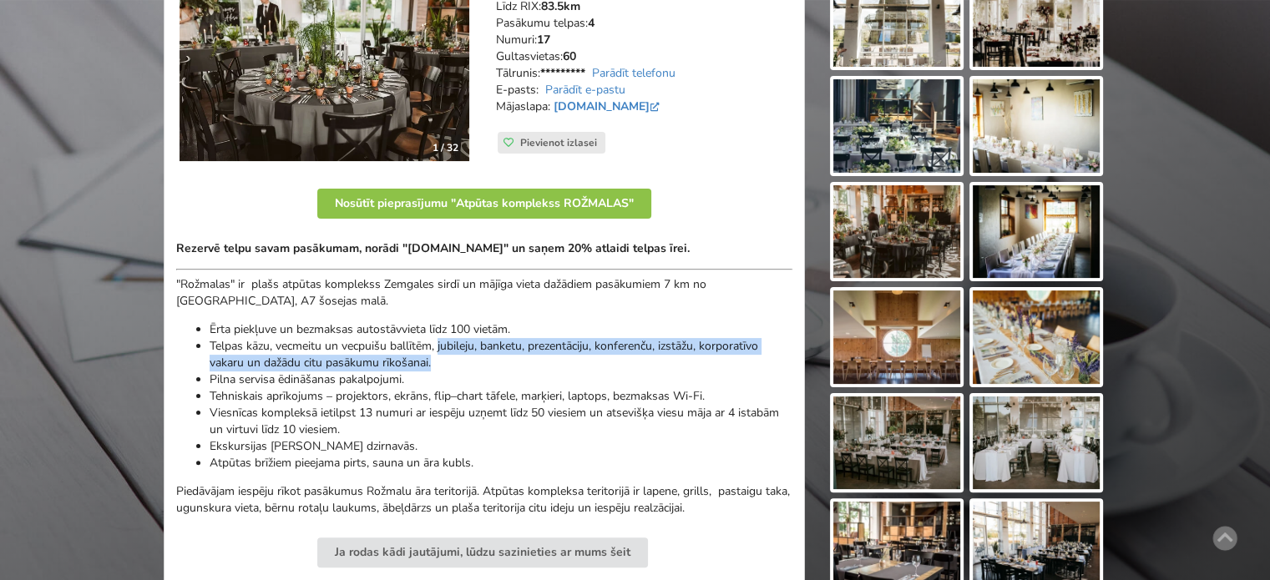
drag, startPoint x: 440, startPoint y: 342, endPoint x: 437, endPoint y: 360, distance: 18.7
click at [437, 360] on li "Telpas kāzu, vecmeitu un vecpuišu ballītēm, jubileju, banketu, prezentāciju, ko…" at bounding box center [501, 354] width 583 height 33
copy li "jubileju, banketu, prezentāciju, konferenču, izstāžu, korporatīvo vakaru un daž…"
click at [344, 357] on li "Telpas kāzu, vecmeitu un vecpuišu ballītēm, jubileju, banketu, prezentāciju, ko…" at bounding box center [501, 354] width 583 height 33
drag, startPoint x: 245, startPoint y: 344, endPoint x: 431, endPoint y: 356, distance: 186.6
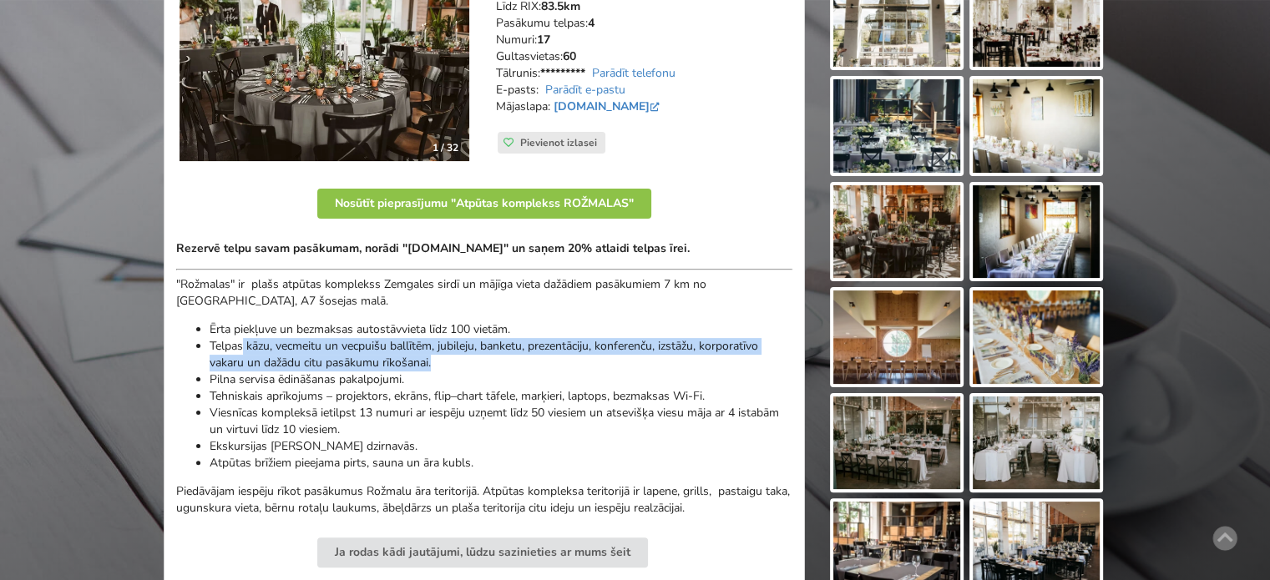
click at [431, 356] on li "Telpas kāzu, vecmeitu un vecpuišu ballītēm, jubileju, banketu, prezentāciju, ko…" at bounding box center [501, 354] width 583 height 33
copy li "kāzu, vecmeitu un vecpuišu ballītēm, jubileju, banketu, prezentāciju, konferenč…"
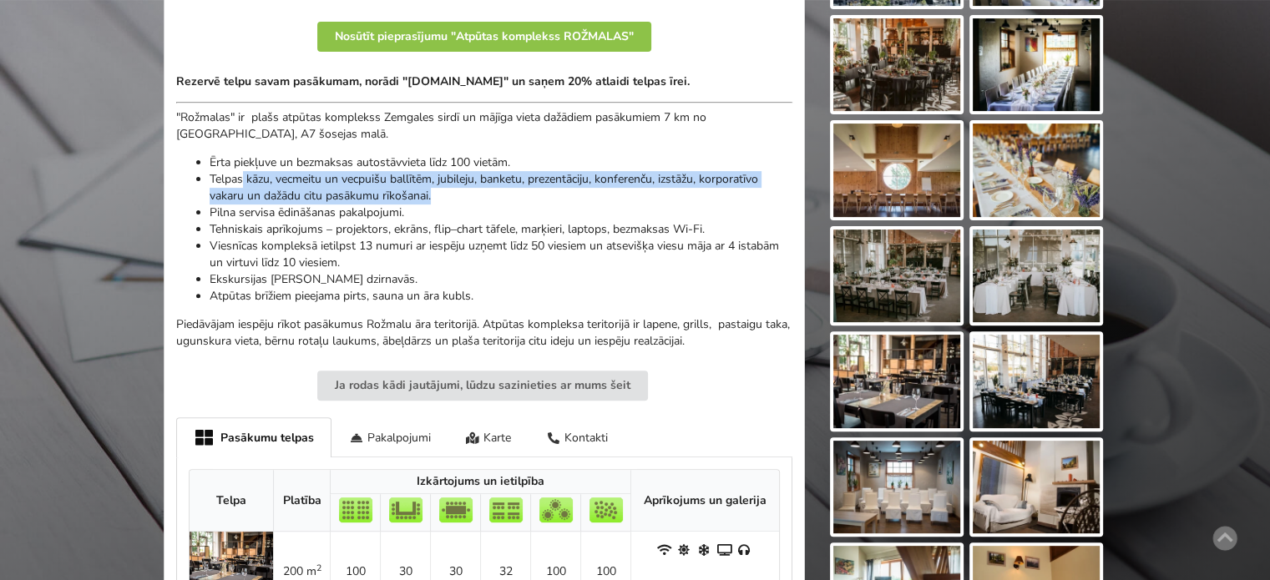
scroll to position [0, 0]
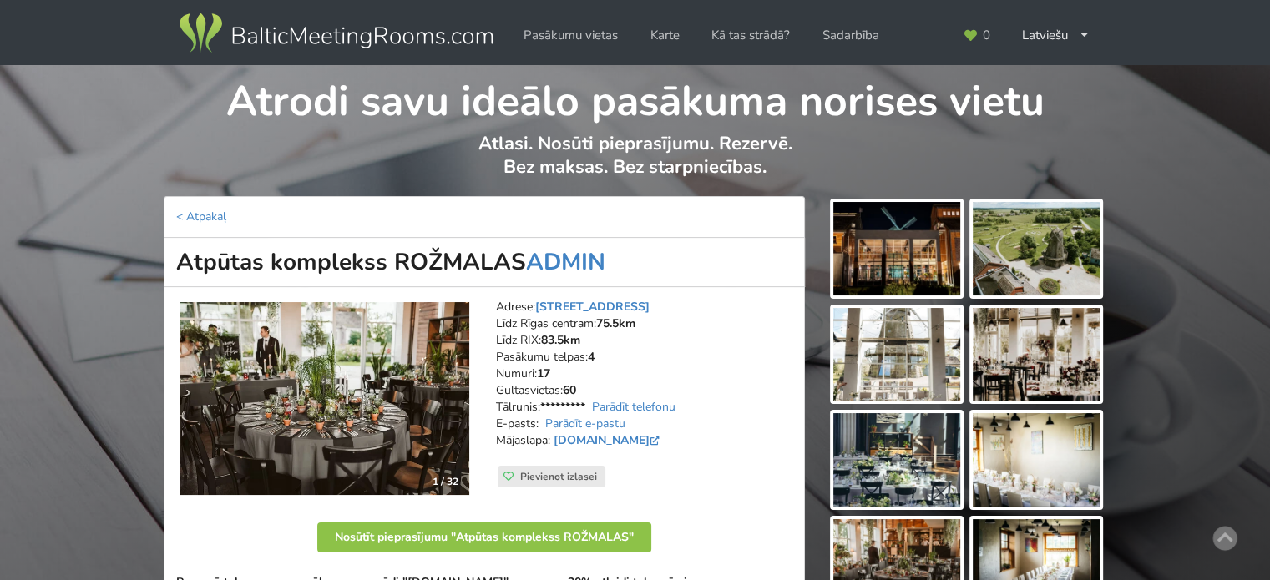
click at [328, 33] on img at bounding box center [336, 33] width 320 height 47
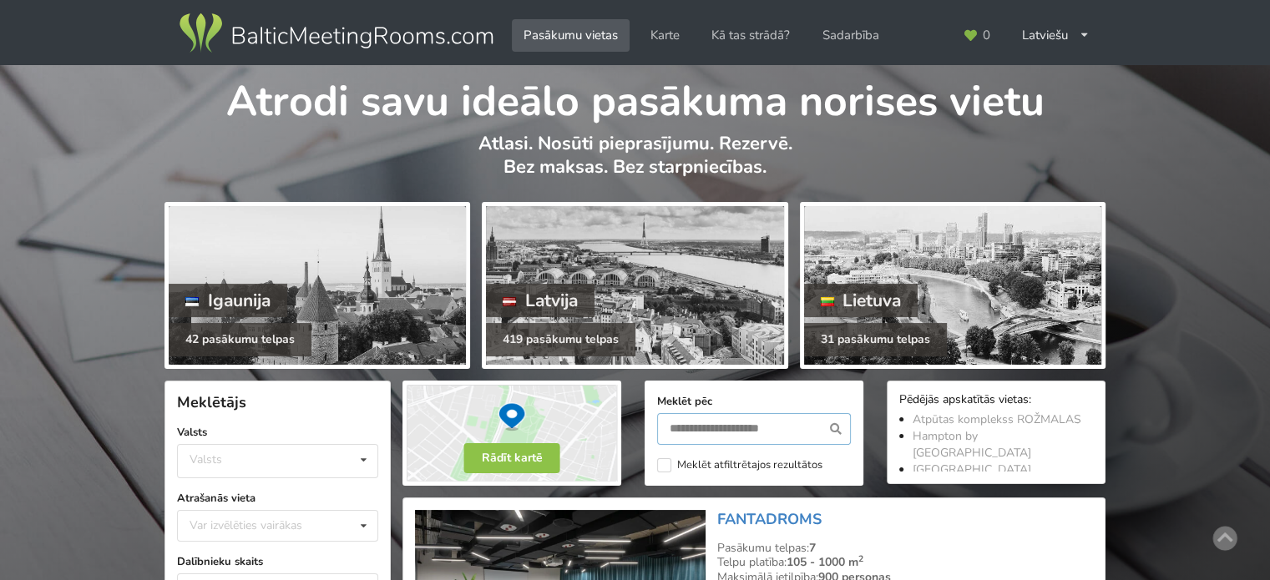
click at [723, 426] on input "text" at bounding box center [754, 429] width 194 height 32
type input "******"
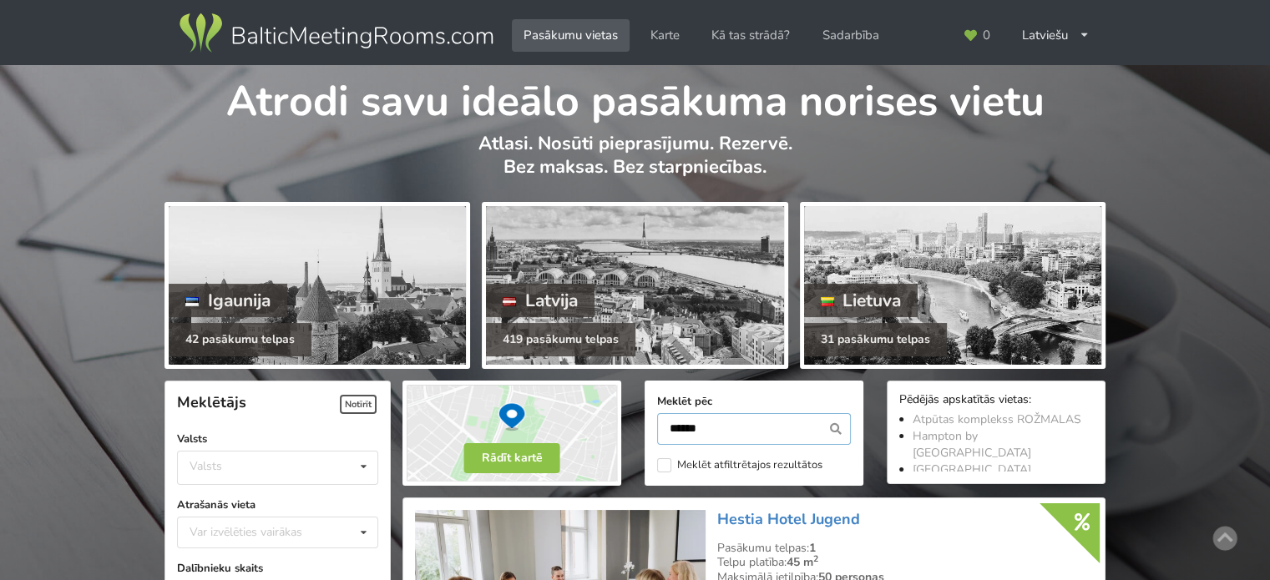
scroll to position [374, 0]
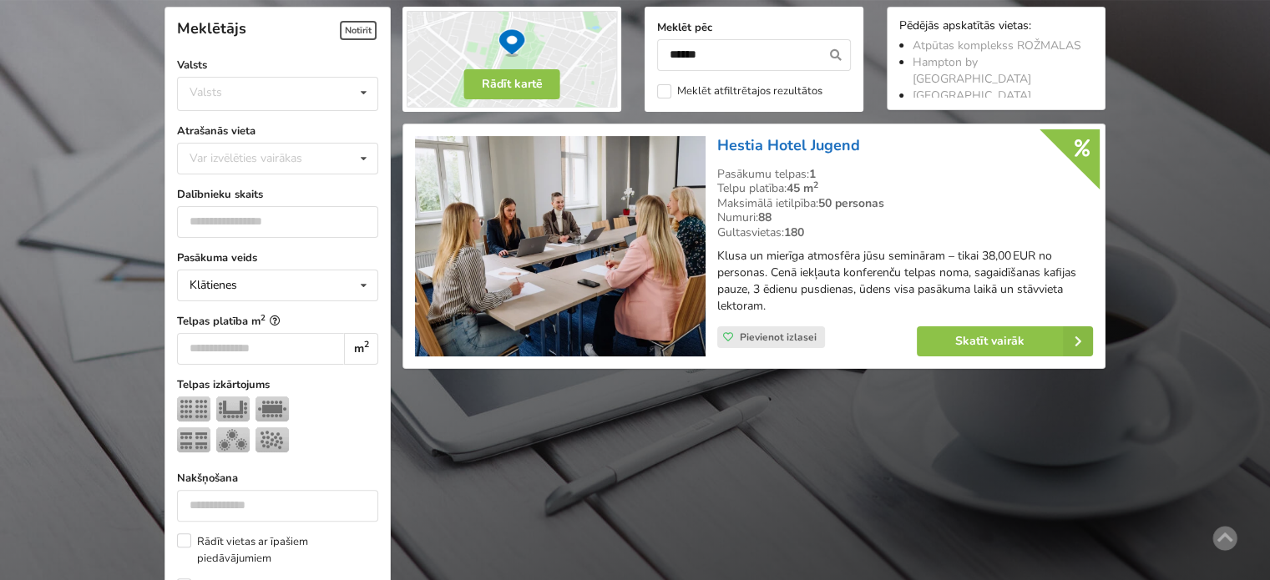
click at [764, 144] on link "Hestia Hotel Jugend" at bounding box center [788, 145] width 143 height 20
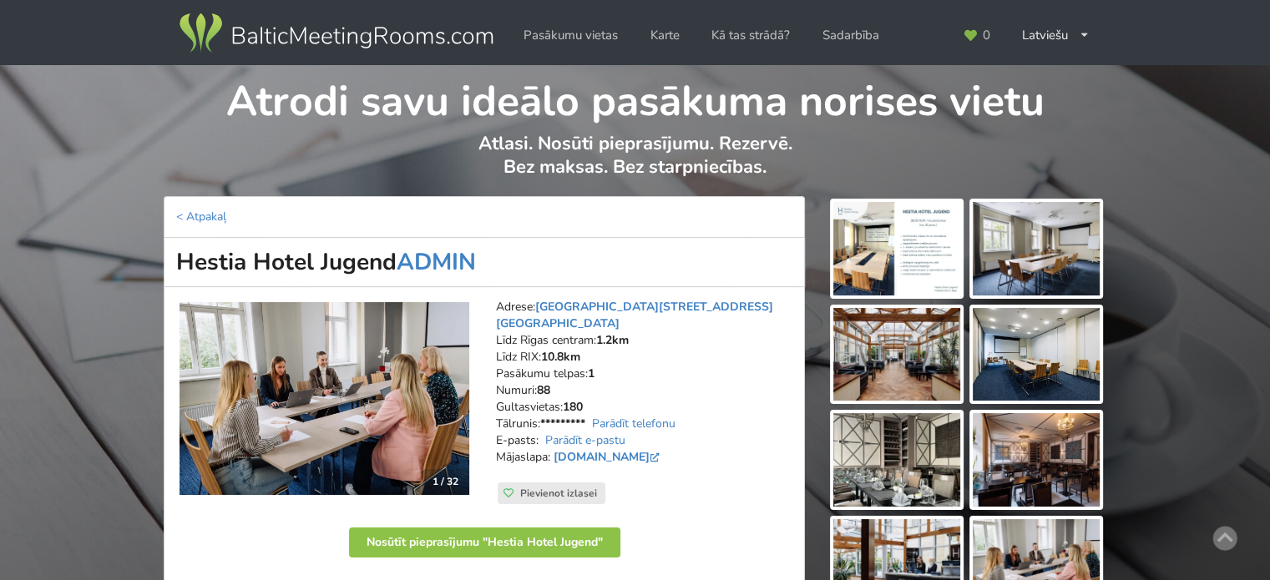
scroll to position [167, 0]
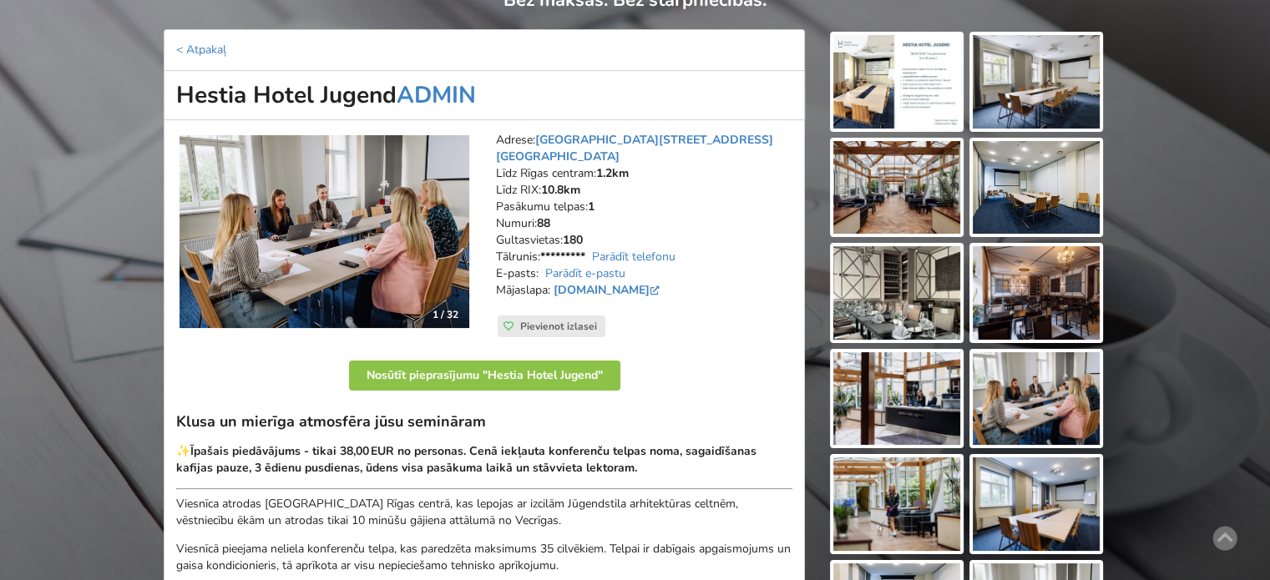
click at [913, 293] on img at bounding box center [897, 293] width 127 height 94
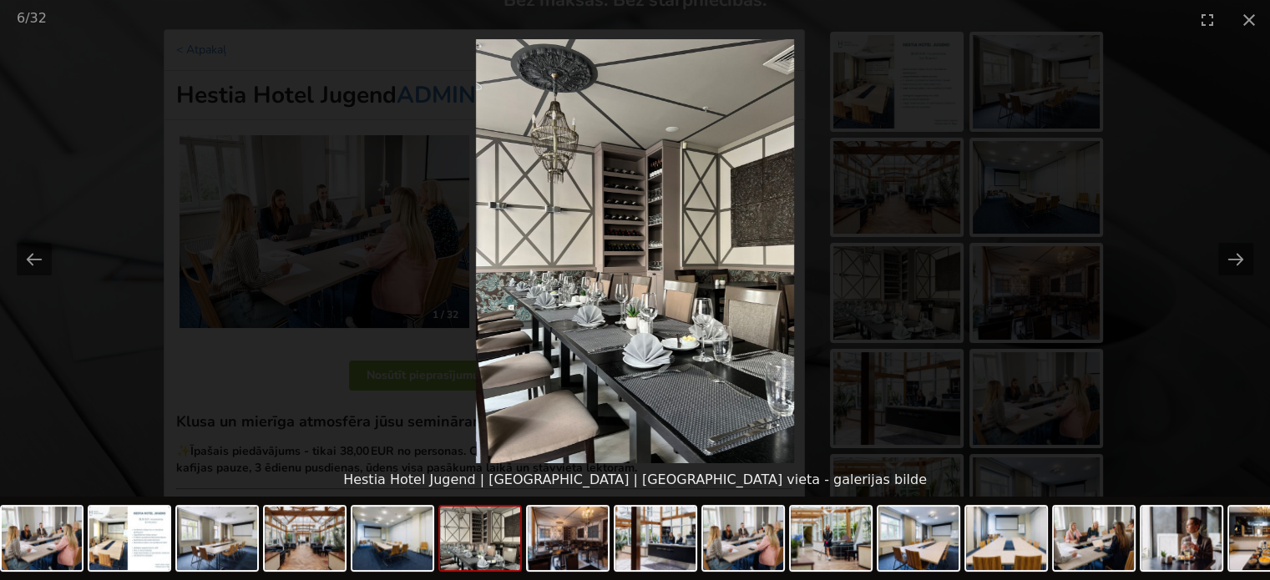
click at [1161, 333] on picture at bounding box center [635, 251] width 1270 height 424
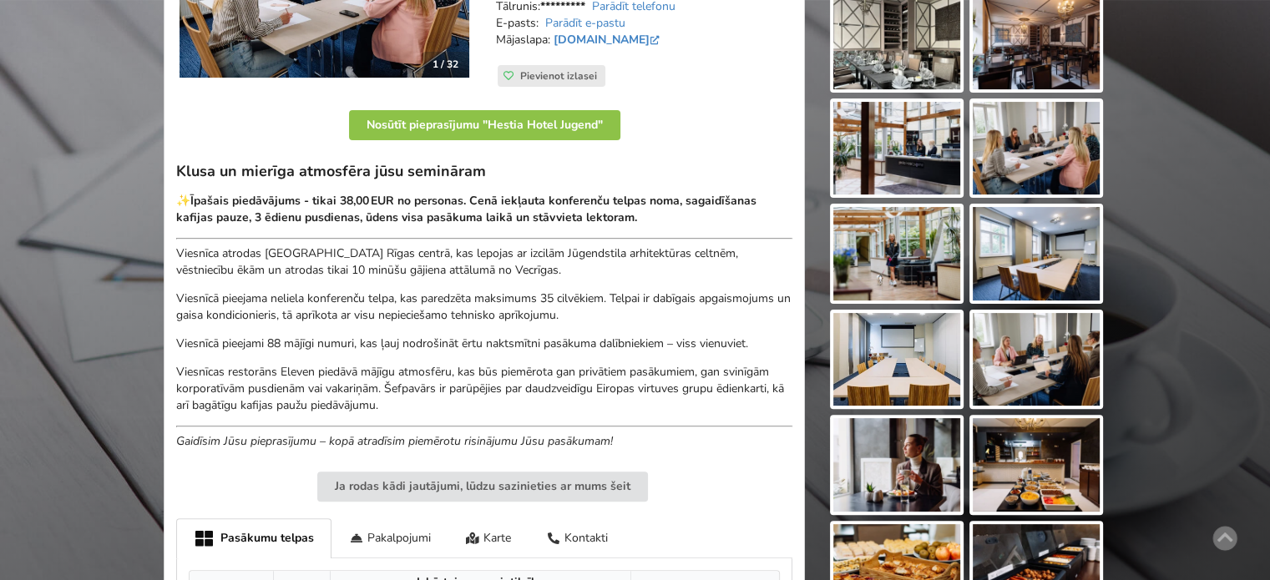
scroll to position [0, 0]
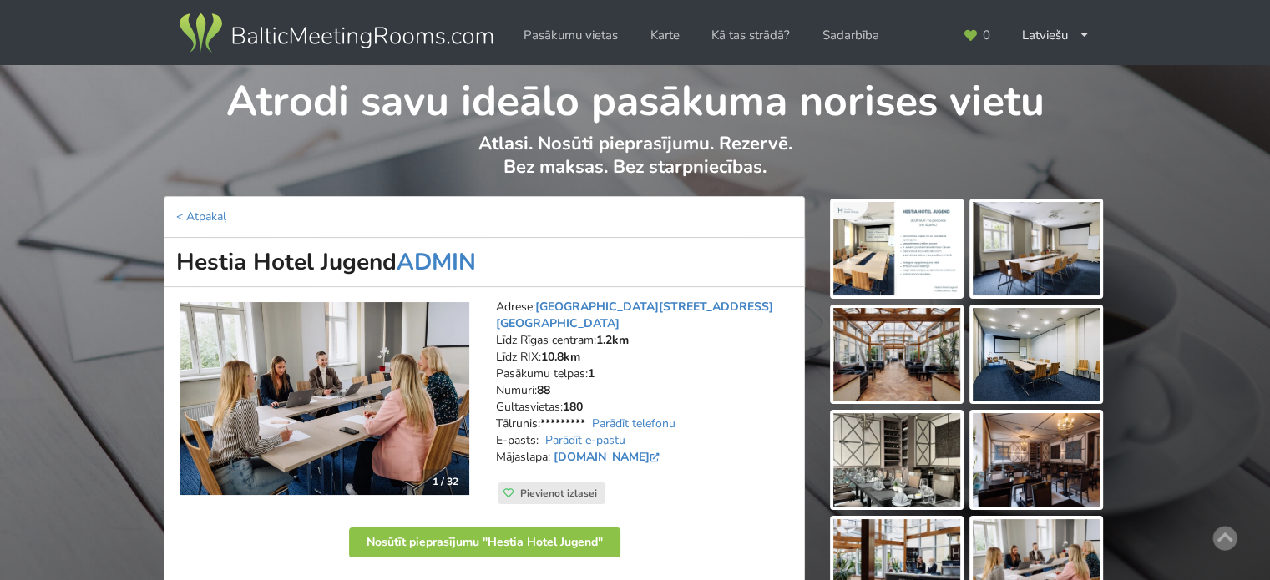
click at [914, 231] on img at bounding box center [897, 249] width 127 height 94
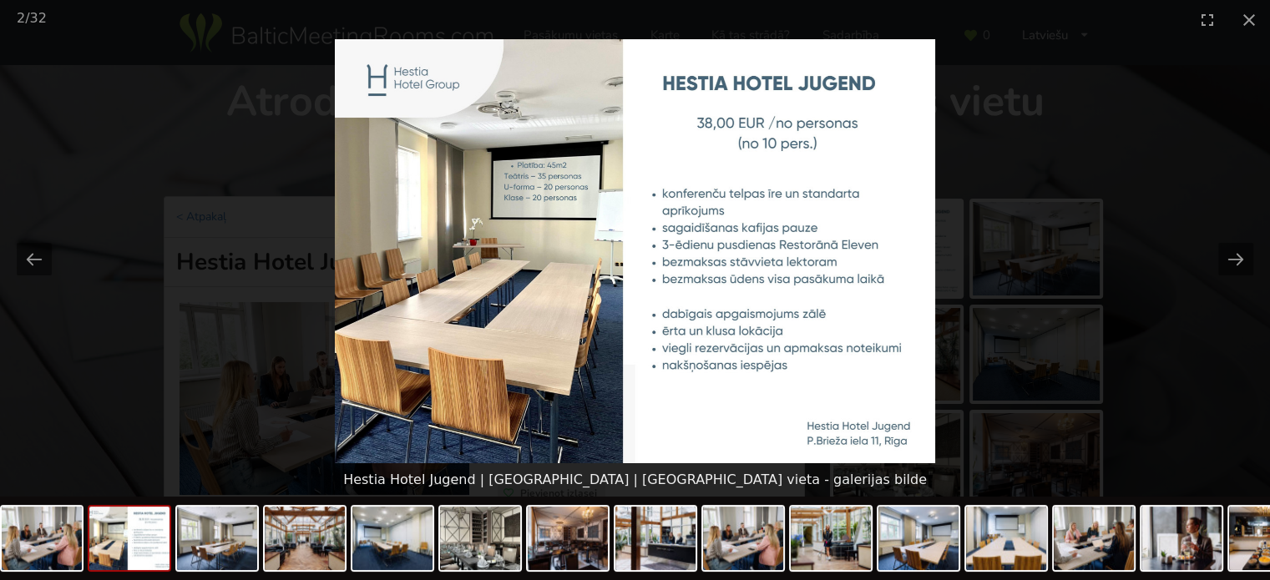
click at [1166, 347] on picture at bounding box center [635, 251] width 1270 height 424
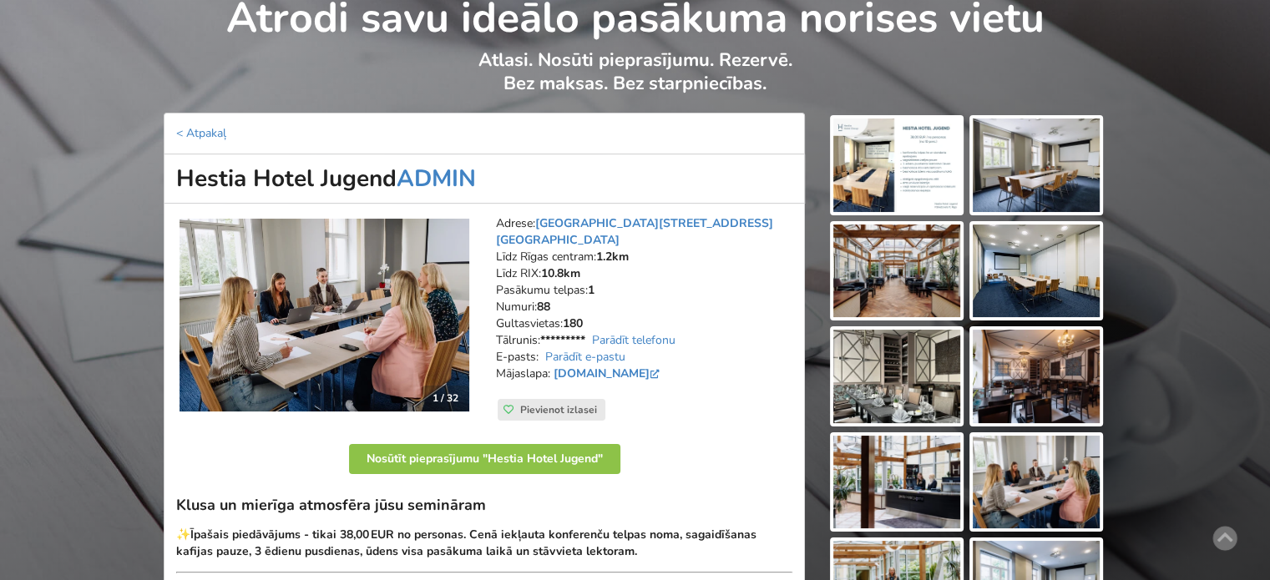
scroll to position [167, 0]
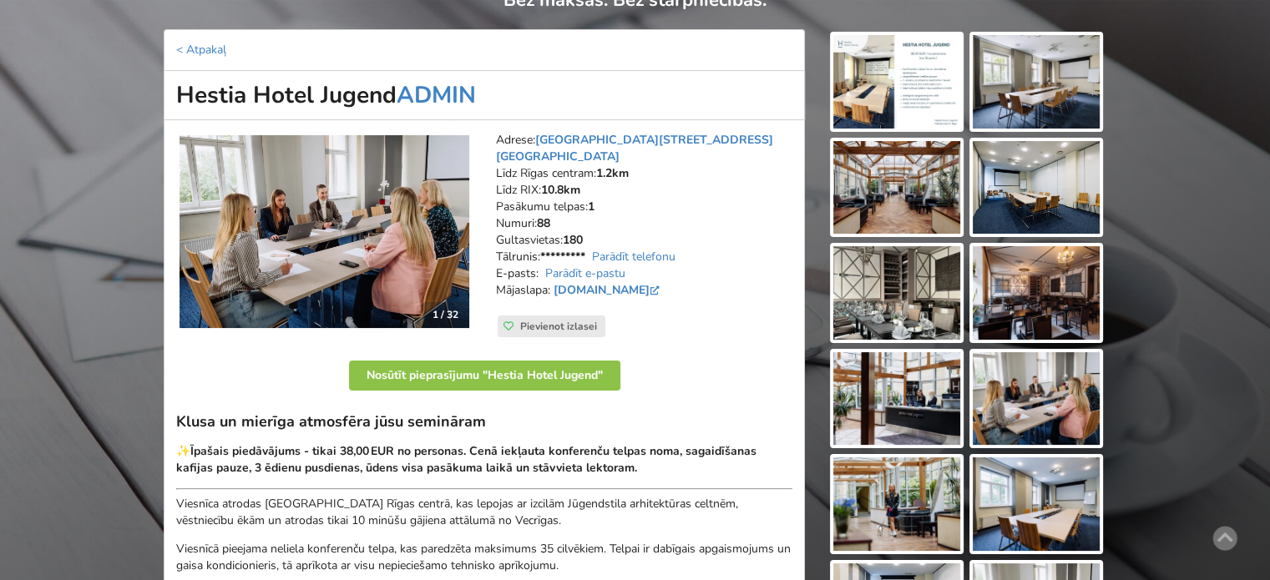
click at [919, 312] on img at bounding box center [897, 293] width 127 height 94
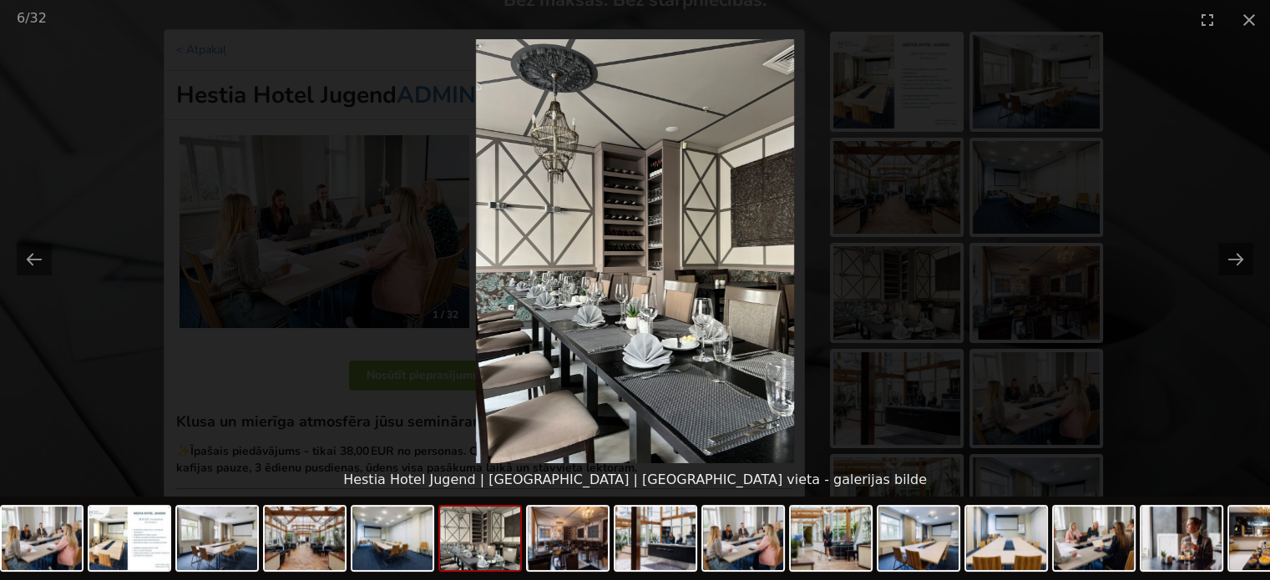
scroll to position [0, 0]
click at [1203, 348] on picture at bounding box center [635, 251] width 1270 height 424
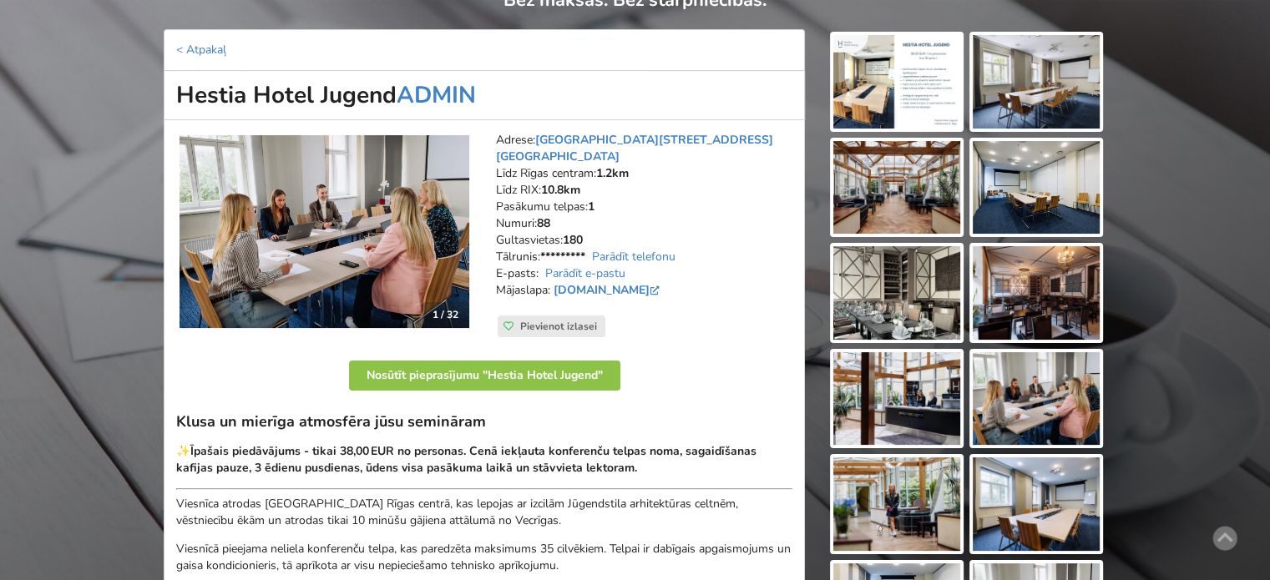
click at [925, 273] on img at bounding box center [897, 293] width 127 height 94
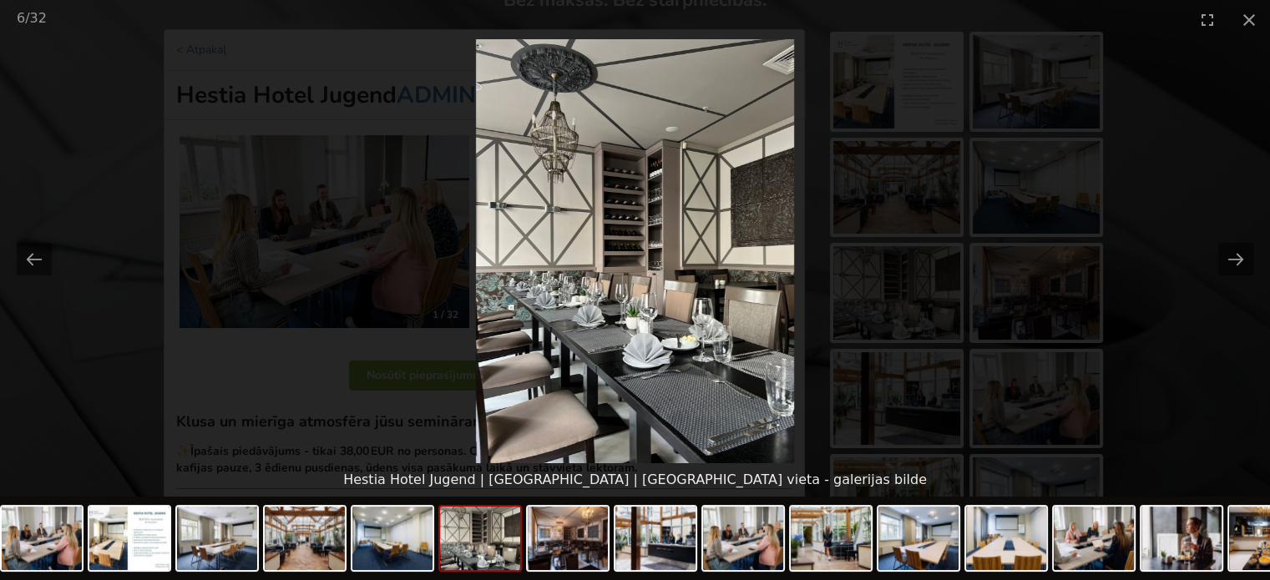
click at [1208, 293] on picture at bounding box center [635, 251] width 1270 height 424
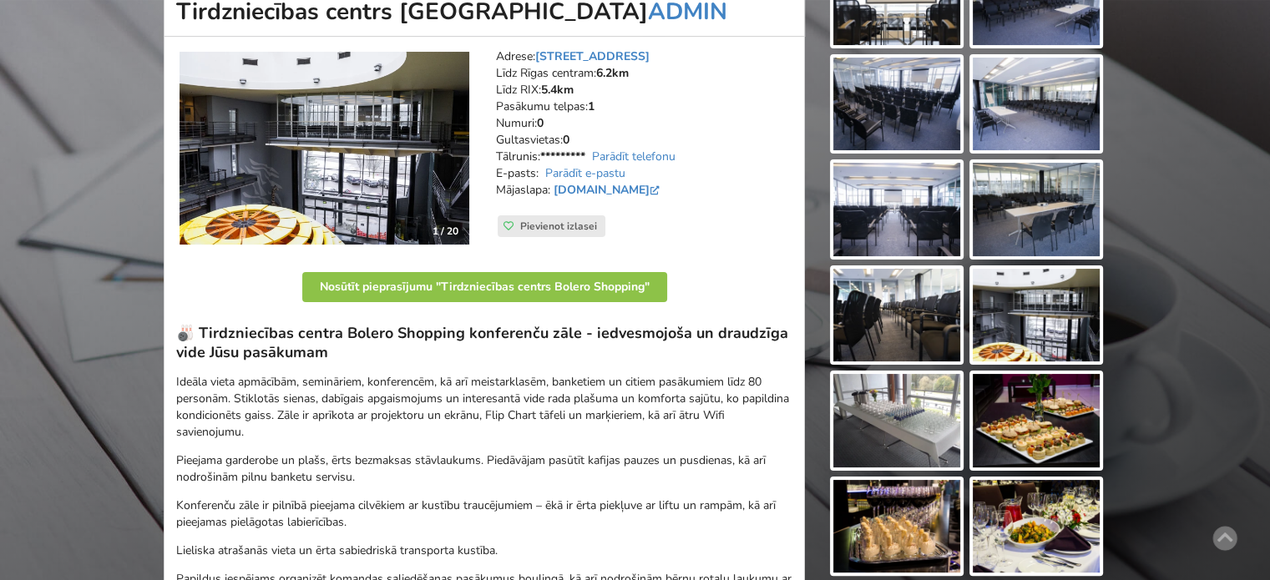
scroll to position [334, 0]
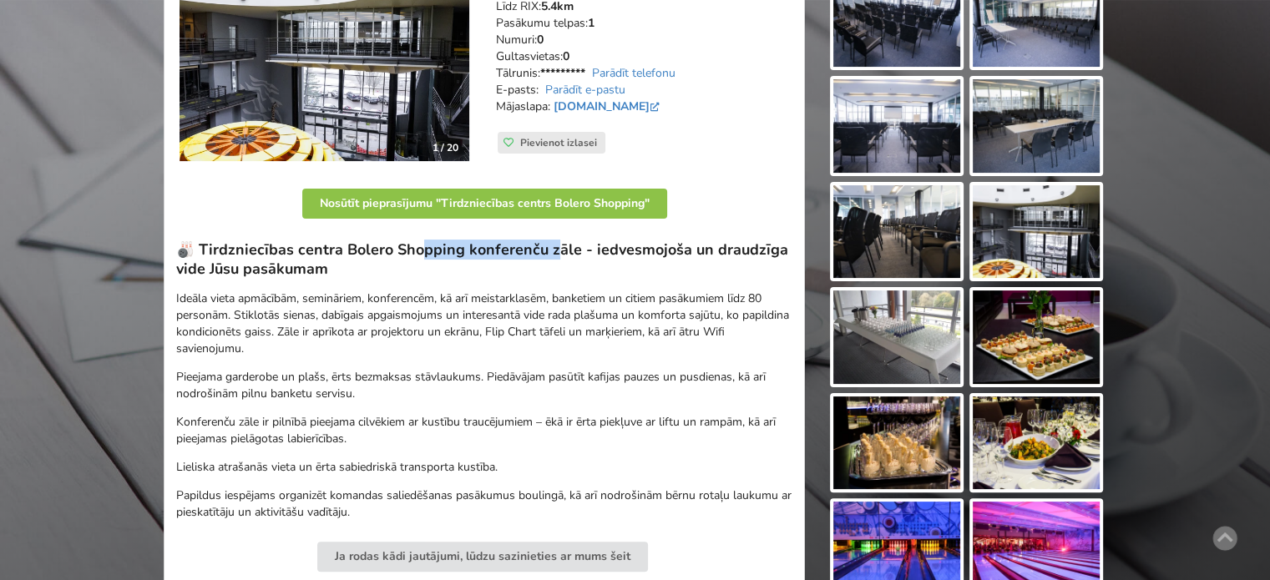
drag, startPoint x: 456, startPoint y: 252, endPoint x: 591, endPoint y: 253, distance: 135.3
click at [588, 253] on h3 "🎳 Tirdzniecības centra Bolero Shopping konferenču zāle - iedvesmojoša un draudz…" at bounding box center [484, 260] width 616 height 38
click at [592, 253] on h3 "🎳 Tirdzniecības centra Bolero Shopping konferenču zāle - iedvesmojoša un draudz…" at bounding box center [484, 260] width 616 height 38
drag, startPoint x: 393, startPoint y: 263, endPoint x: 444, endPoint y: 274, distance: 52.1
click at [419, 268] on h3 "🎳 Tirdzniecības centra Bolero Shopping konferenču zāle - iedvesmojoša un draudz…" at bounding box center [484, 260] width 616 height 38
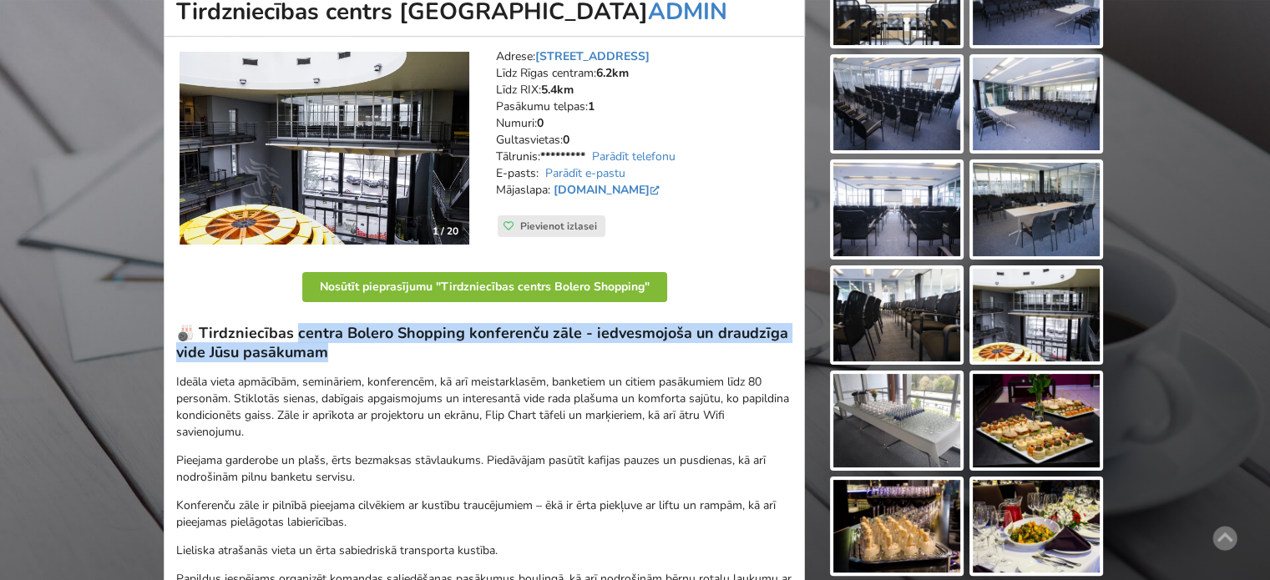
scroll to position [418, 0]
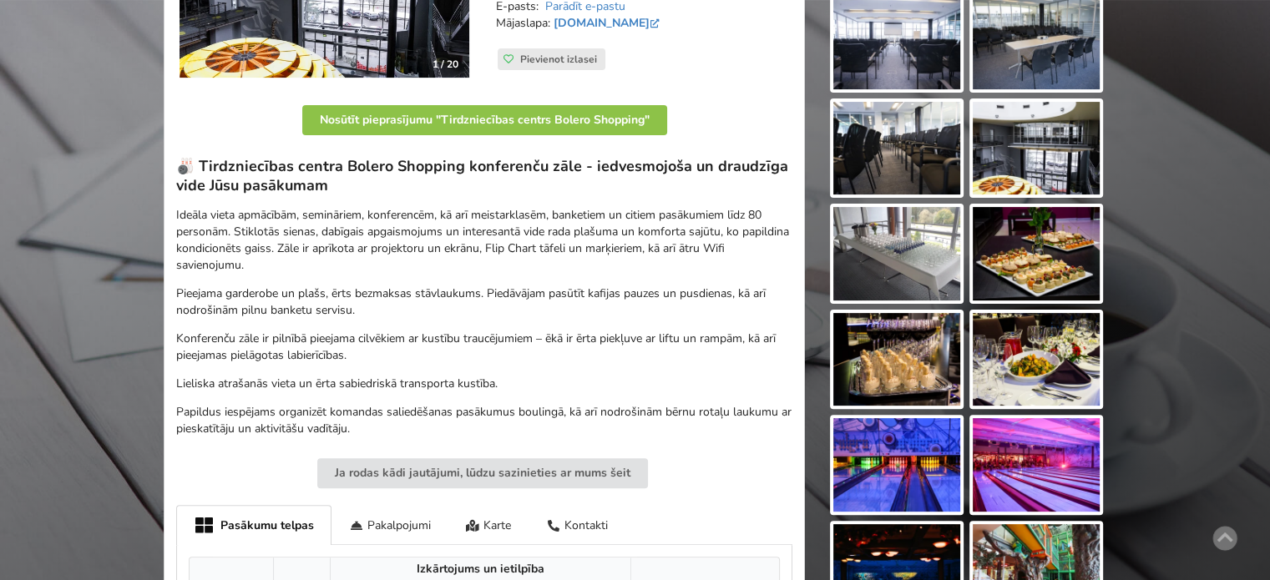
click at [557, 242] on p "Ideāla vieta apmācībām, semināriem, konferencēm, kā arī meistarklasēm, banketie…" at bounding box center [484, 240] width 616 height 67
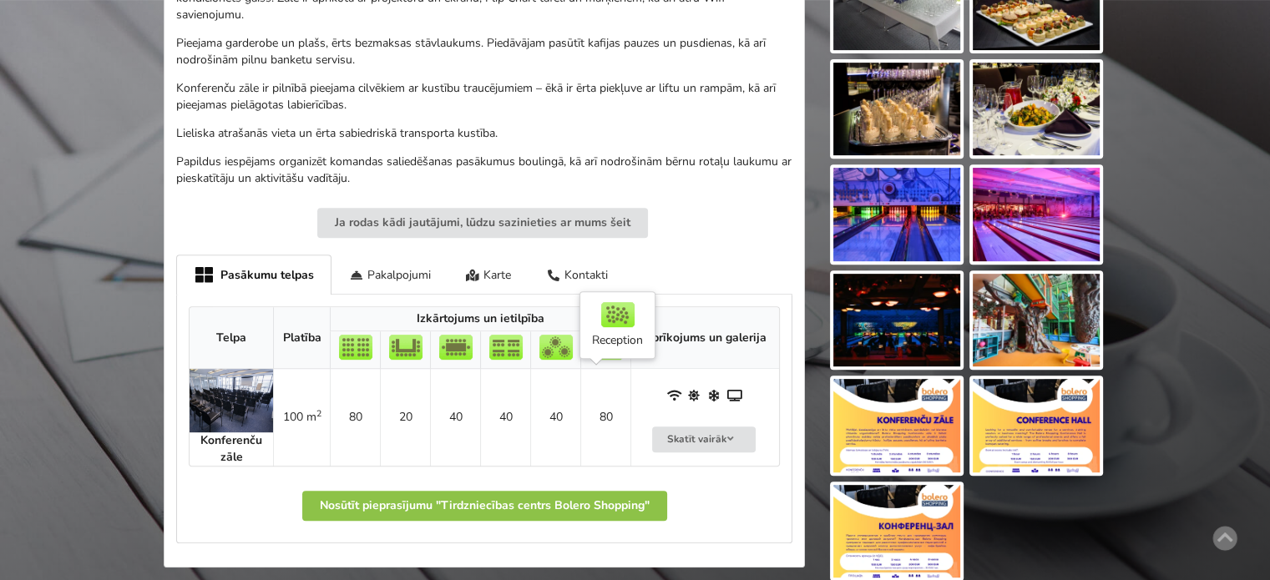
scroll to position [752, 0]
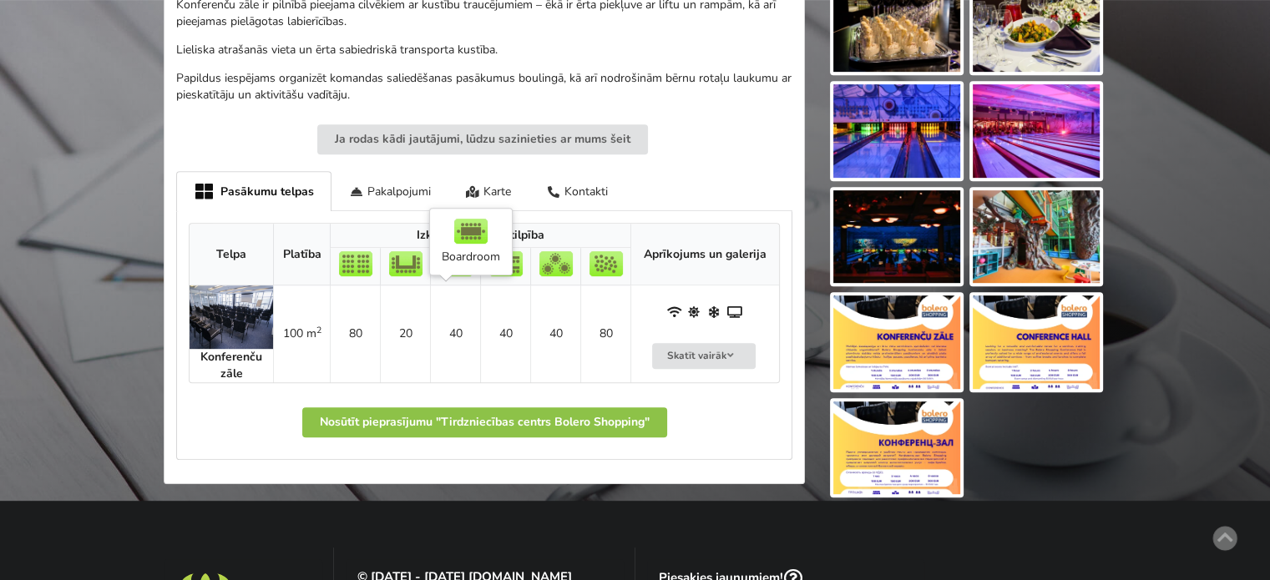
click at [459, 342] on td "40" at bounding box center [455, 334] width 50 height 97
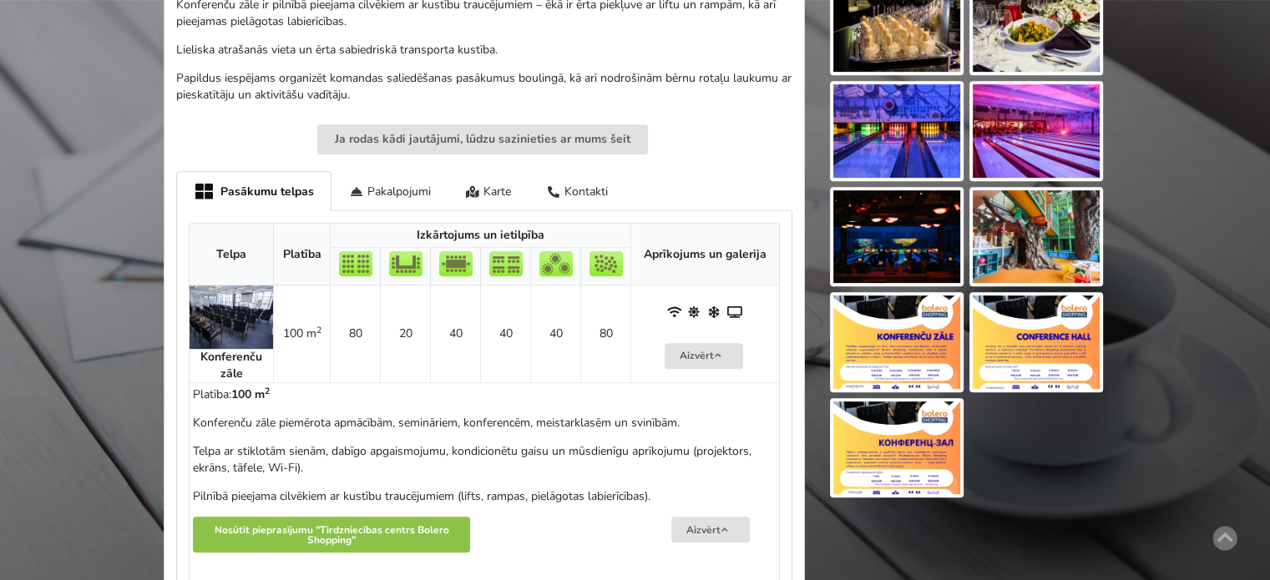
click at [459, 342] on td "40" at bounding box center [455, 334] width 50 height 97
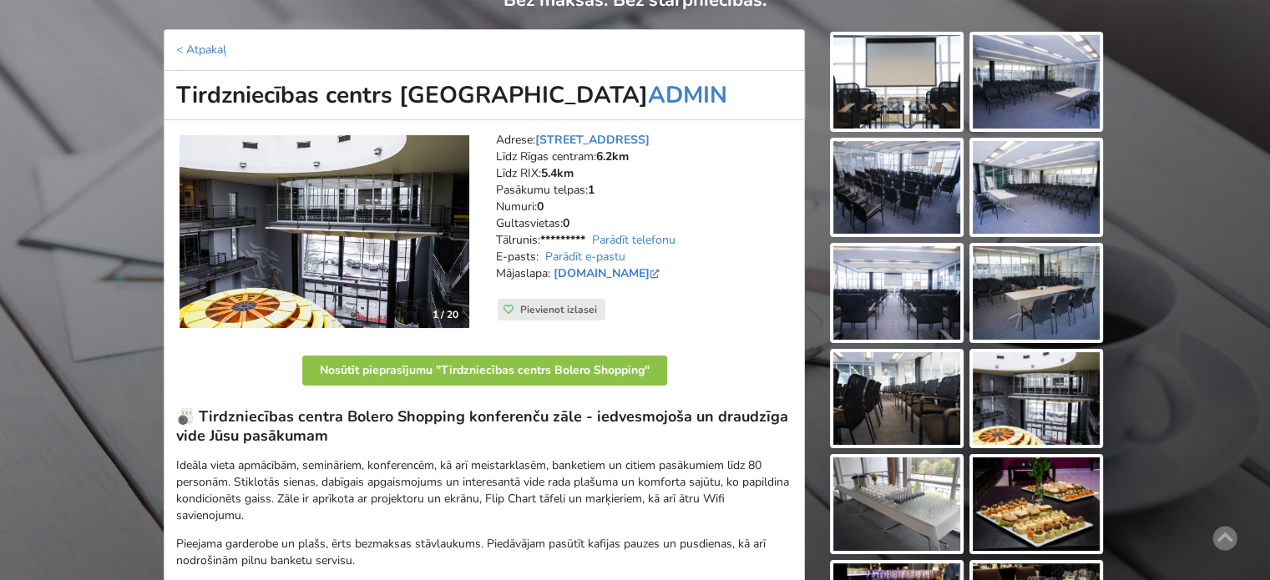
scroll to position [0, 0]
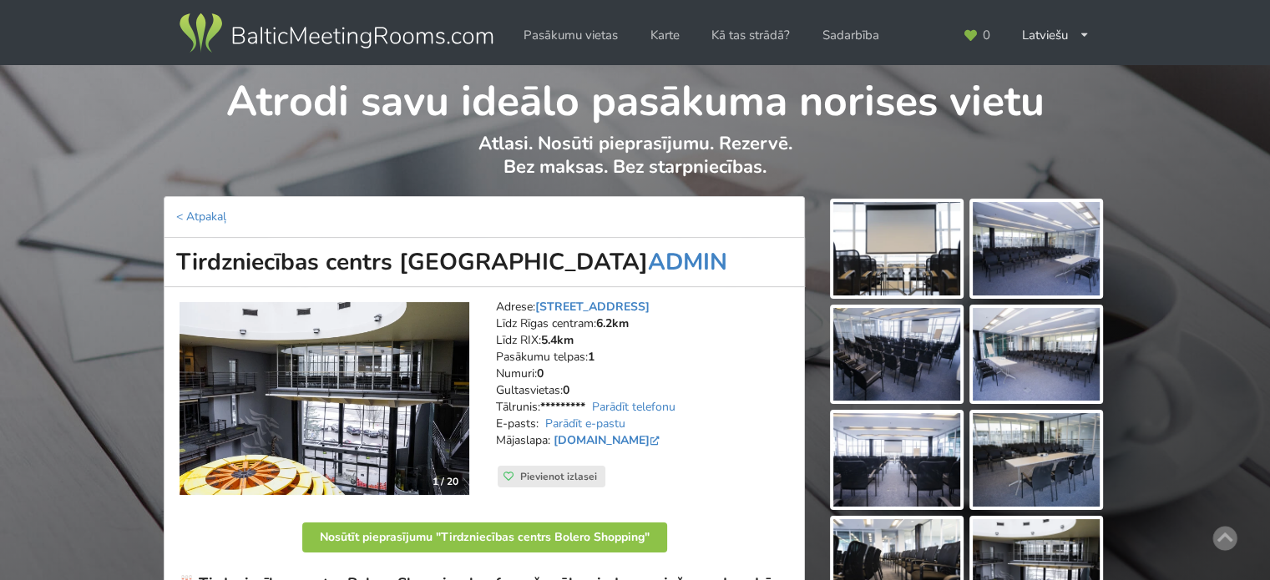
drag, startPoint x: 177, startPoint y: 262, endPoint x: 575, endPoint y: 246, distance: 398.7
click at [575, 246] on h1 "Tirdzniecības centrs Bolero Shopping ADMIN" at bounding box center [484, 262] width 641 height 49
copy h1 "Tirdzniecības centrs Bolero Shopping"
click at [311, 29] on img at bounding box center [336, 33] width 320 height 47
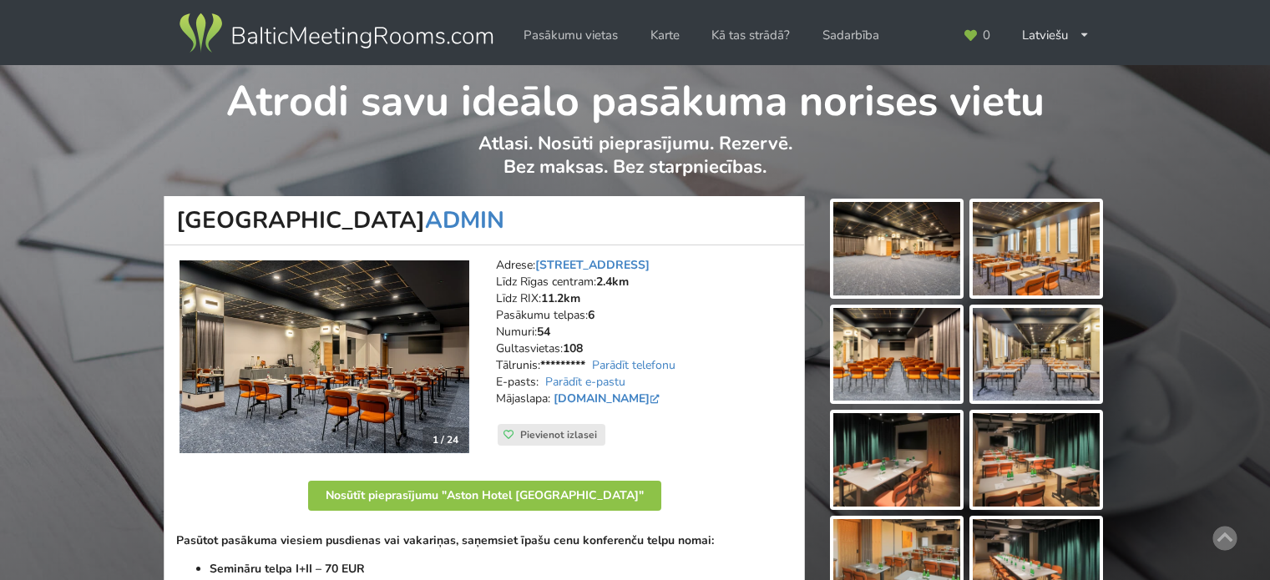
scroll to position [84, 0]
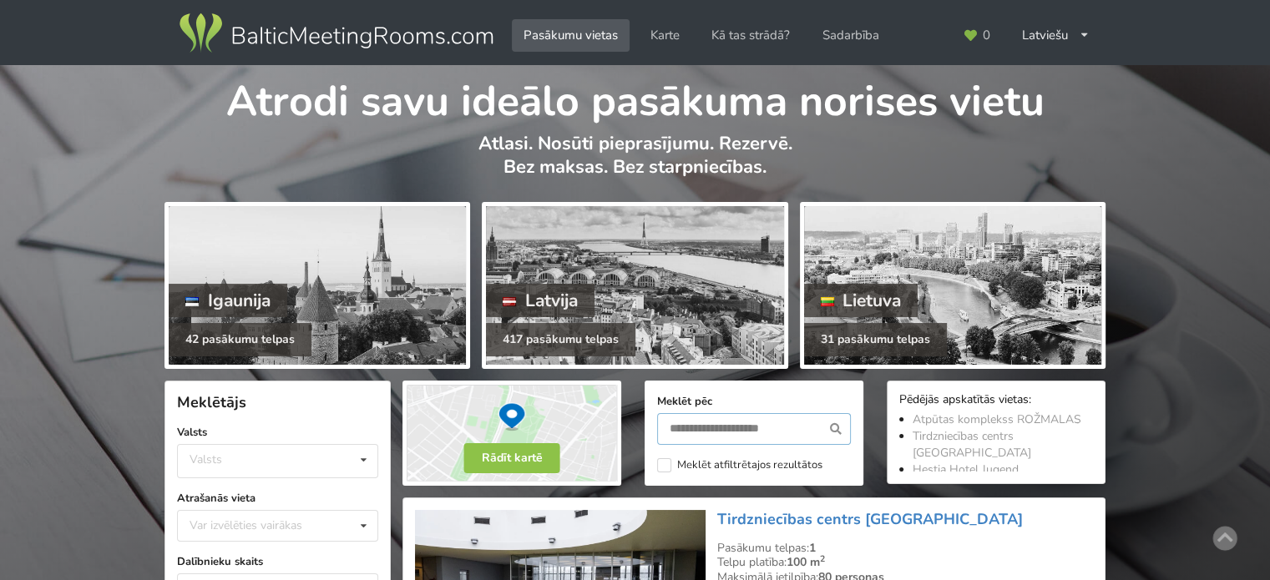
click at [684, 433] on input "text" at bounding box center [754, 429] width 194 height 32
type input "********"
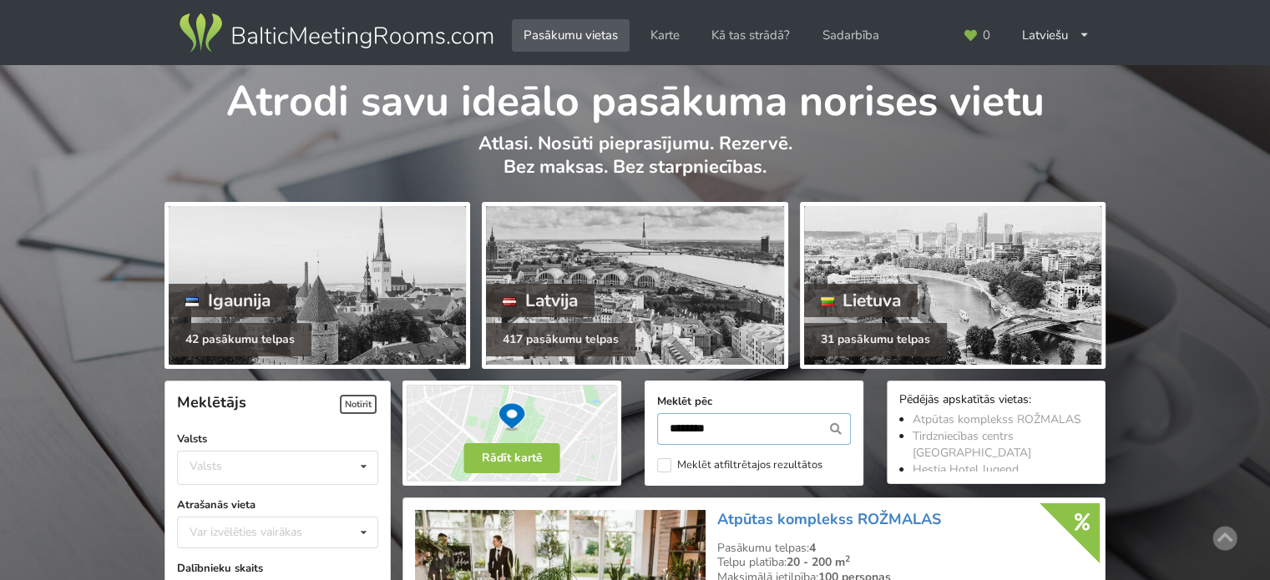
scroll to position [374, 0]
